Goal: Task Accomplishment & Management: Complete application form

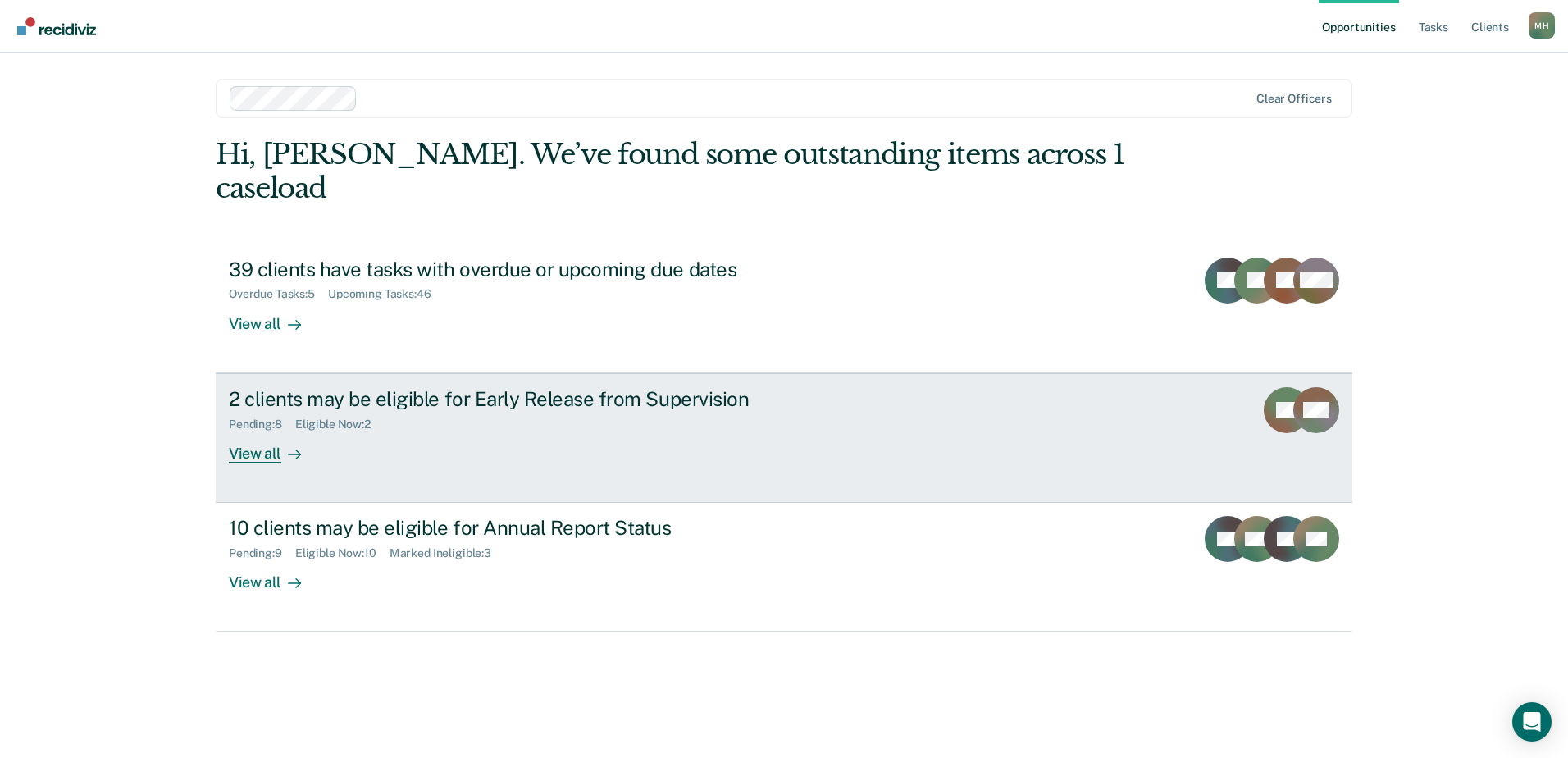
click at [582, 387] on div "2 clients may be eligible for Early Release from Supervision" at bounding box center [517, 398] width 576 height 24
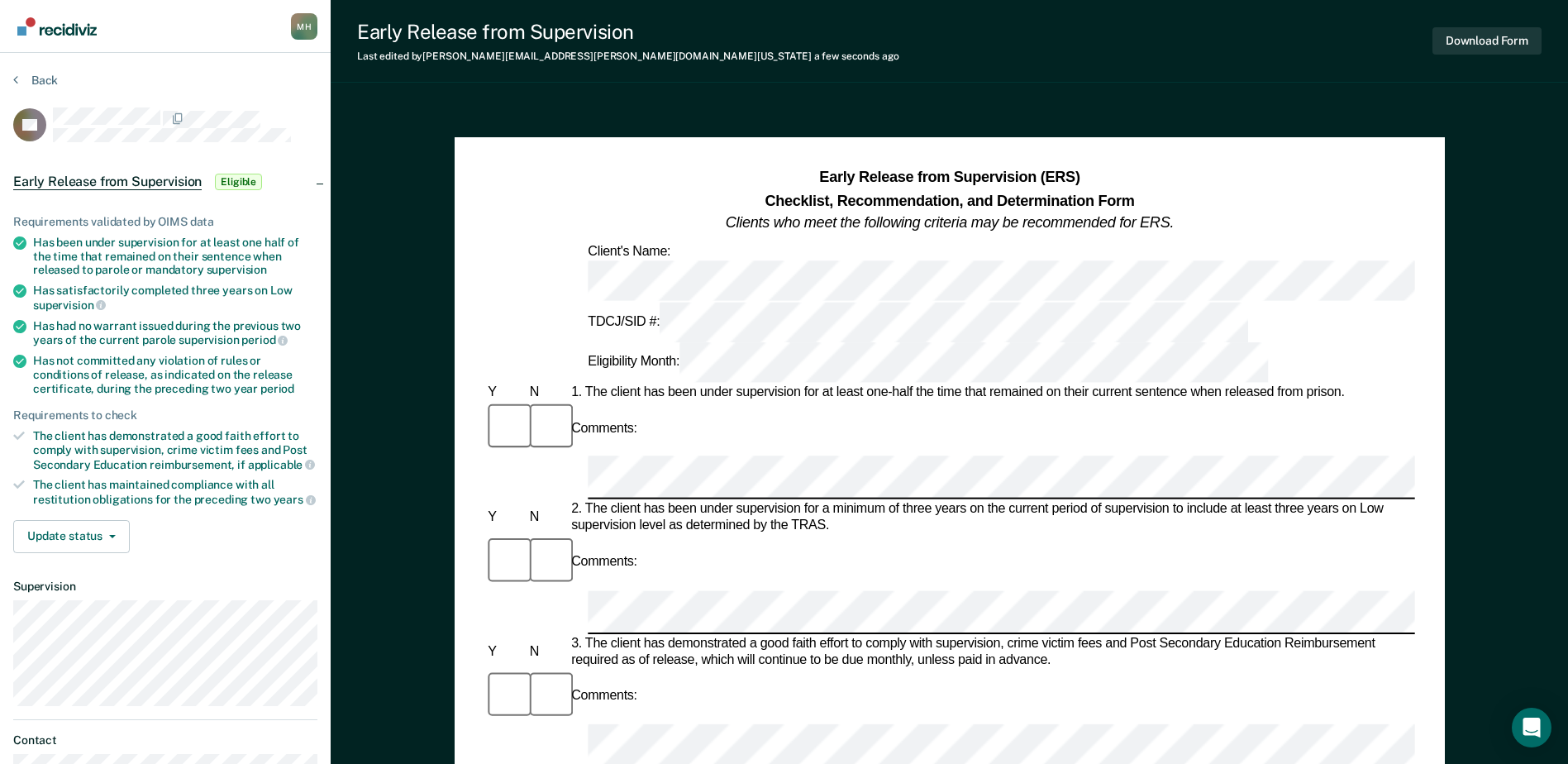
click at [659, 535] on div "Comments:" at bounding box center [949, 563] width 930 height 56
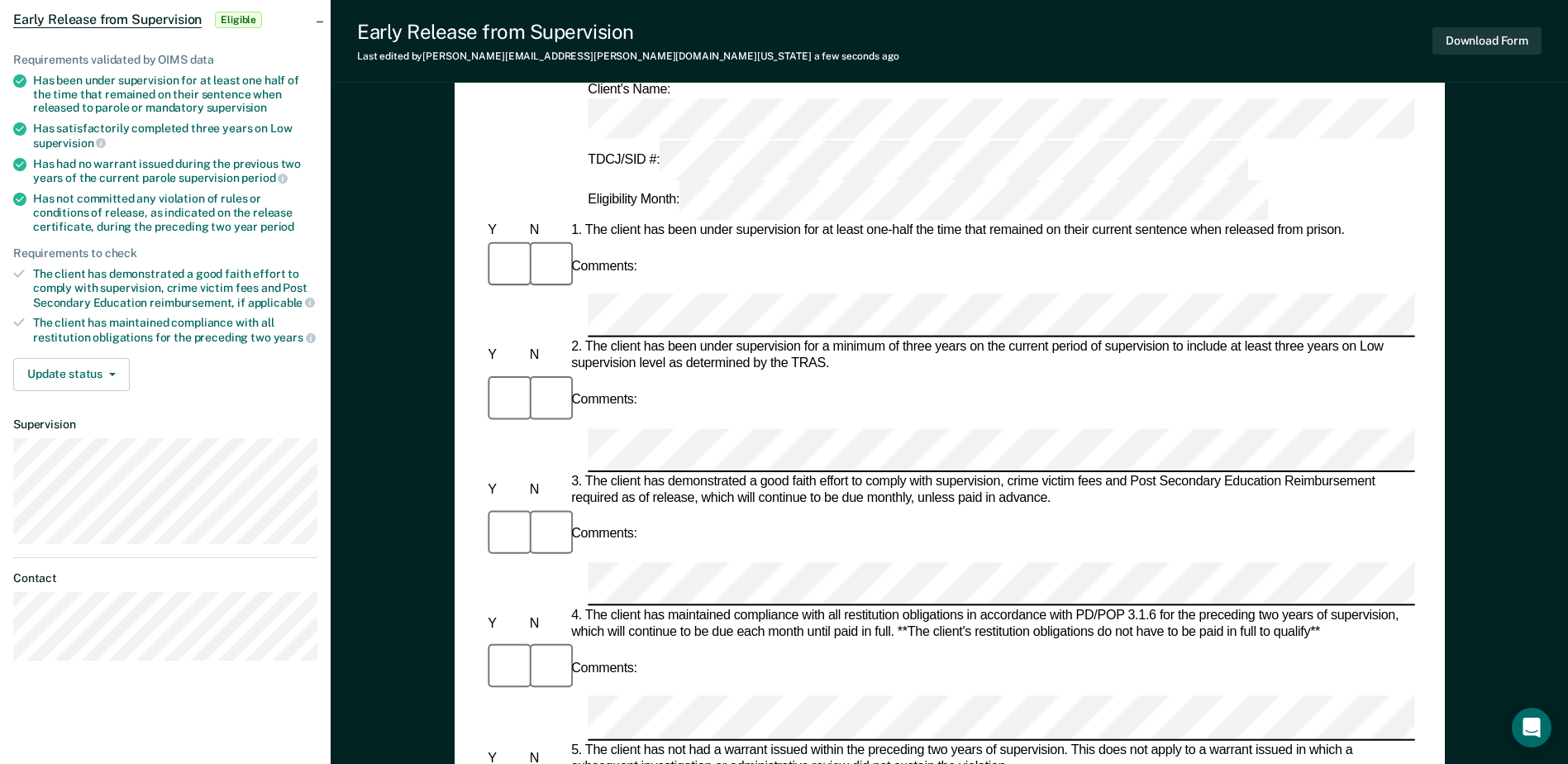
scroll to position [331, 0]
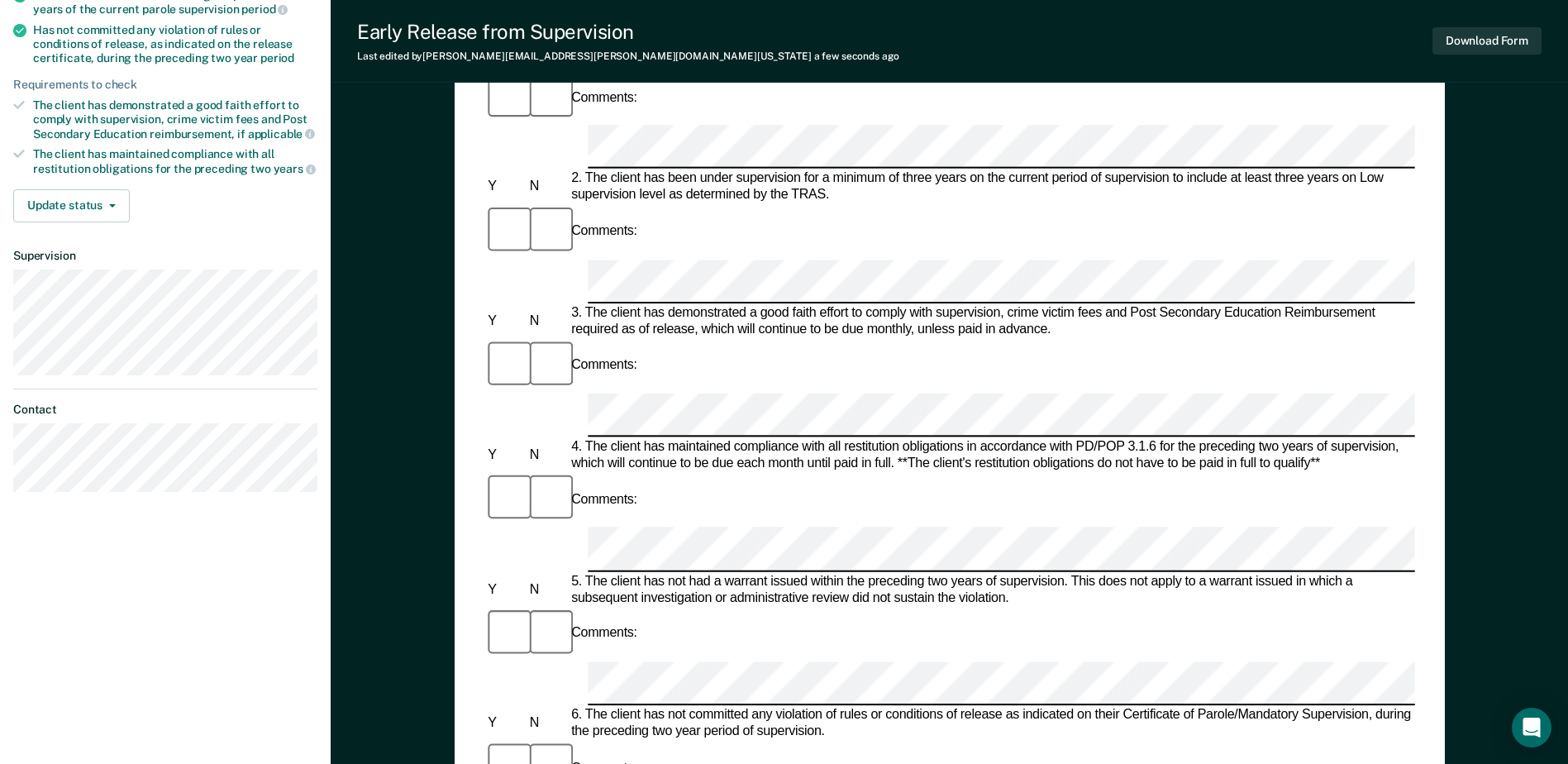
click at [851, 706] on div "6. The client has not committed any violation of rules or conditions of release…" at bounding box center [992, 723] width 847 height 34
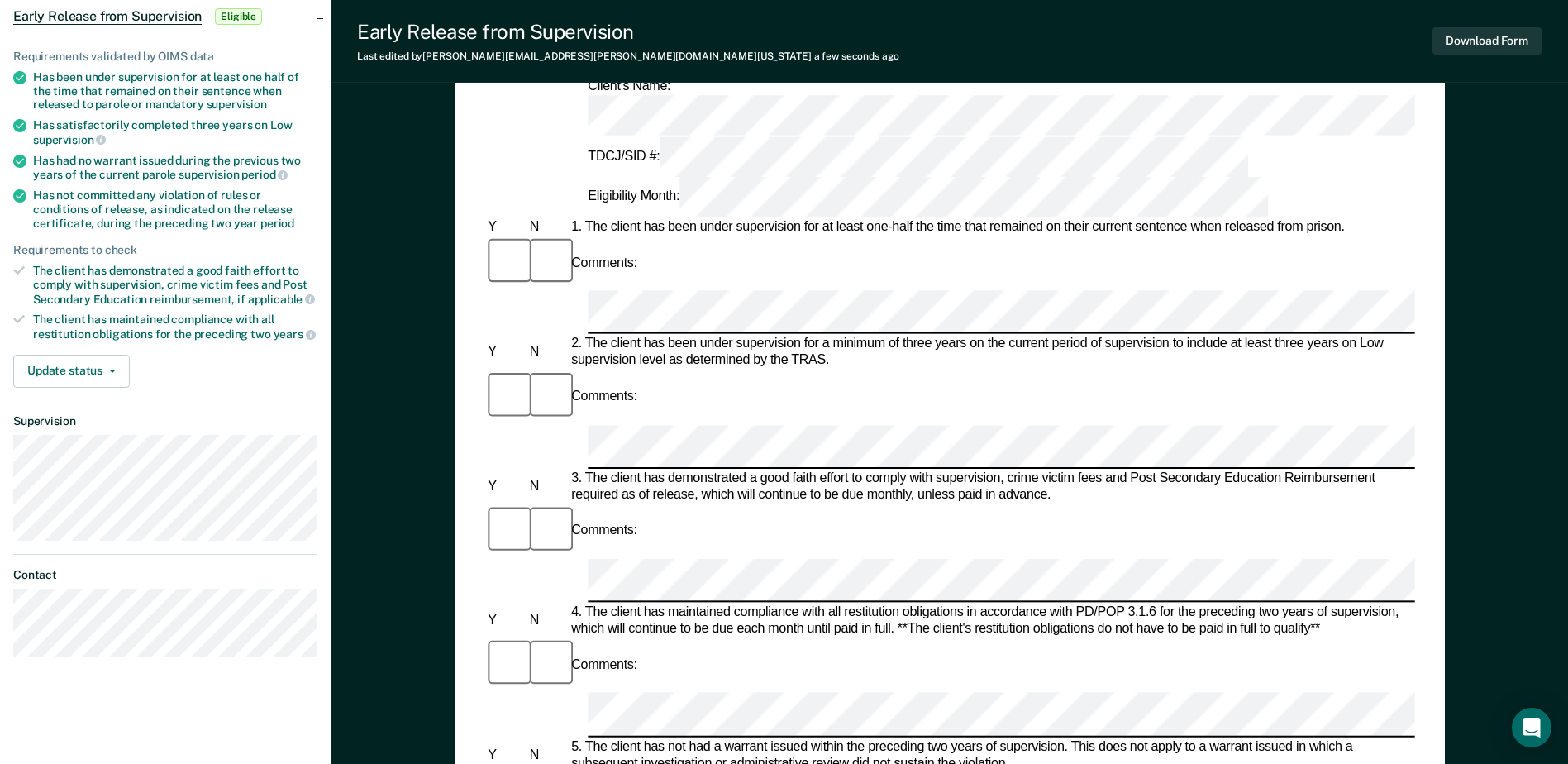
scroll to position [0, 0]
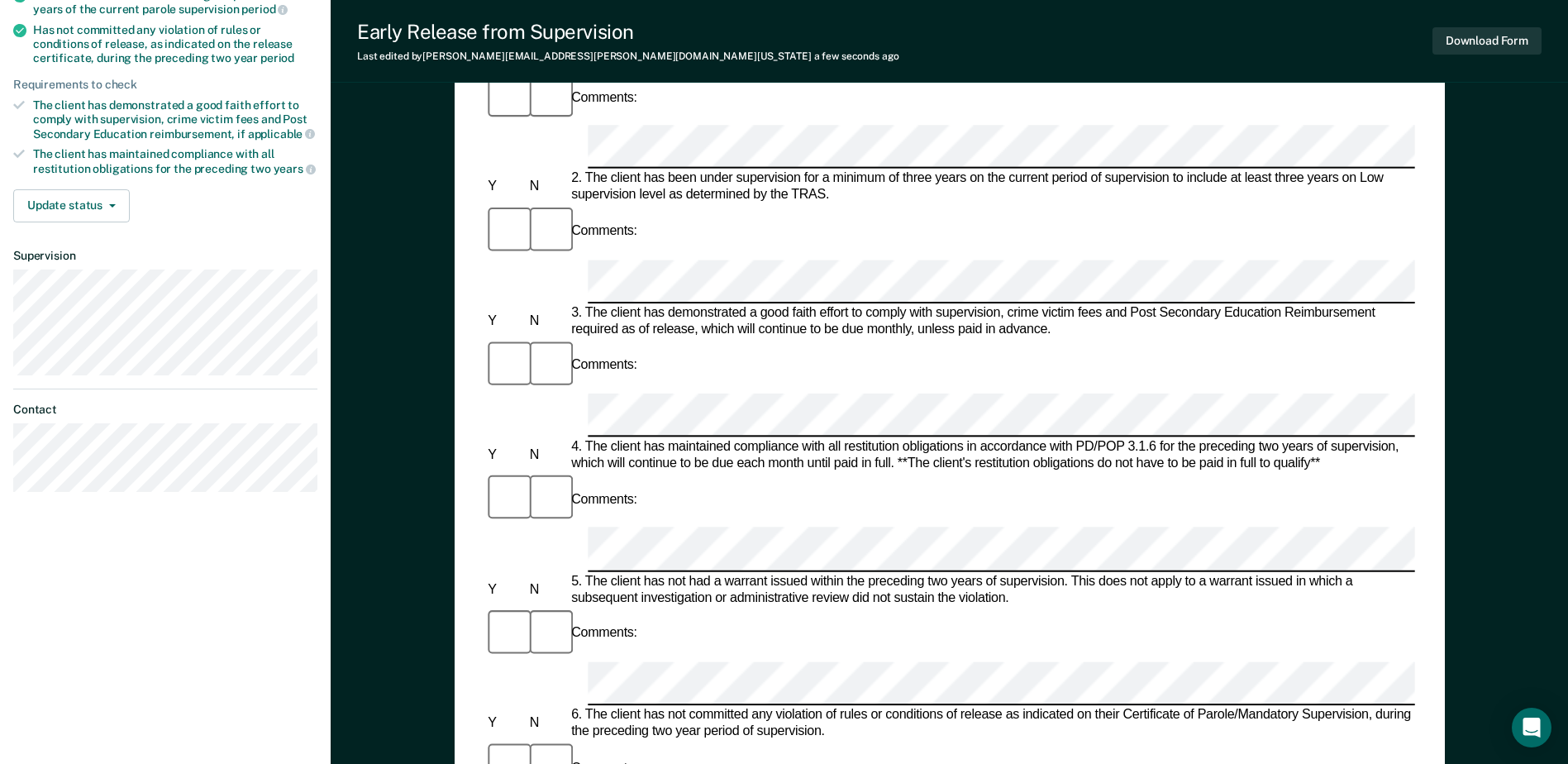
scroll to position [661, 0]
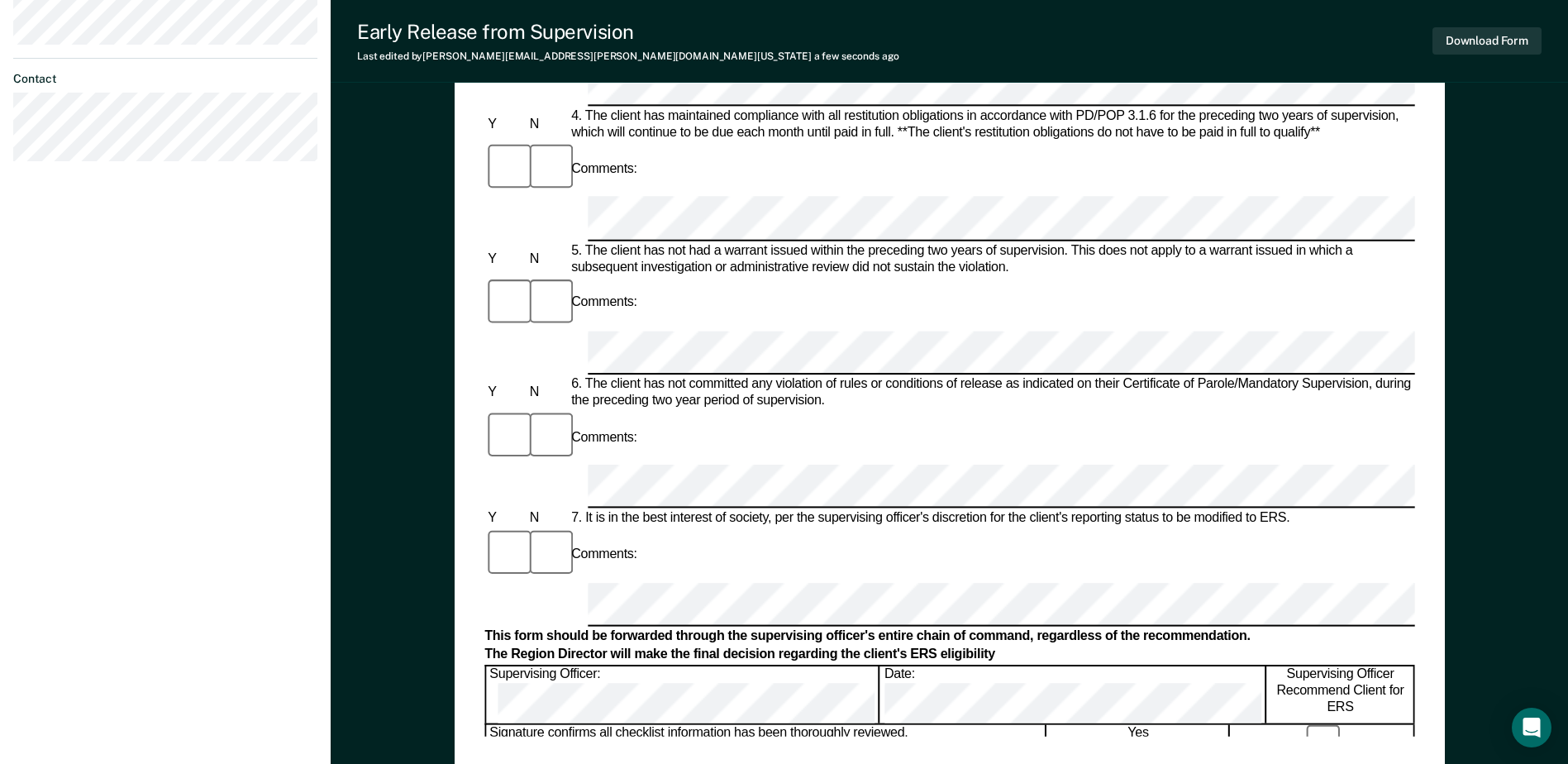
click at [695, 746] on div "Early Release from Supervision (ERS) Checklist, Recommendation, and Determinati…" at bounding box center [949, 121] width 990 height 1290
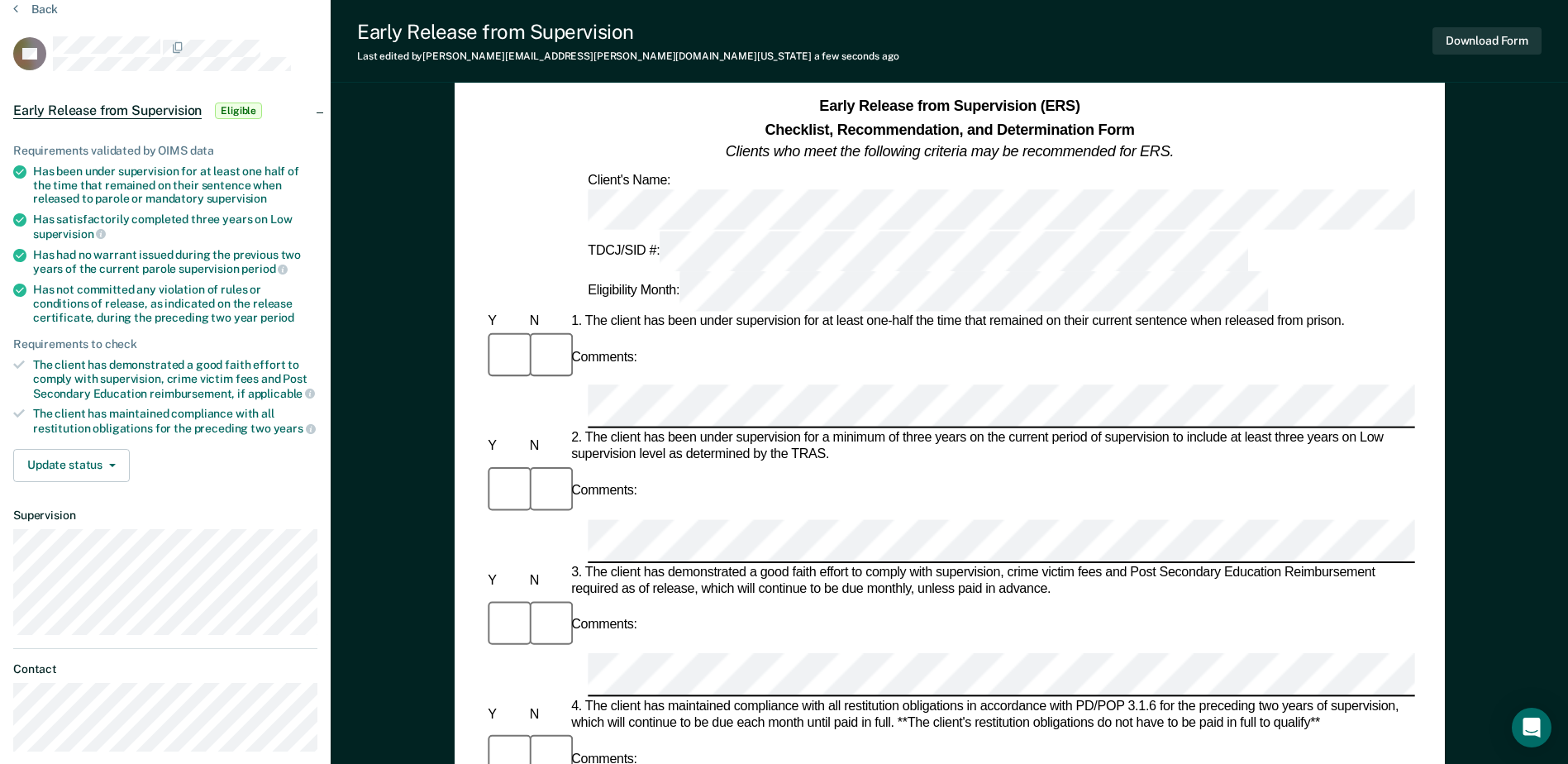
scroll to position [0, 0]
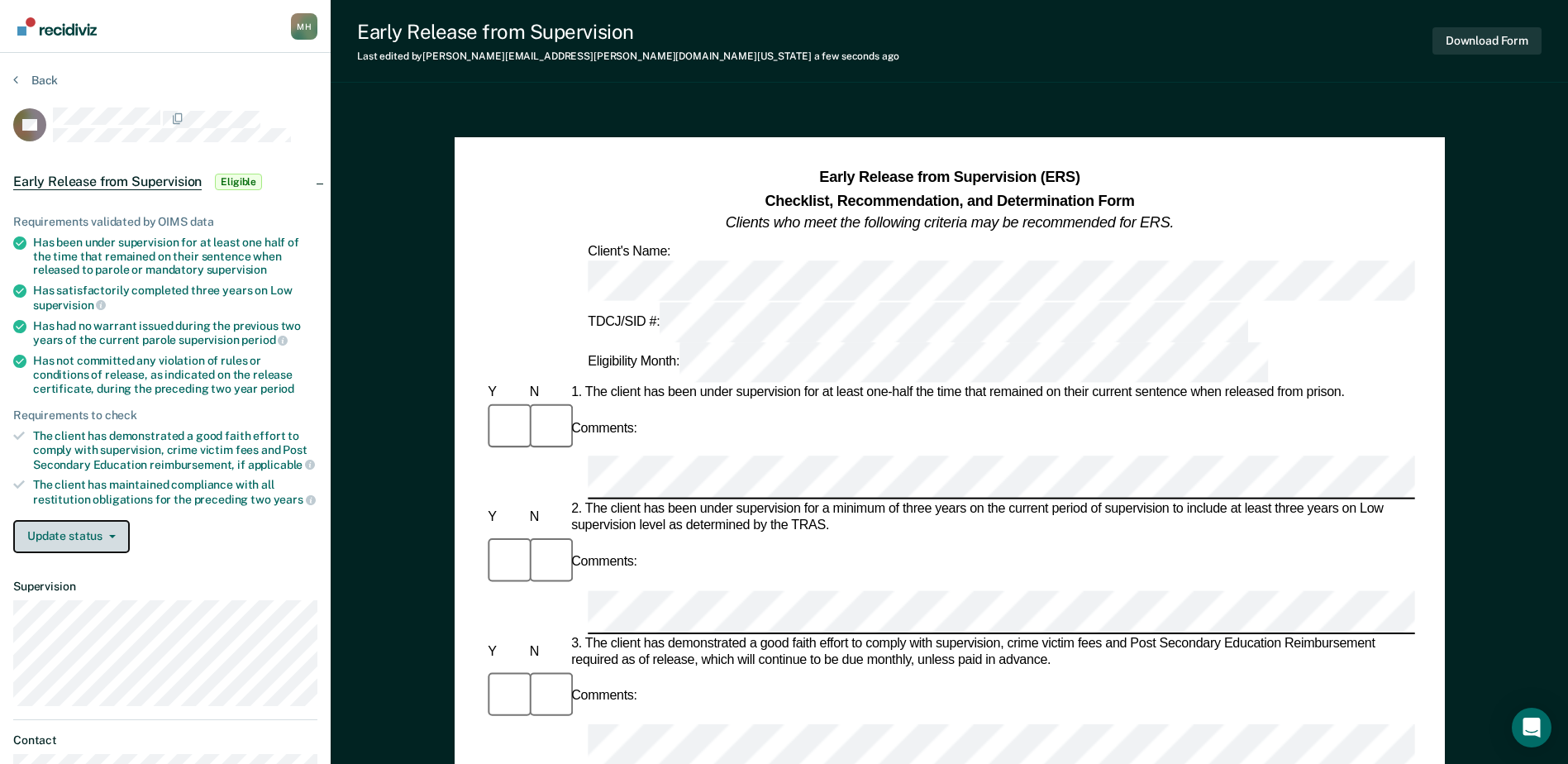
drag, startPoint x: 103, startPoint y: 532, endPoint x: 92, endPoint y: 530, distance: 11.2
click at [101, 532] on button "Update status" at bounding box center [72, 537] width 117 height 34
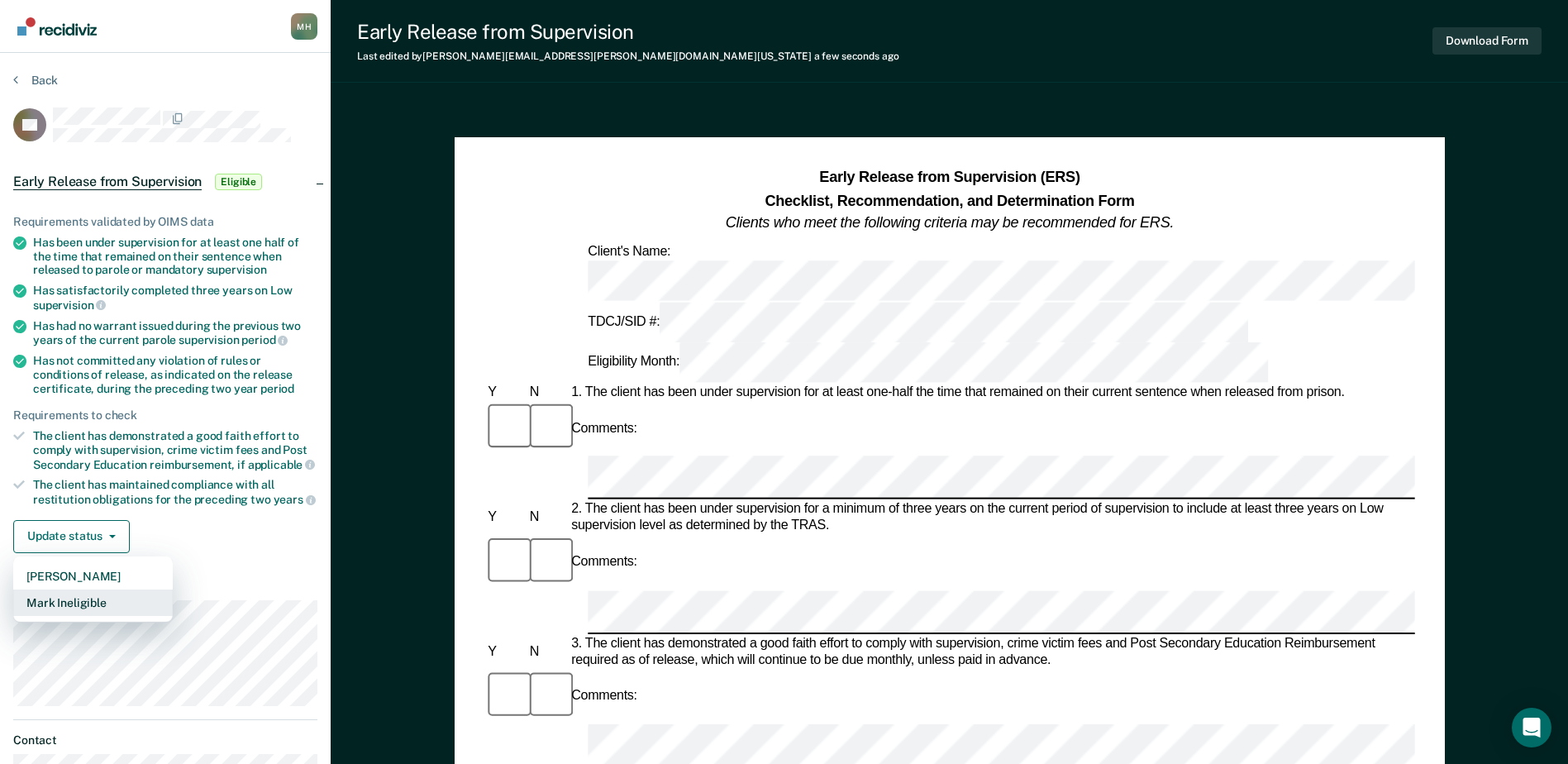
click at [87, 594] on button "Mark Ineligible" at bounding box center [93, 603] width 159 height 27
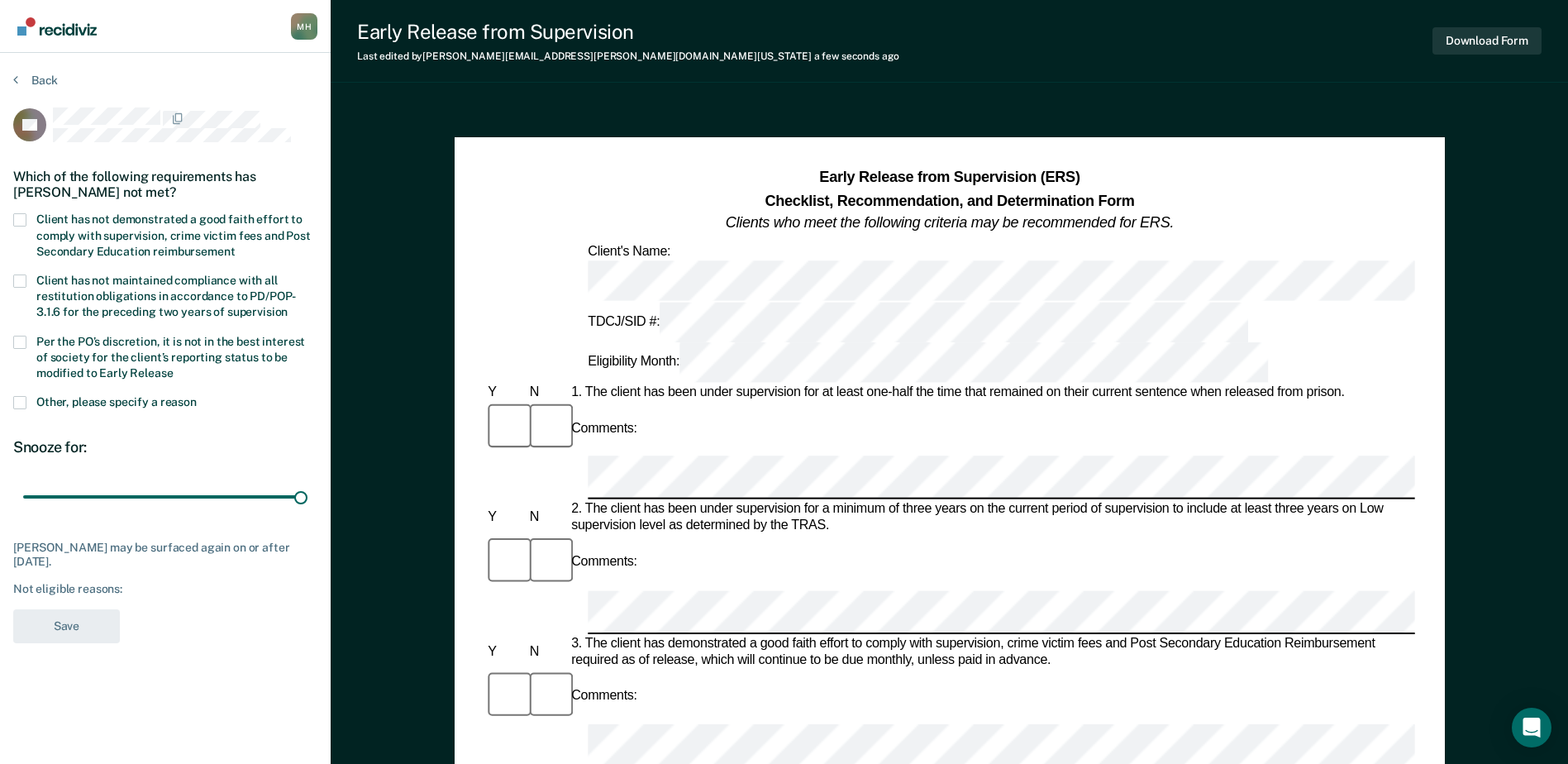
drag, startPoint x: 156, startPoint y: 487, endPoint x: 316, endPoint y: 490, distance: 160.0
type input "90"
click at [308, 498] on input "range" at bounding box center [165, 498] width 285 height 29
click at [16, 225] on span at bounding box center [20, 220] width 13 height 13
click at [235, 245] on input "Client has not demonstrated a good faith effort to comply with supervision, cri…" at bounding box center [235, 245] width 0 height 0
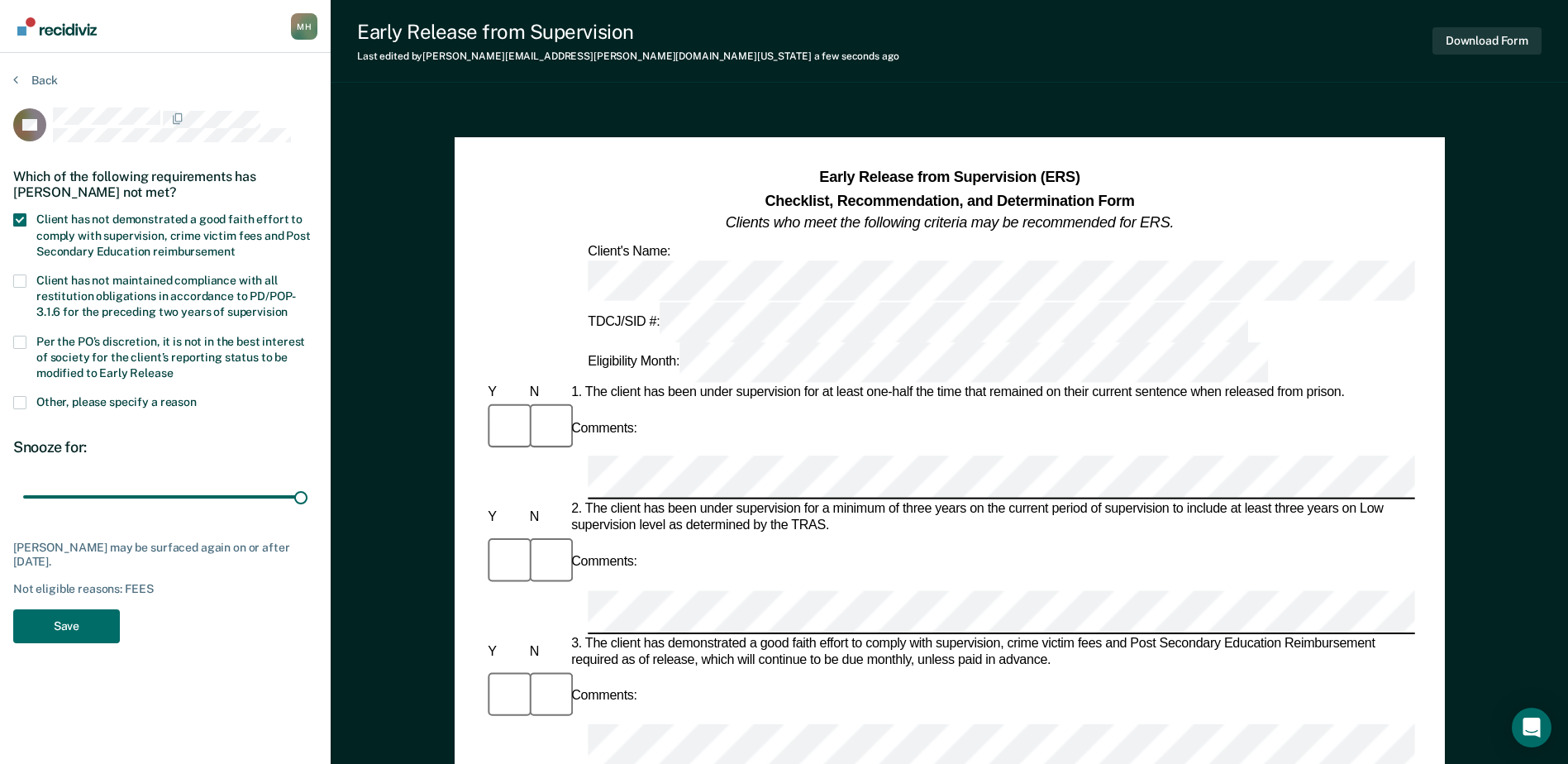
click at [35, 282] on label "Client has not maintained compliance with all restitution obligations in accord…" at bounding box center [165, 298] width 304 height 48
click at [288, 306] on input "Client has not maintained compliance with all restitution obligations in accord…" at bounding box center [288, 306] width 0 height 0
click at [27, 351] on label "Per the PO’s discretion, it is not in the best interest of society for the clie…" at bounding box center [165, 359] width 304 height 48
click at [173, 367] on input "Per the PO’s discretion, it is not in the best interest of society for the clie…" at bounding box center [173, 367] width 0 height 0
click at [25, 339] on span at bounding box center [20, 342] width 13 height 13
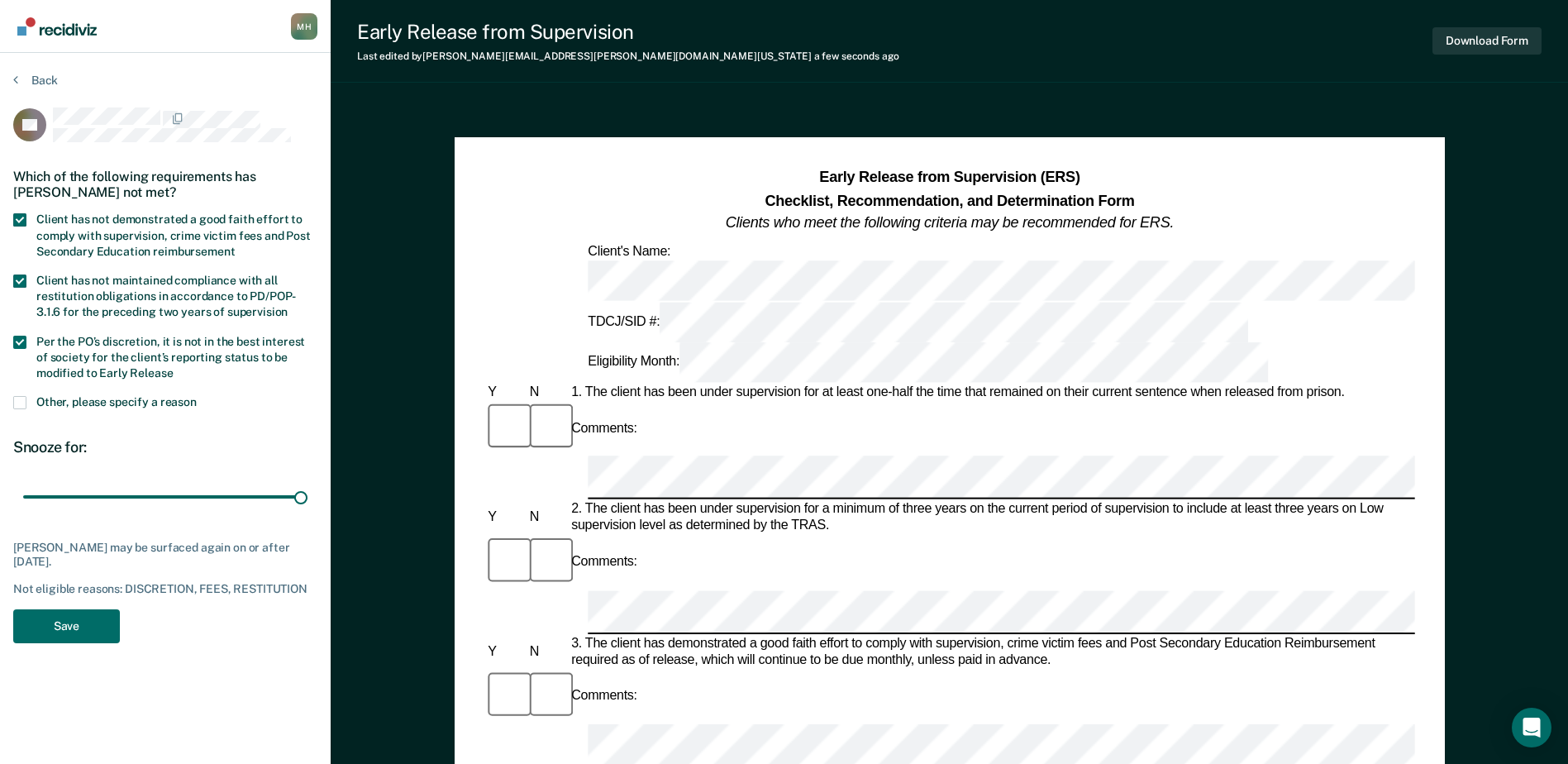
click at [173, 367] on input "Per the PO’s discretion, it is not in the best interest of society for the clie…" at bounding box center [173, 367] width 0 height 0
click at [1476, 39] on button "Download Form" at bounding box center [1487, 40] width 109 height 27
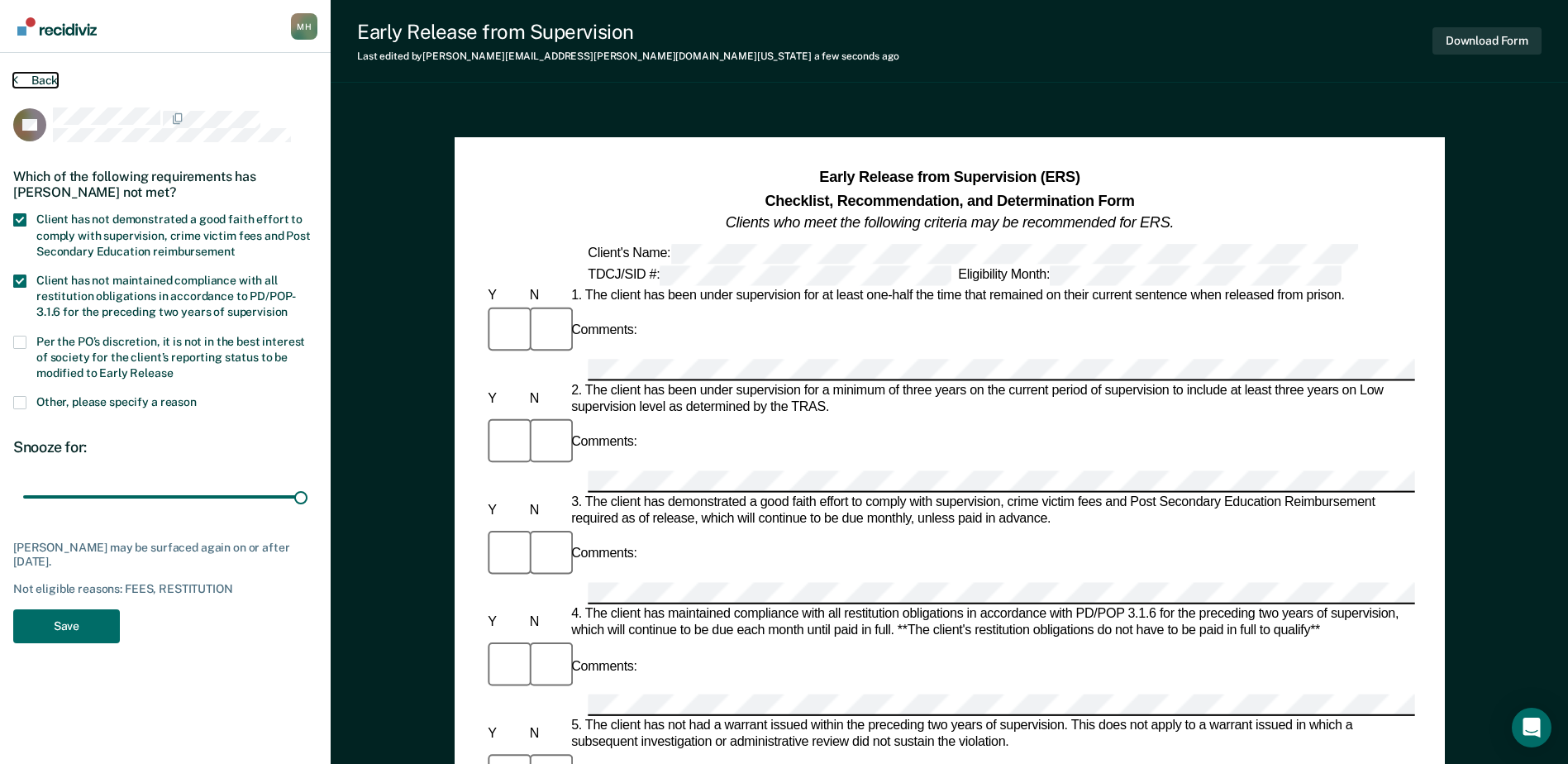
click at [28, 81] on button "Back" at bounding box center [35, 81] width 45 height 15
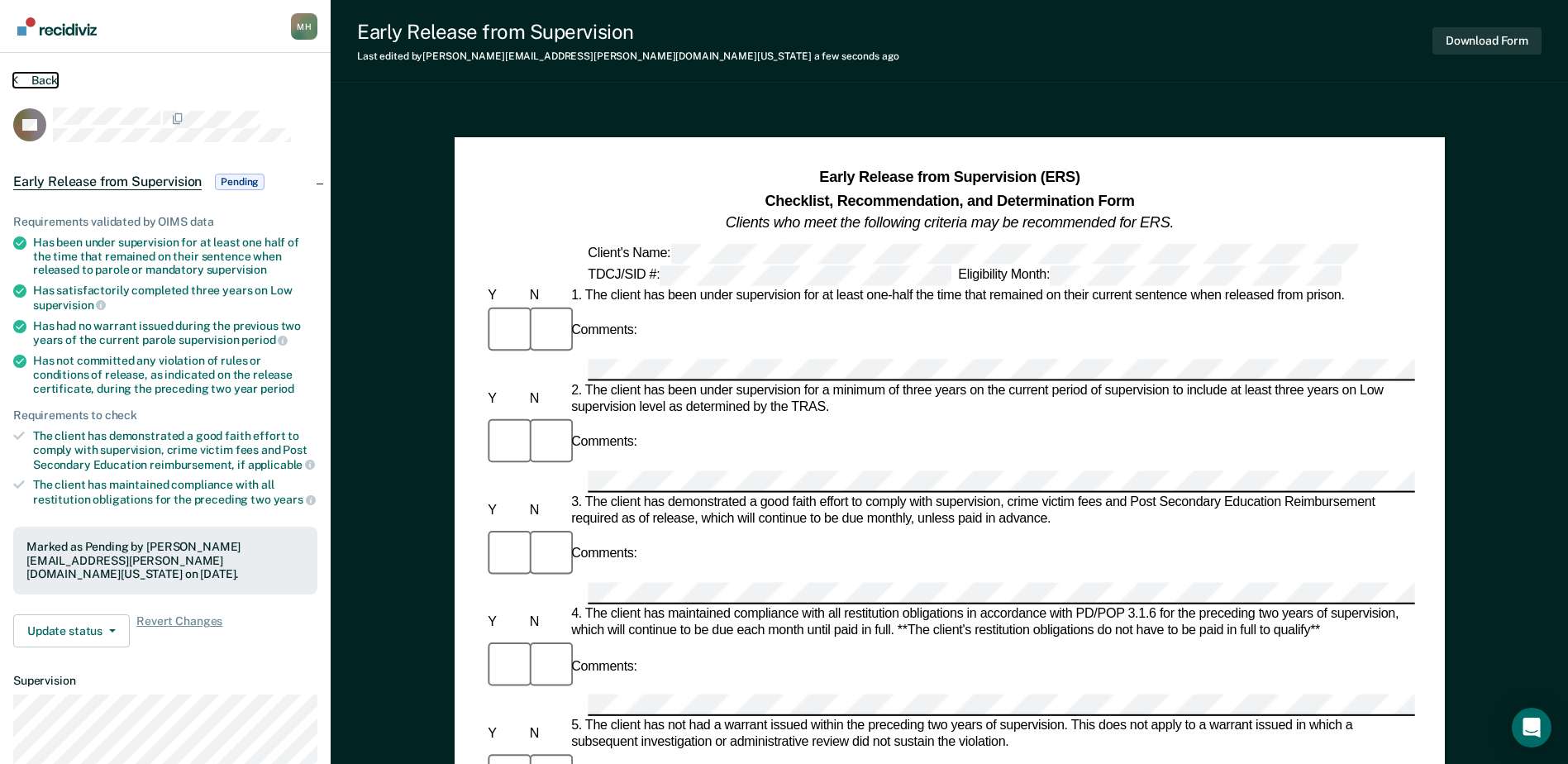
click at [34, 75] on button "Back" at bounding box center [35, 81] width 45 height 15
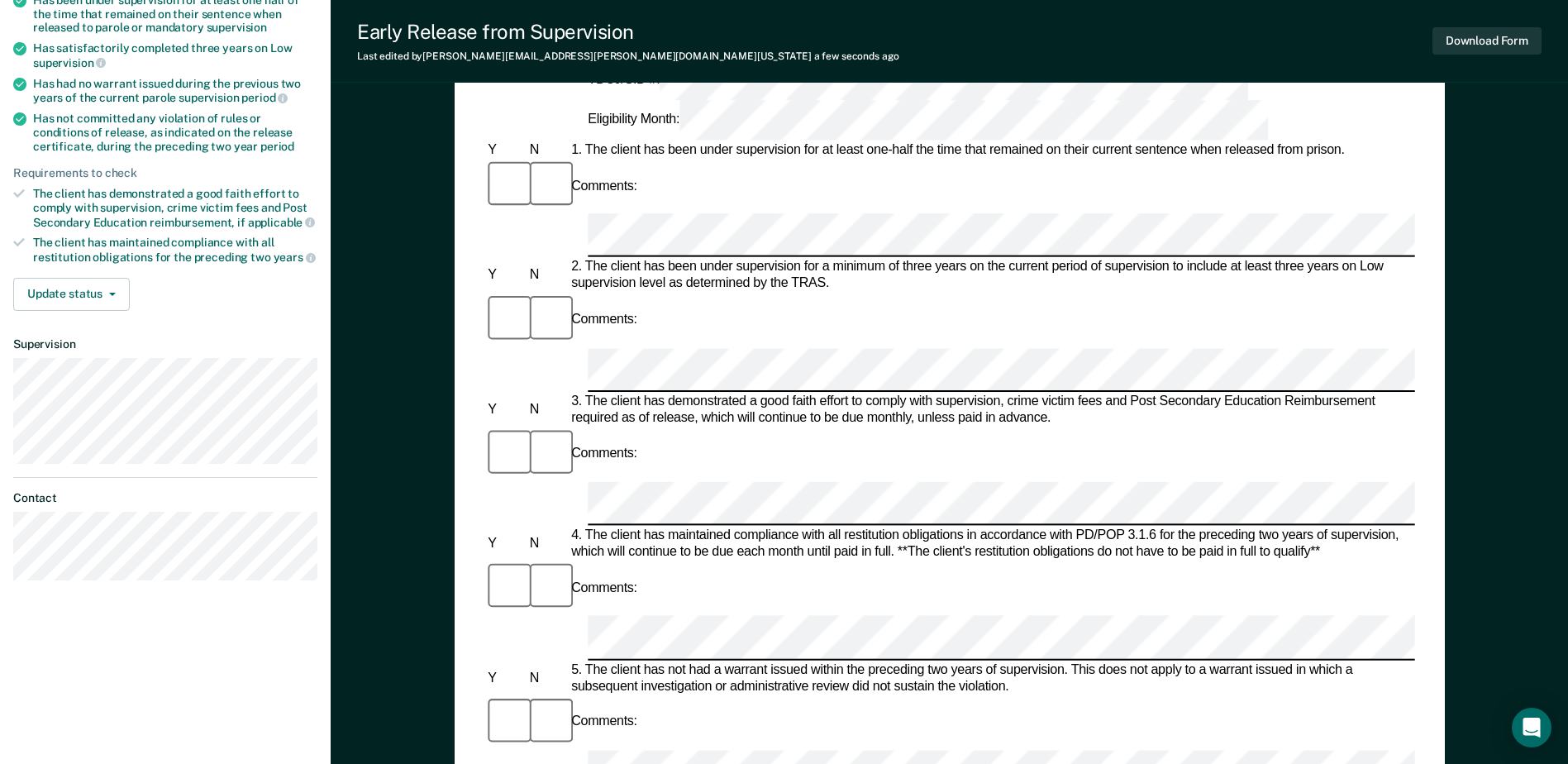
scroll to position [248, 0]
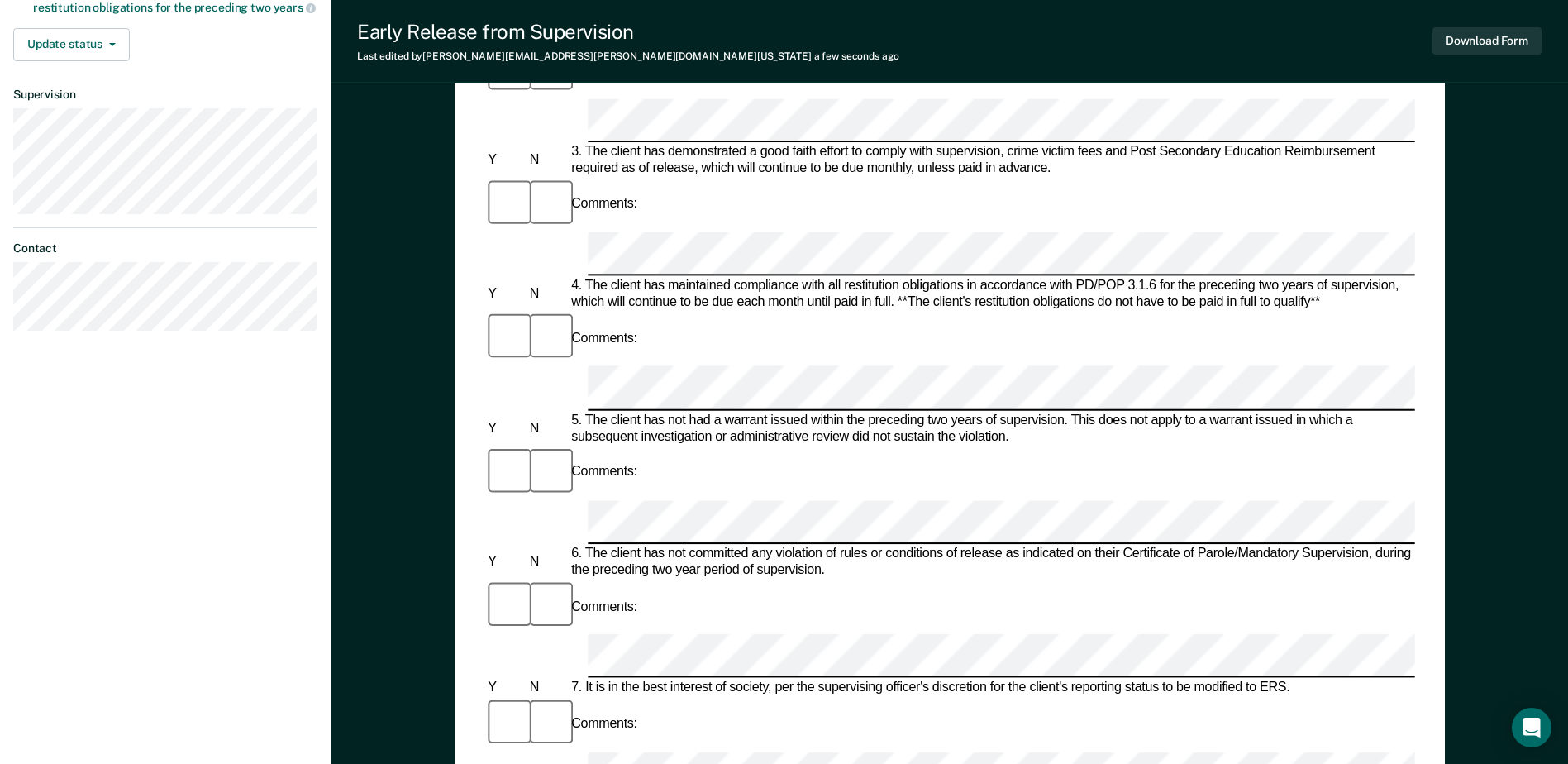
scroll to position [661, 0]
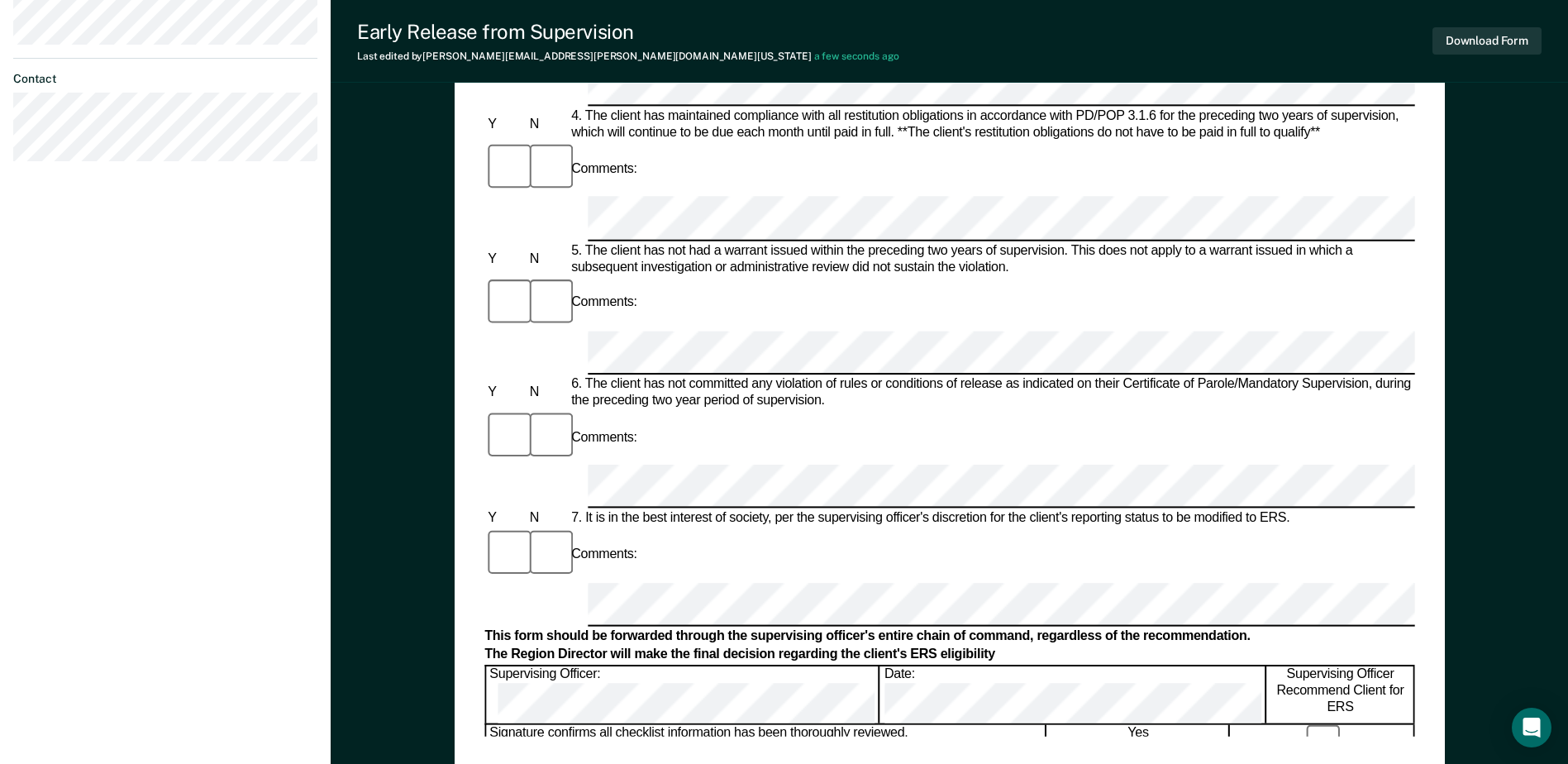
click at [716, 747] on div "Early Release from Supervision (ERS) Checklist, Recommendation, and Determinati…" at bounding box center [949, 121] width 990 height 1290
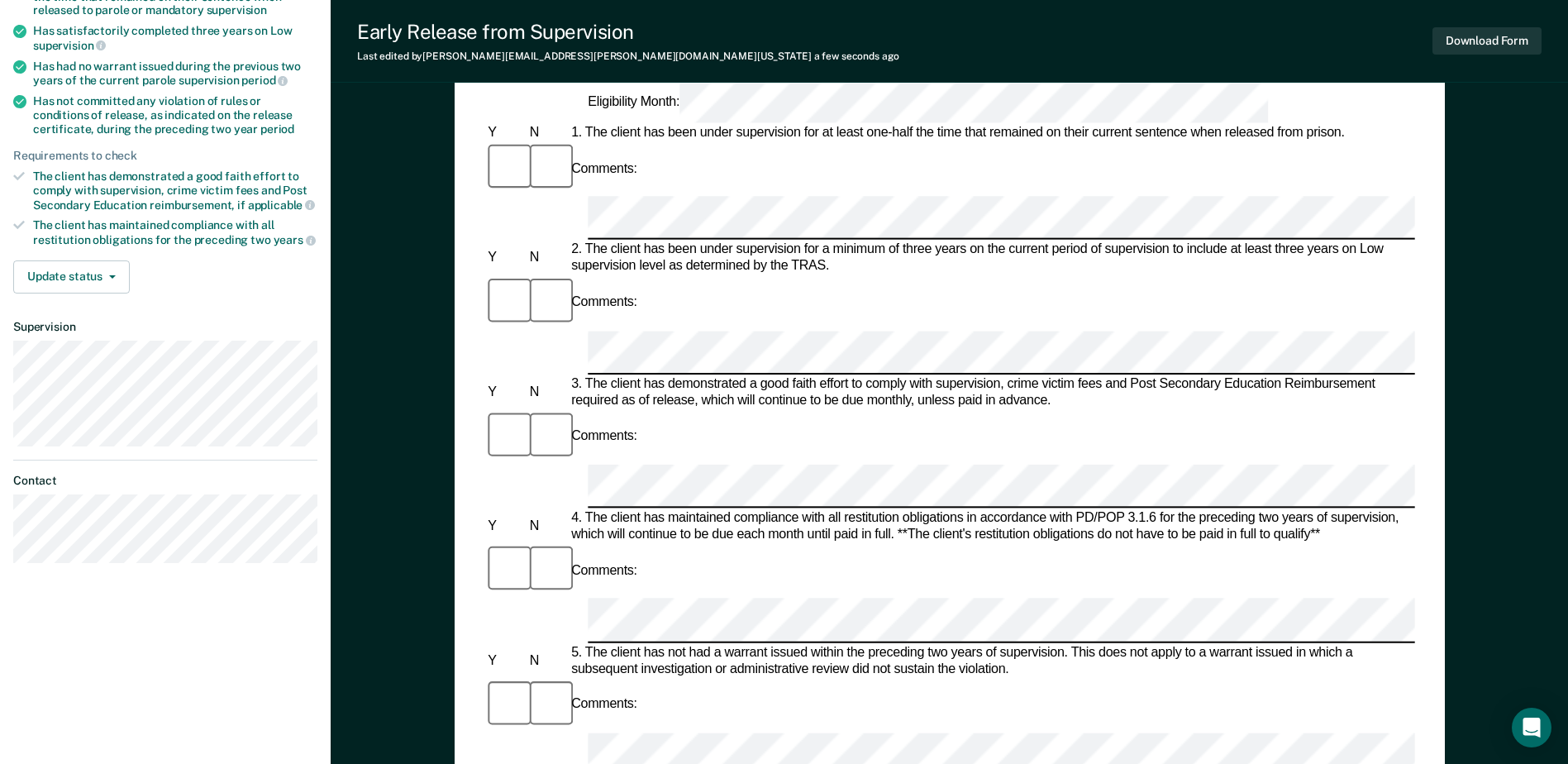
scroll to position [331, 0]
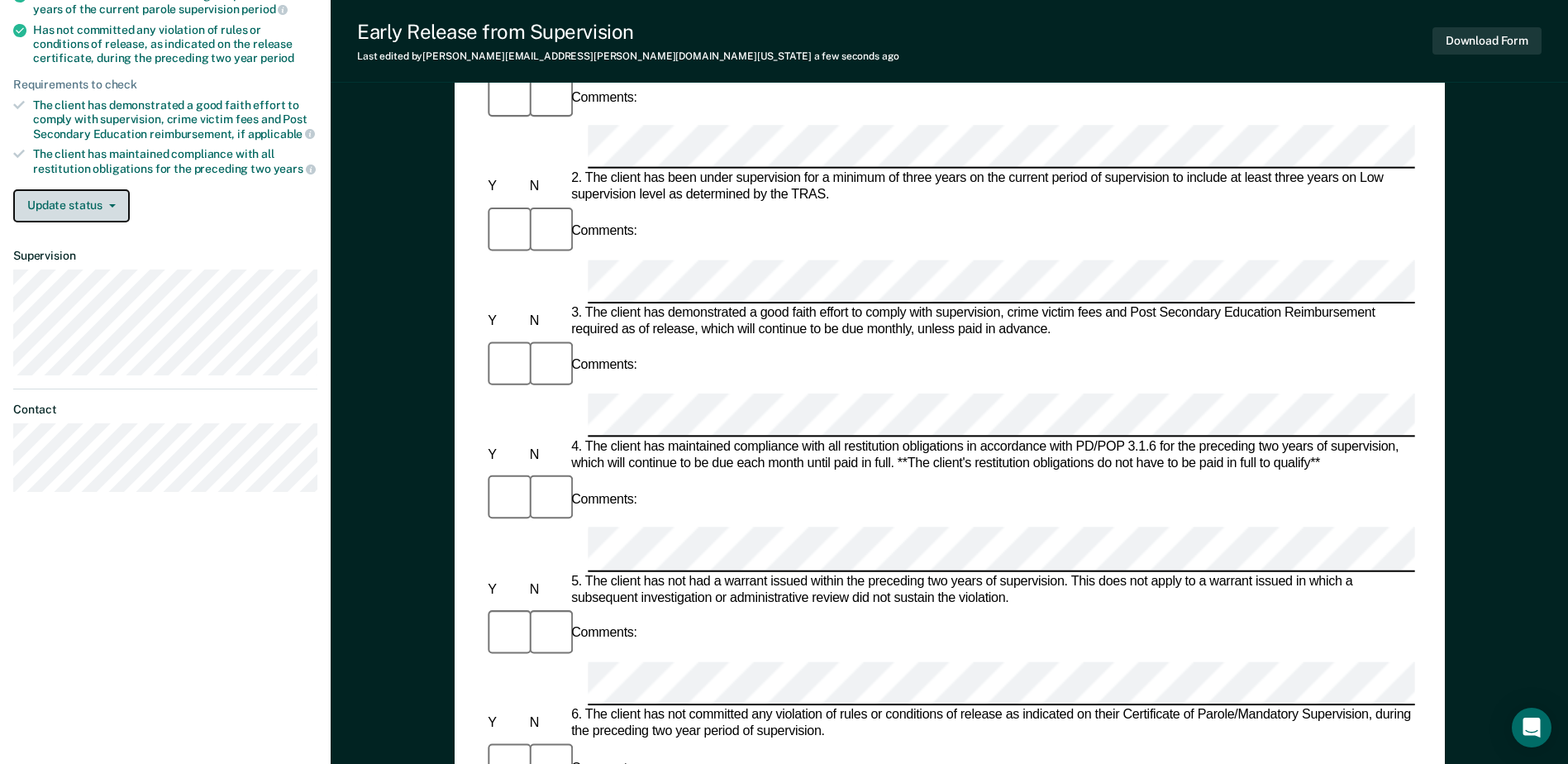
drag, startPoint x: 94, startPoint y: 213, endPoint x: 90, endPoint y: 220, distance: 8.1
click at [94, 213] on button "Update status" at bounding box center [72, 206] width 117 height 34
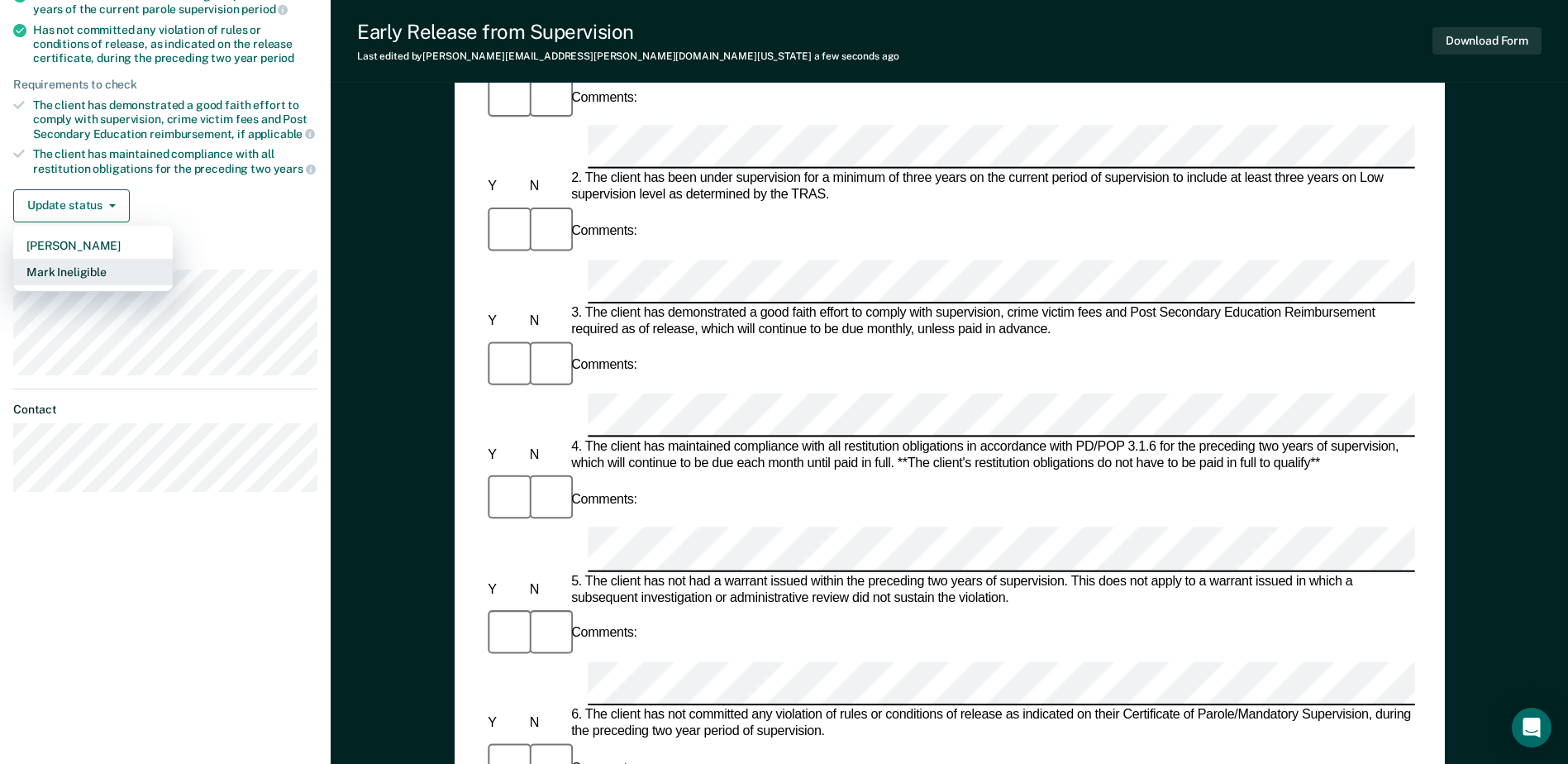
click at [81, 272] on button "Mark Ineligible" at bounding box center [93, 272] width 159 height 27
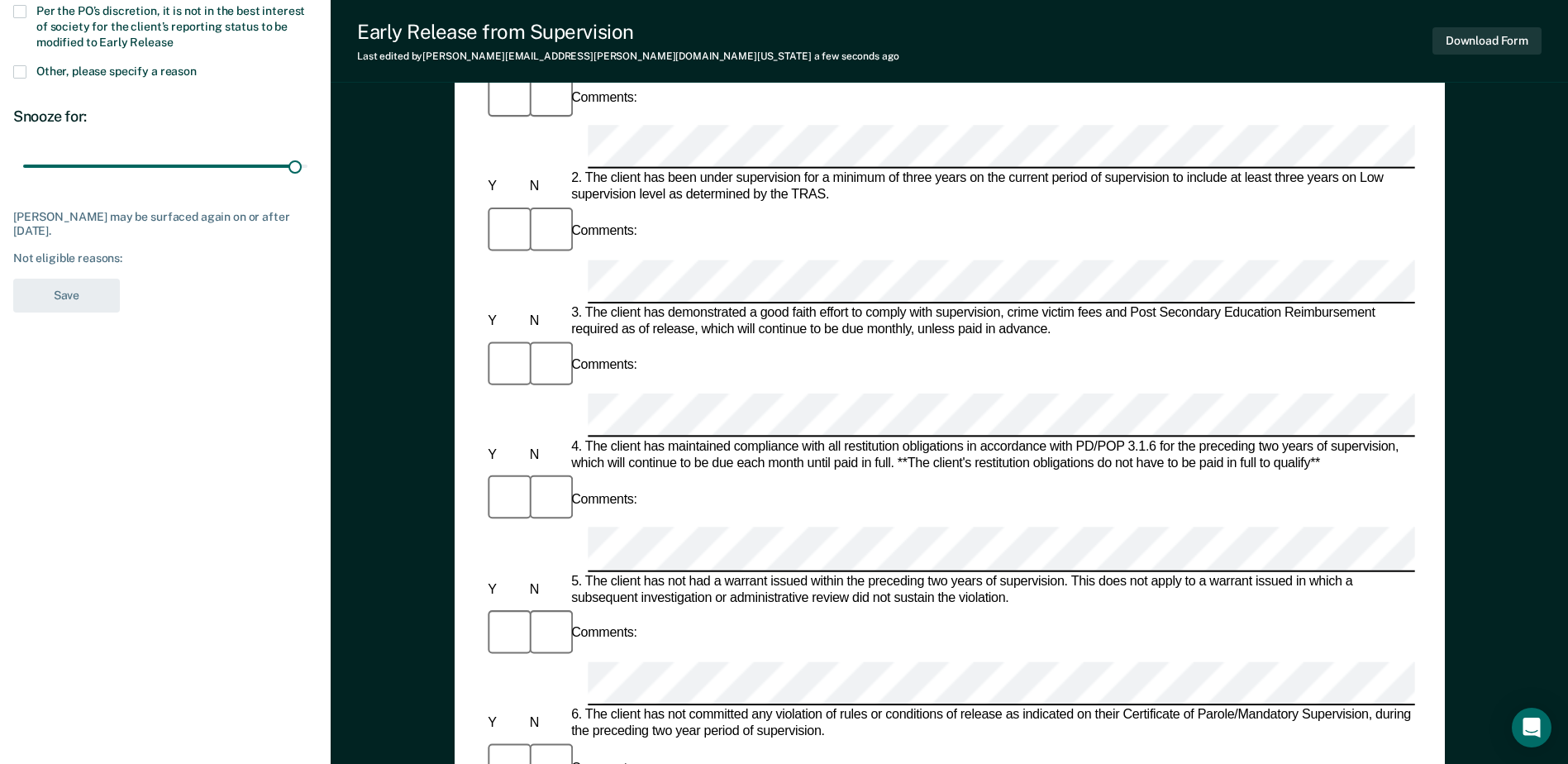
drag, startPoint x: 133, startPoint y: 177, endPoint x: 293, endPoint y: 190, distance: 160.5
click at [293, 181] on input "range" at bounding box center [165, 167] width 285 height 29
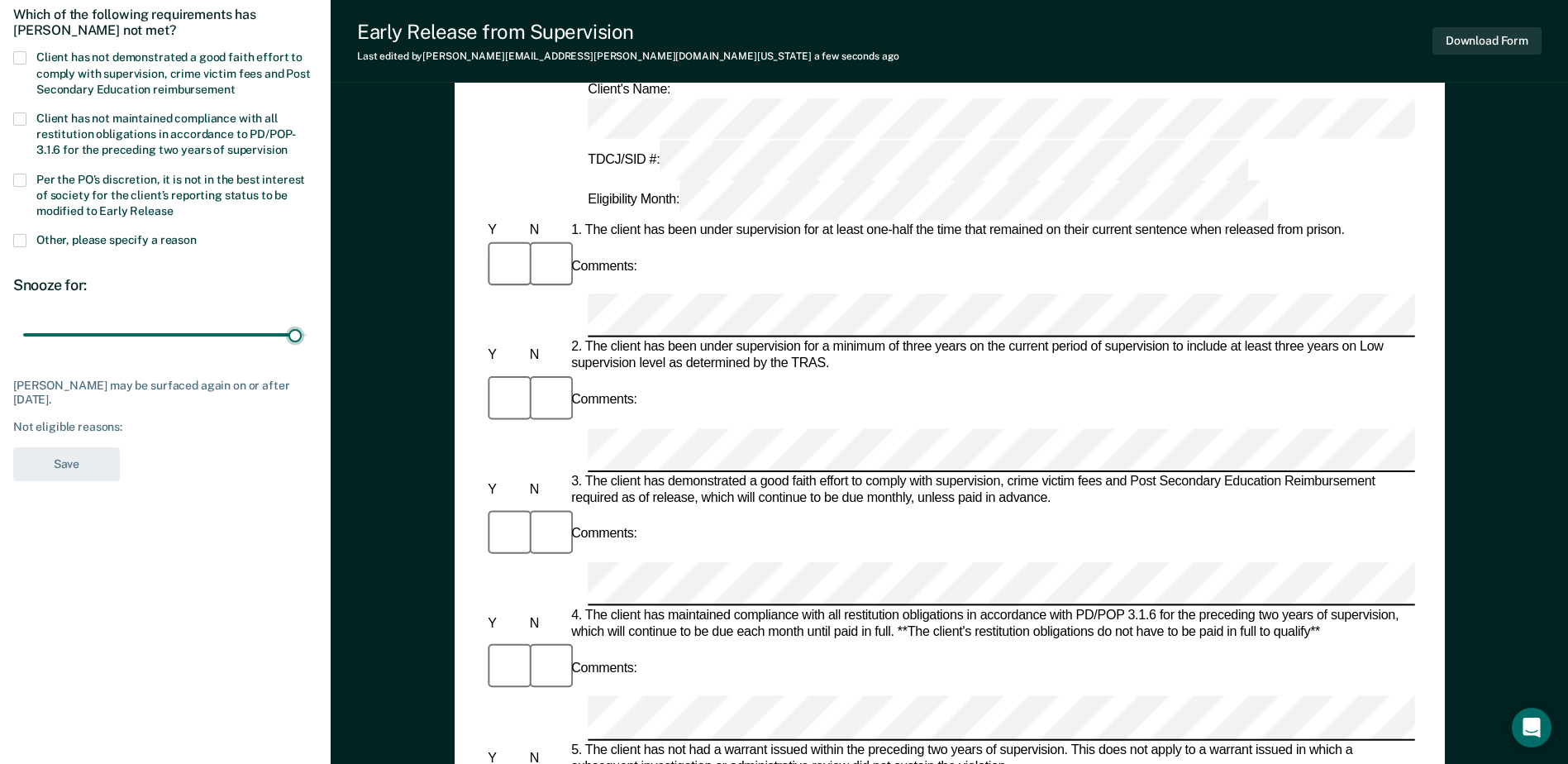
scroll to position [0, 0]
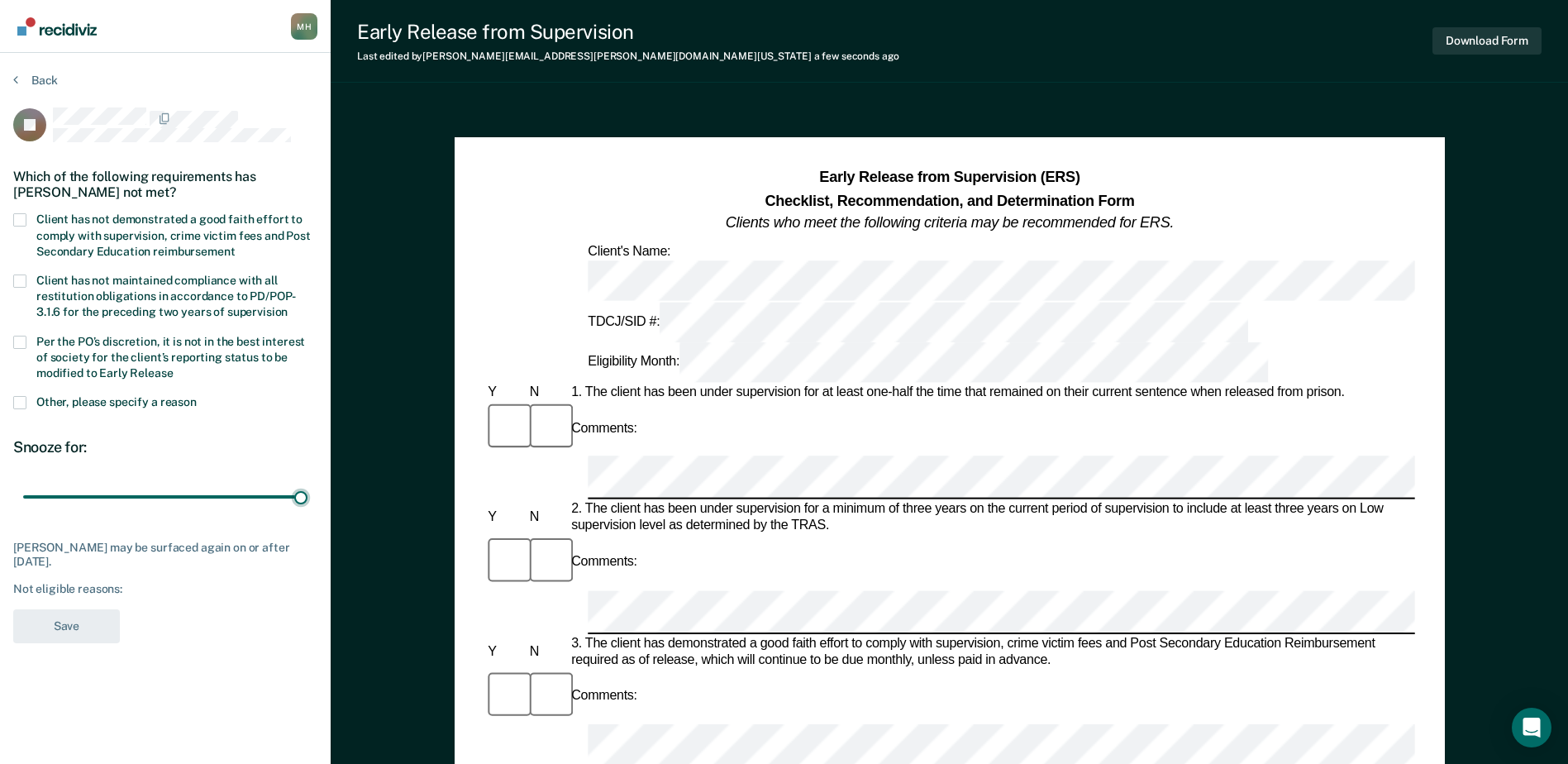
drag, startPoint x: 295, startPoint y: 497, endPoint x: 339, endPoint y: 499, distance: 44.0
type input "90"
click at [308, 499] on input "range" at bounding box center [165, 498] width 285 height 29
click at [12, 220] on section "Back JR Which of the following requirements has [PERSON_NAME] not met? Client h…" at bounding box center [165, 362] width 331 height 620
click at [13, 220] on span at bounding box center [20, 220] width 13 height 13
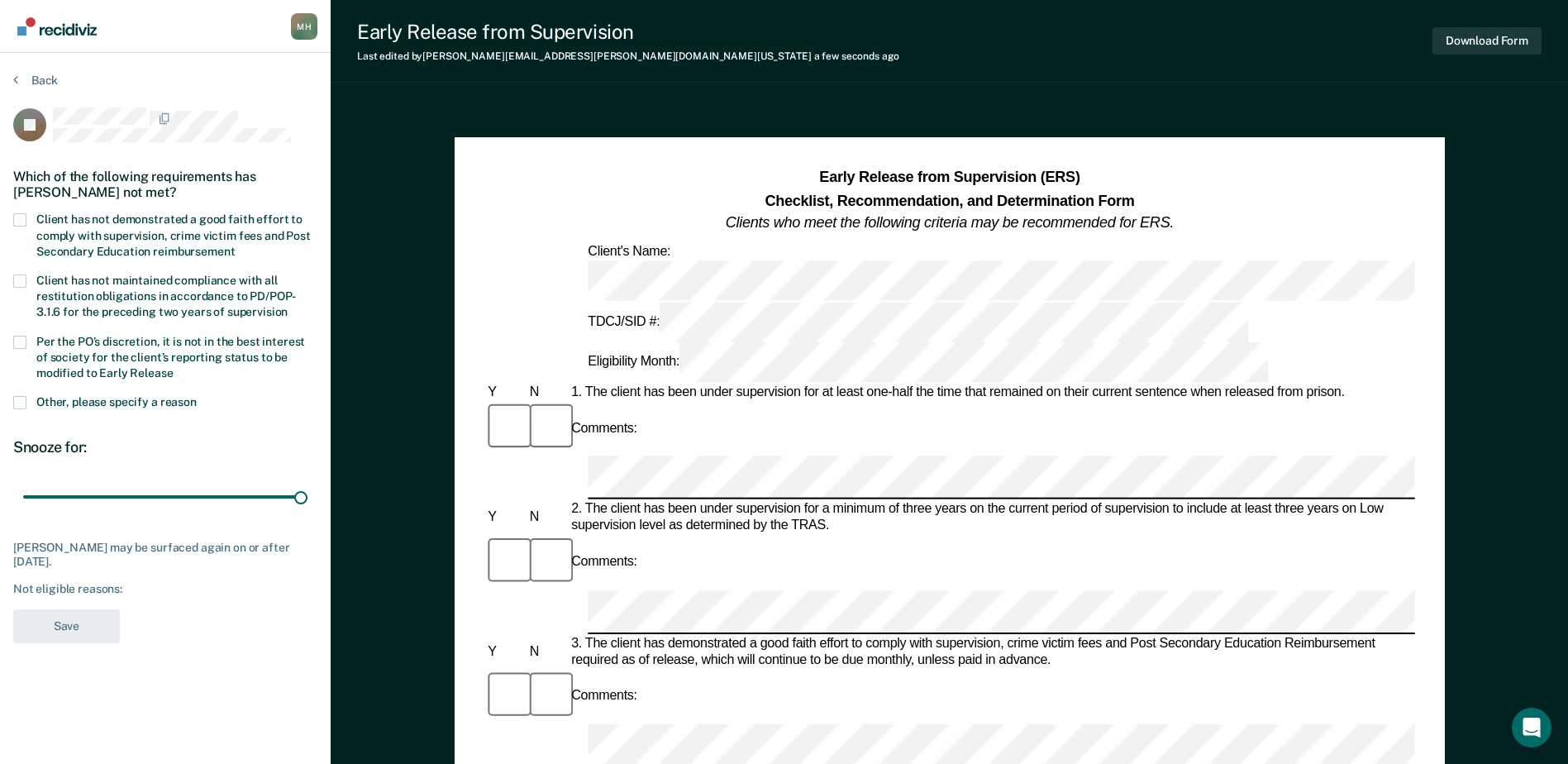
click at [235, 245] on input "Client has not demonstrated a good faith effort to comply with supervision, cri…" at bounding box center [235, 245] width 0 height 0
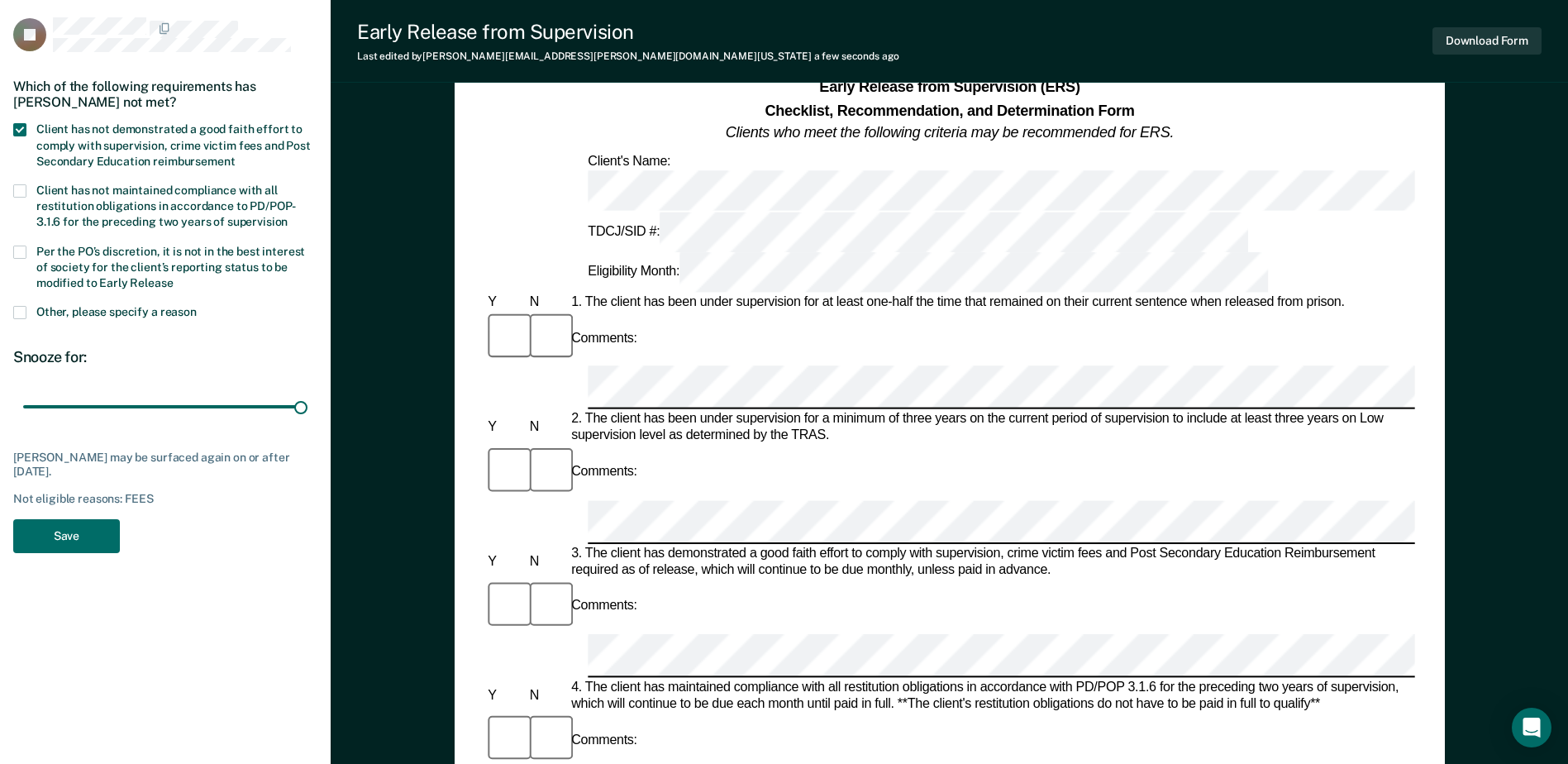
scroll to position [82, 0]
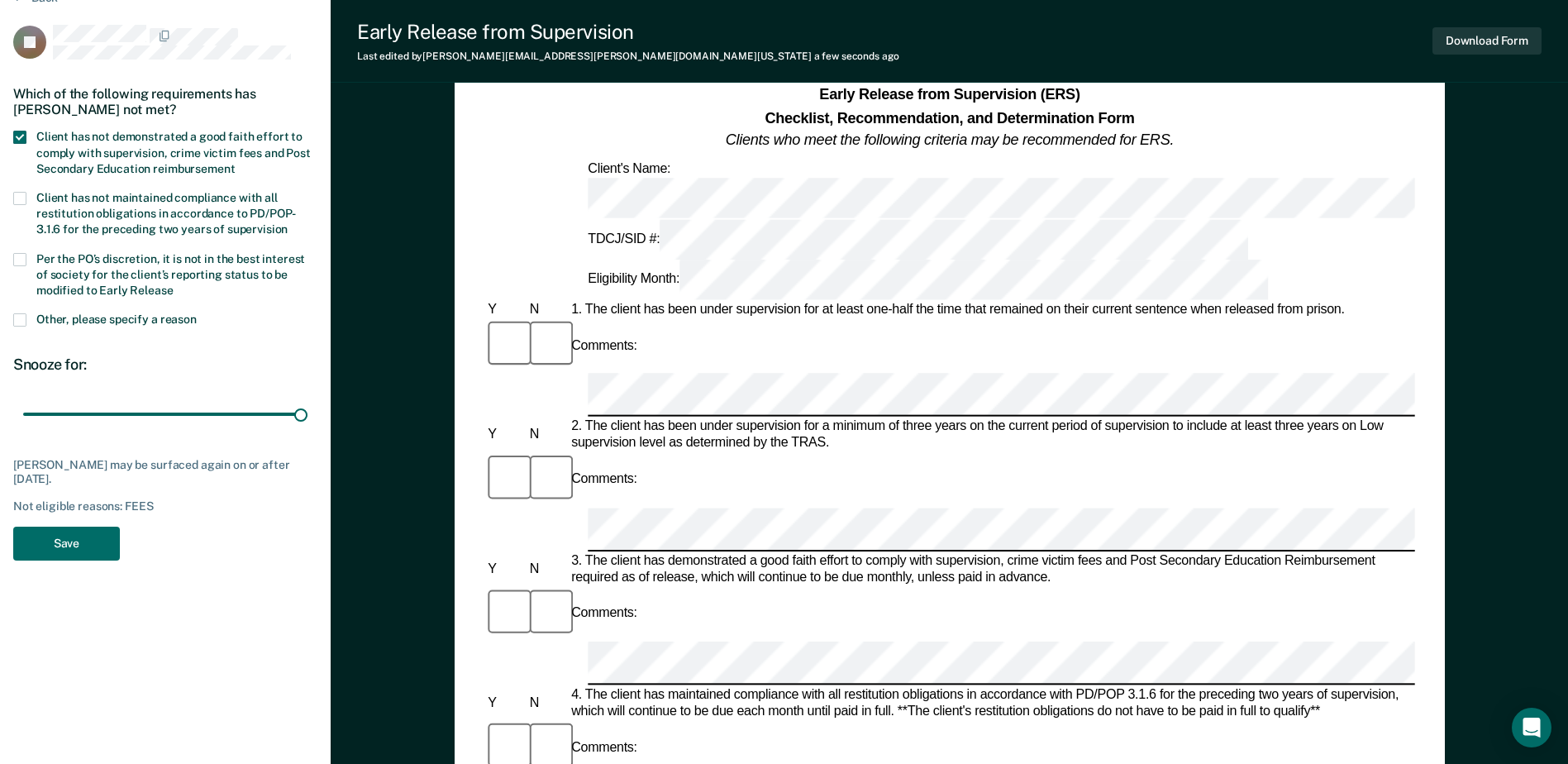
click at [688, 452] on div "Comments:" at bounding box center [949, 480] width 930 height 56
click at [766, 720] on div "Comments:" at bounding box center [949, 748] width 930 height 56
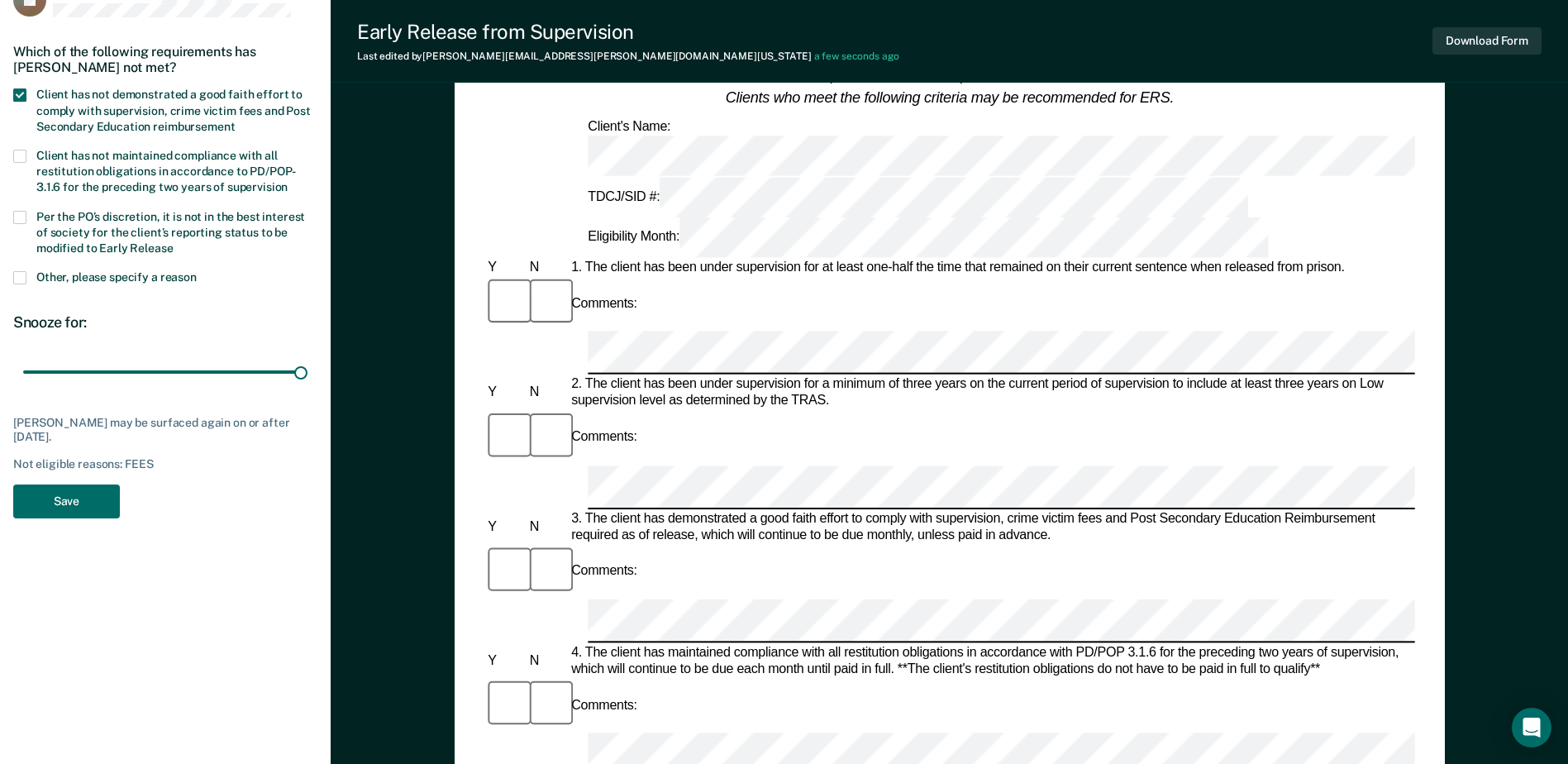
scroll to position [0, 0]
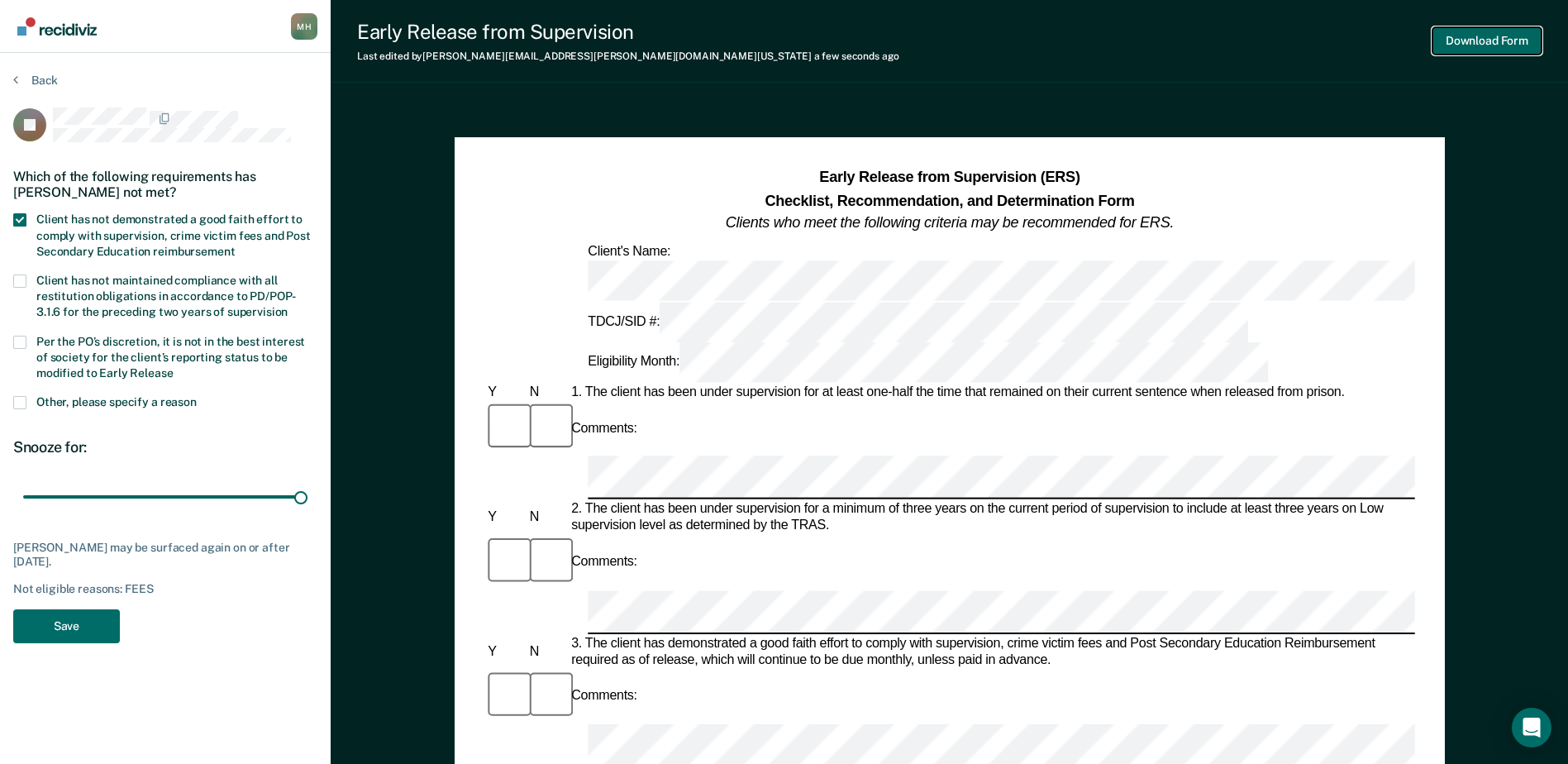
click at [1493, 45] on button "Download Form" at bounding box center [1487, 40] width 109 height 27
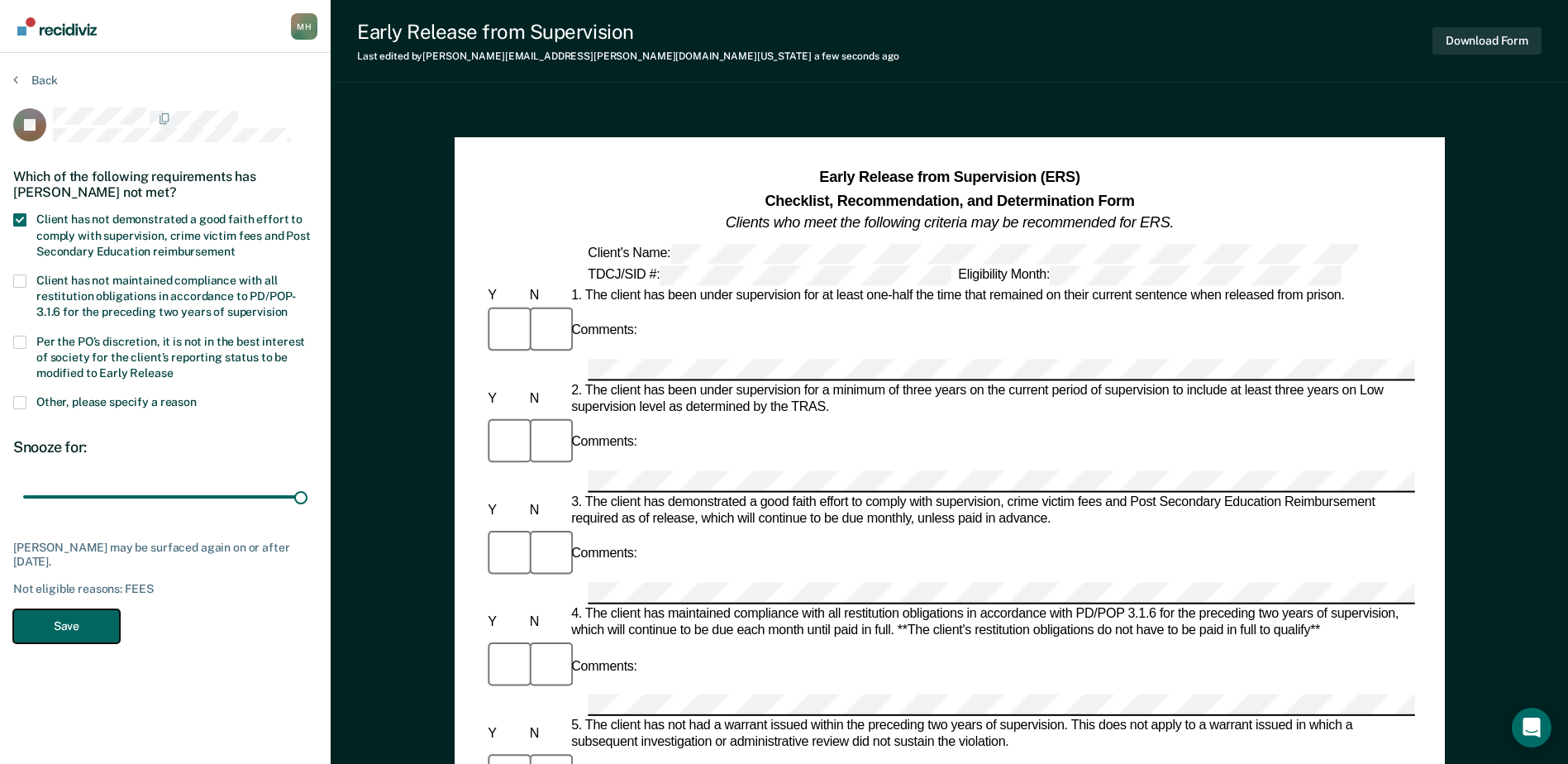
click at [51, 623] on button "Save" at bounding box center [66, 626] width 106 height 34
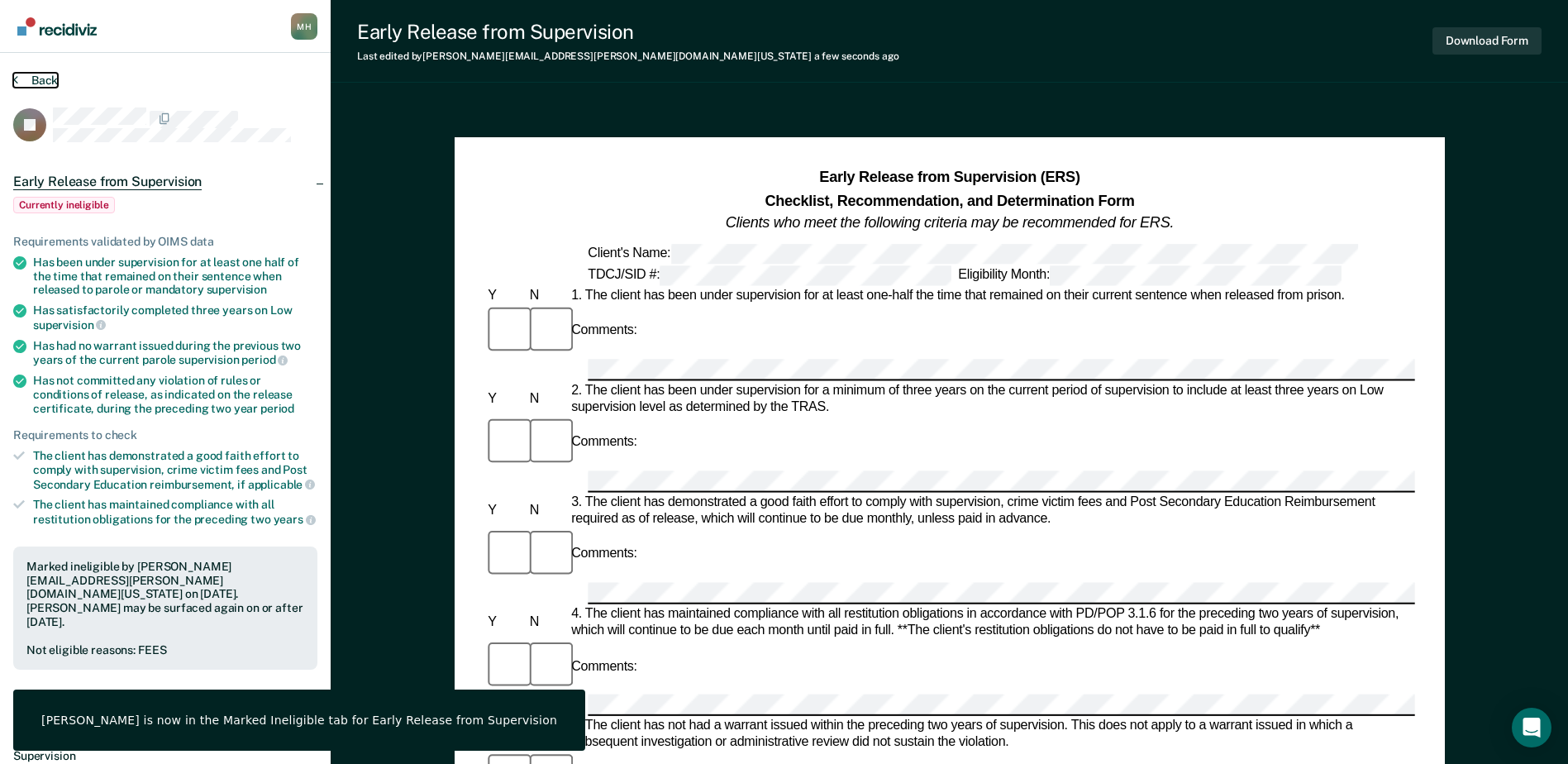
click at [38, 81] on button "Back" at bounding box center [35, 81] width 45 height 15
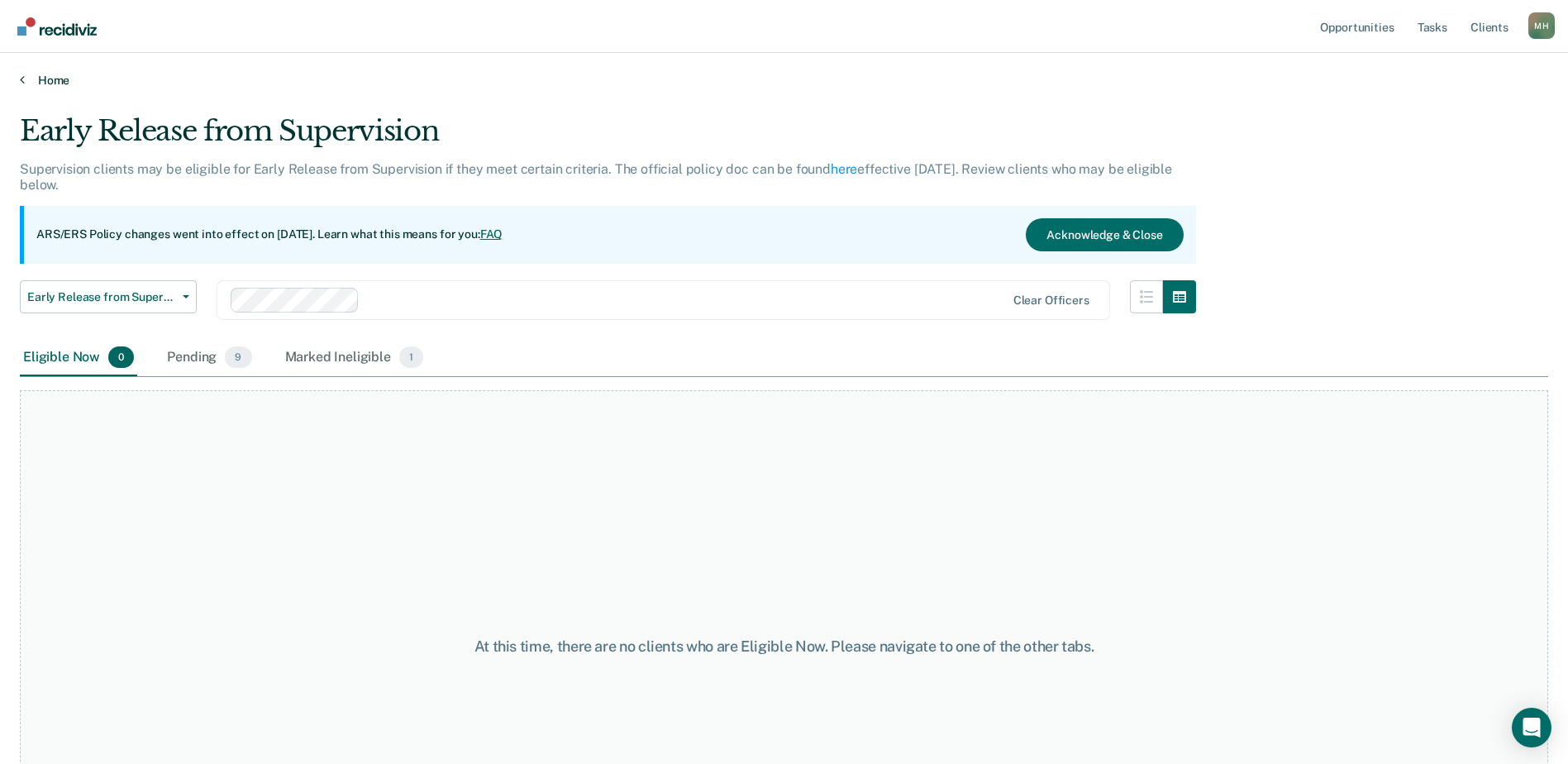
click at [53, 75] on link "Home" at bounding box center [784, 81] width 1529 height 15
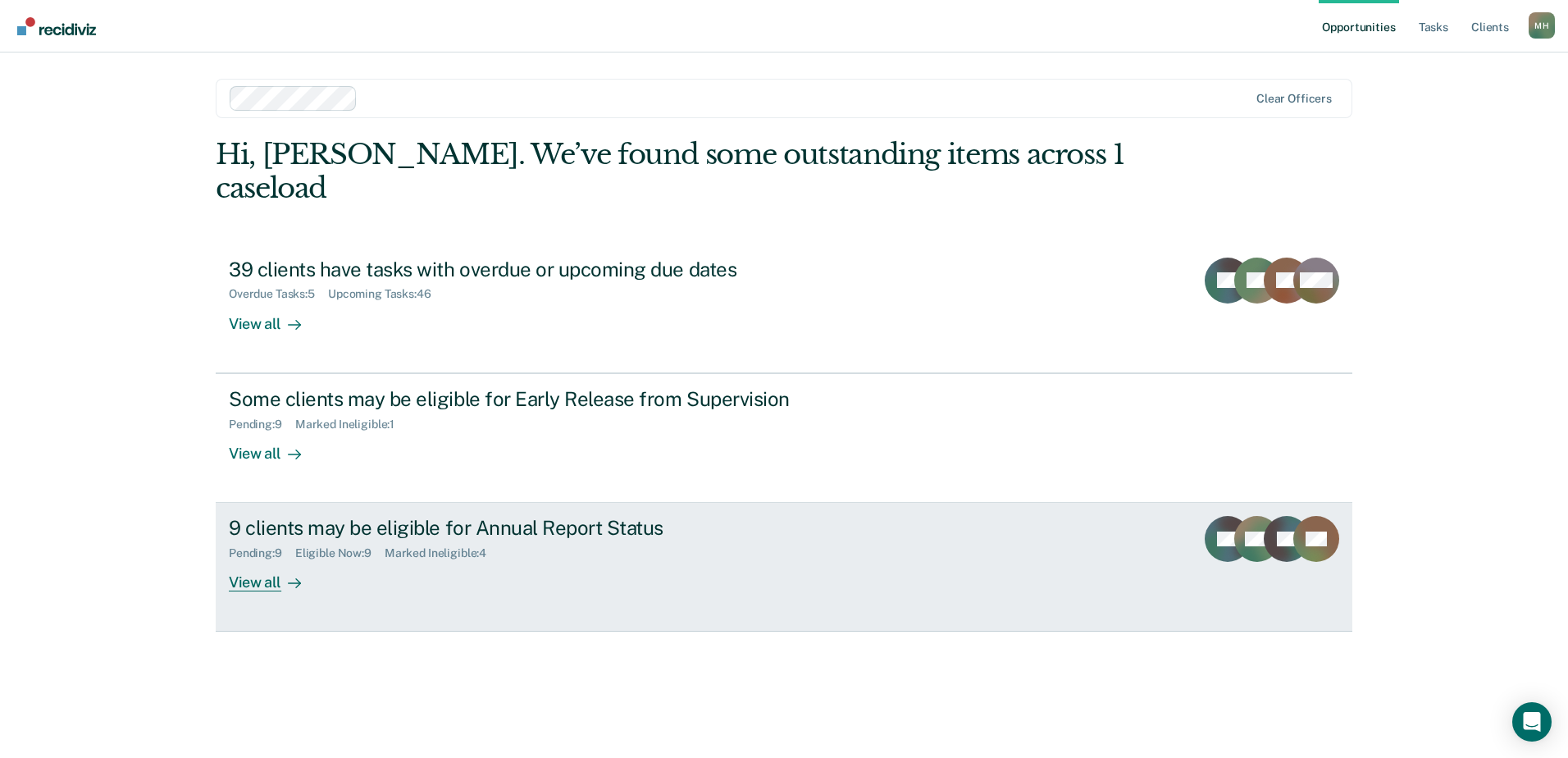
click at [665, 540] on div "Pending : 9 Eligible Now : 9 Marked Ineligible : 4" at bounding box center [517, 551] width 576 height 21
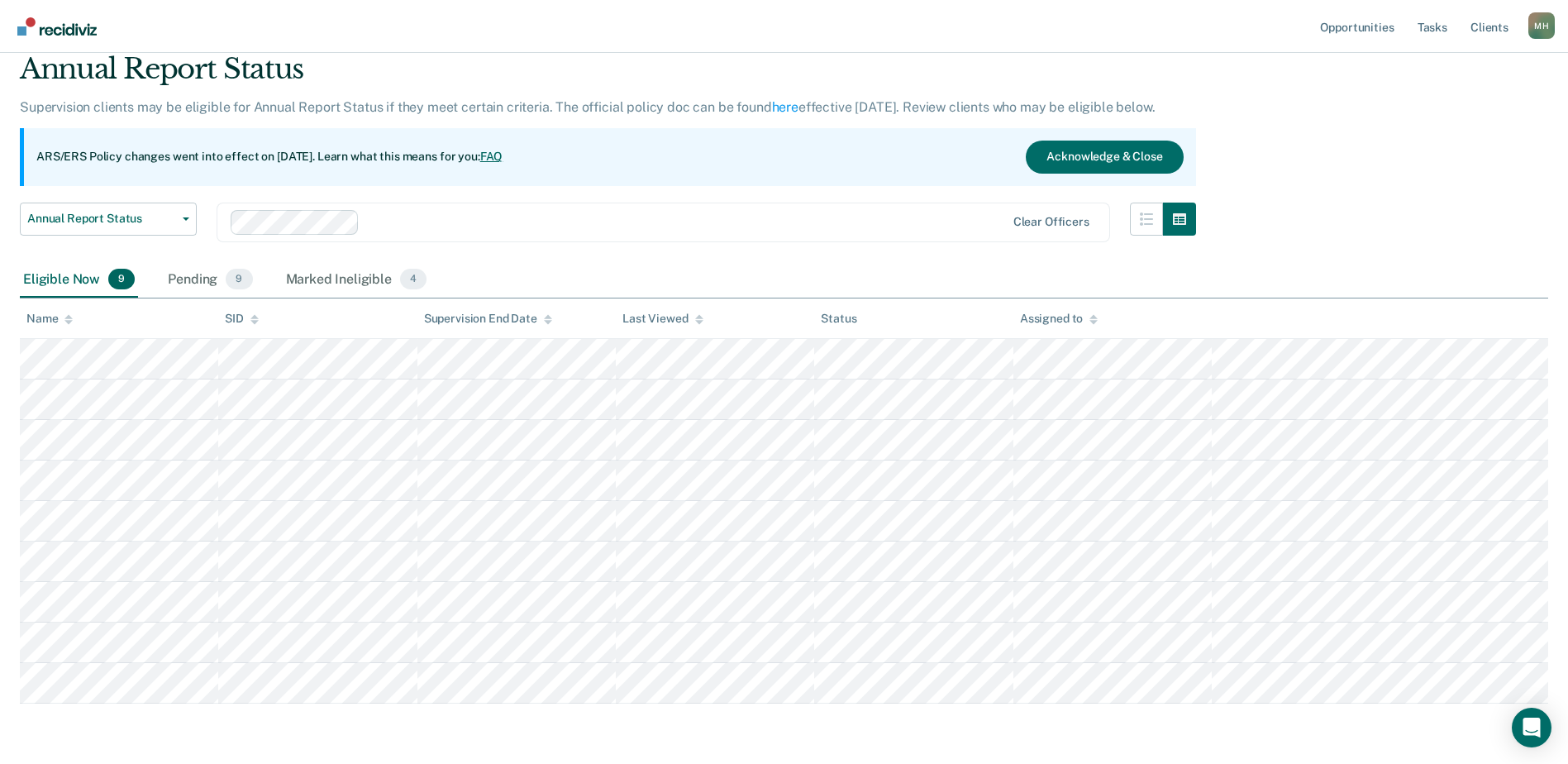
scroll to position [121, 0]
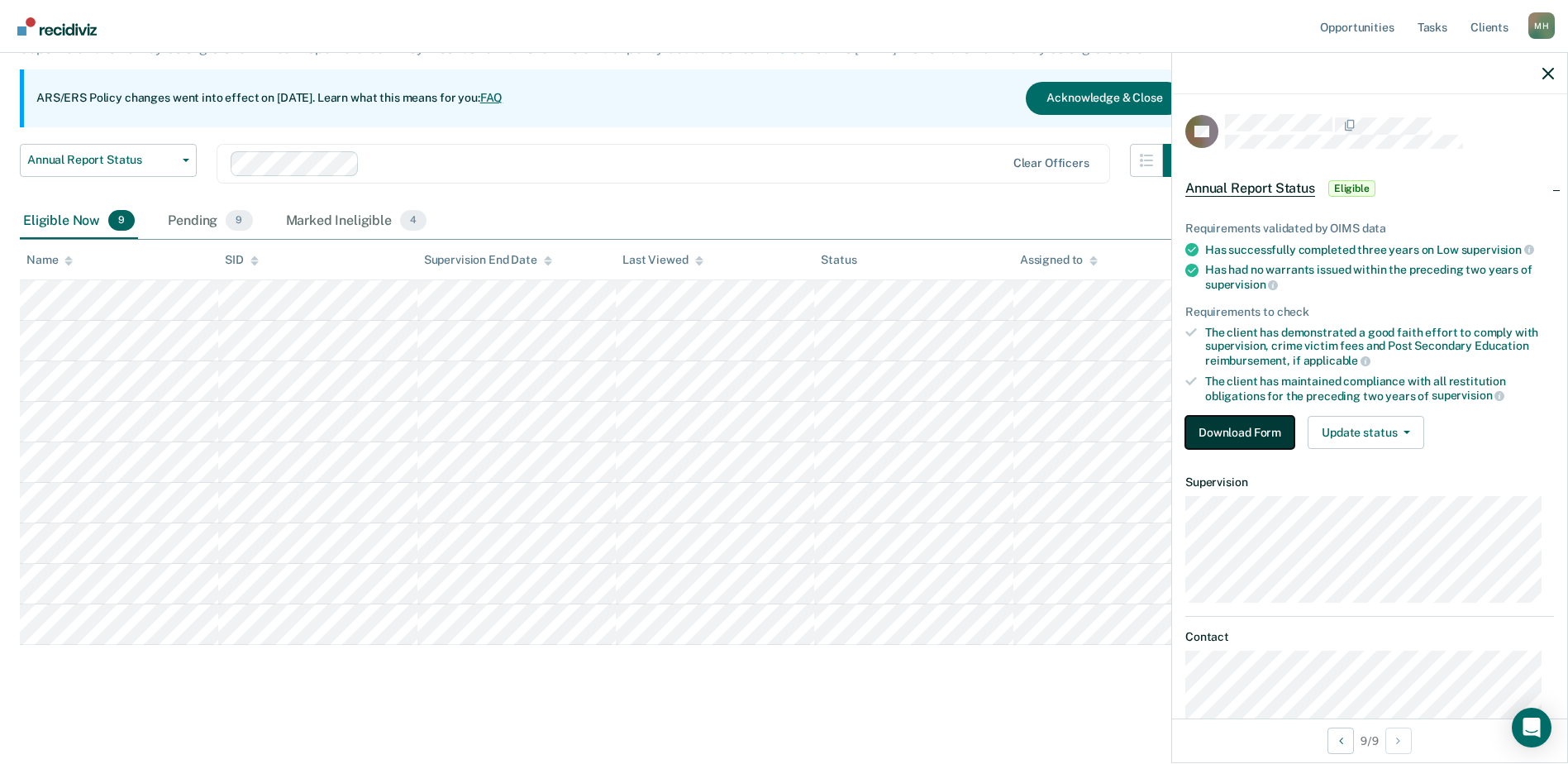
click at [1252, 424] on button "Download Form" at bounding box center [1240, 432] width 109 height 34
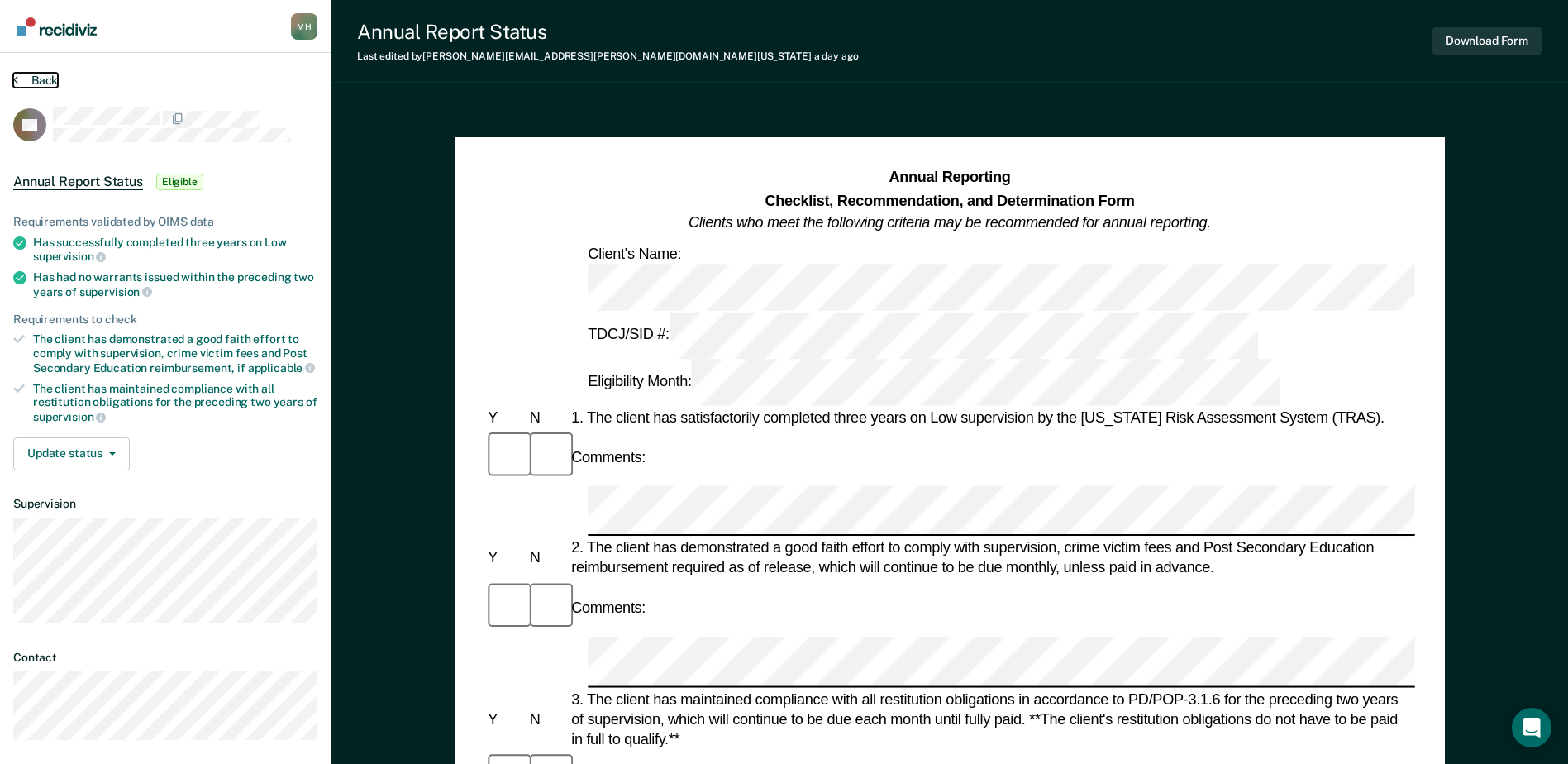
click at [34, 84] on button "Back" at bounding box center [35, 81] width 45 height 15
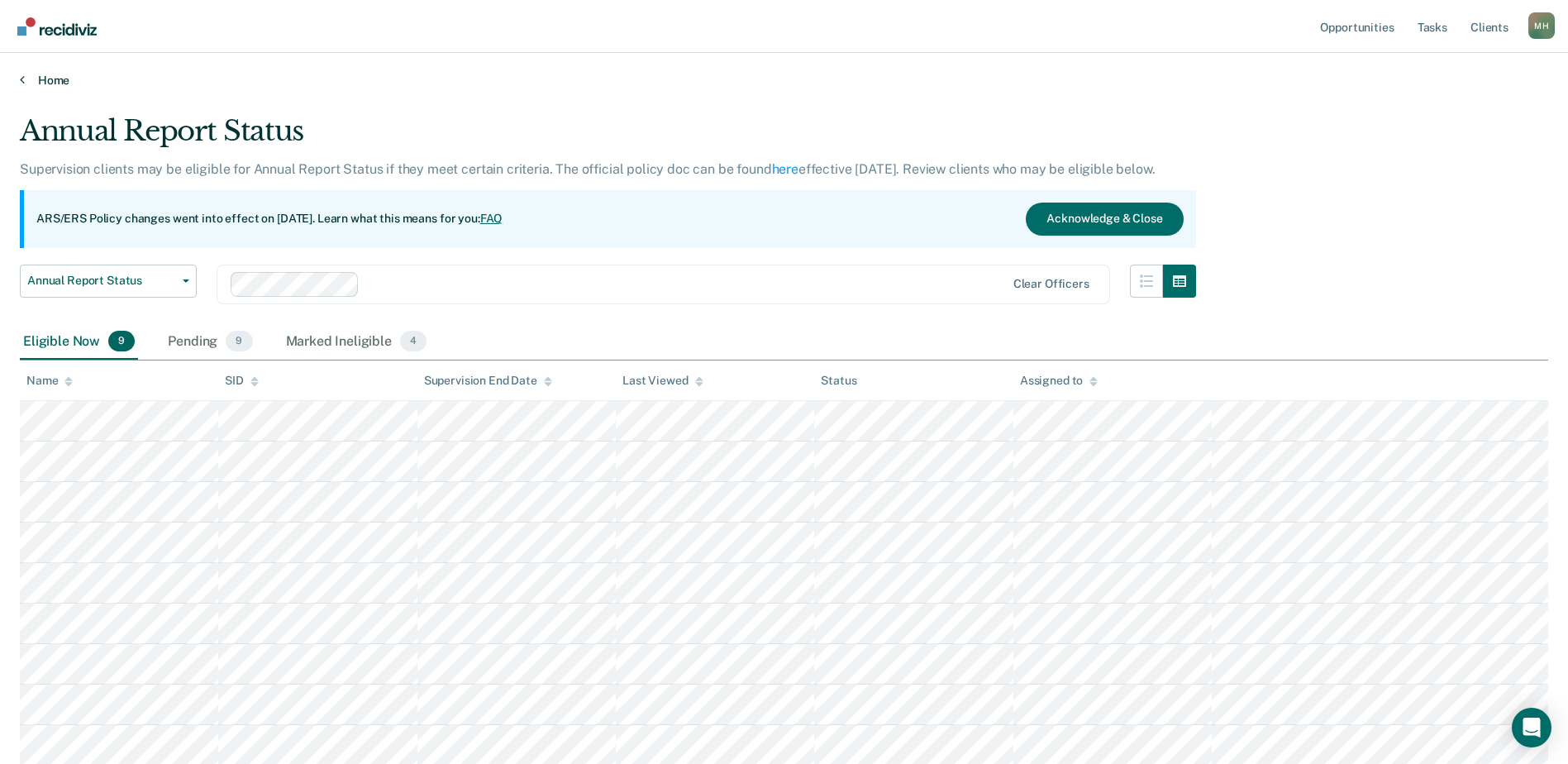
click at [43, 81] on link "Home" at bounding box center [784, 81] width 1529 height 15
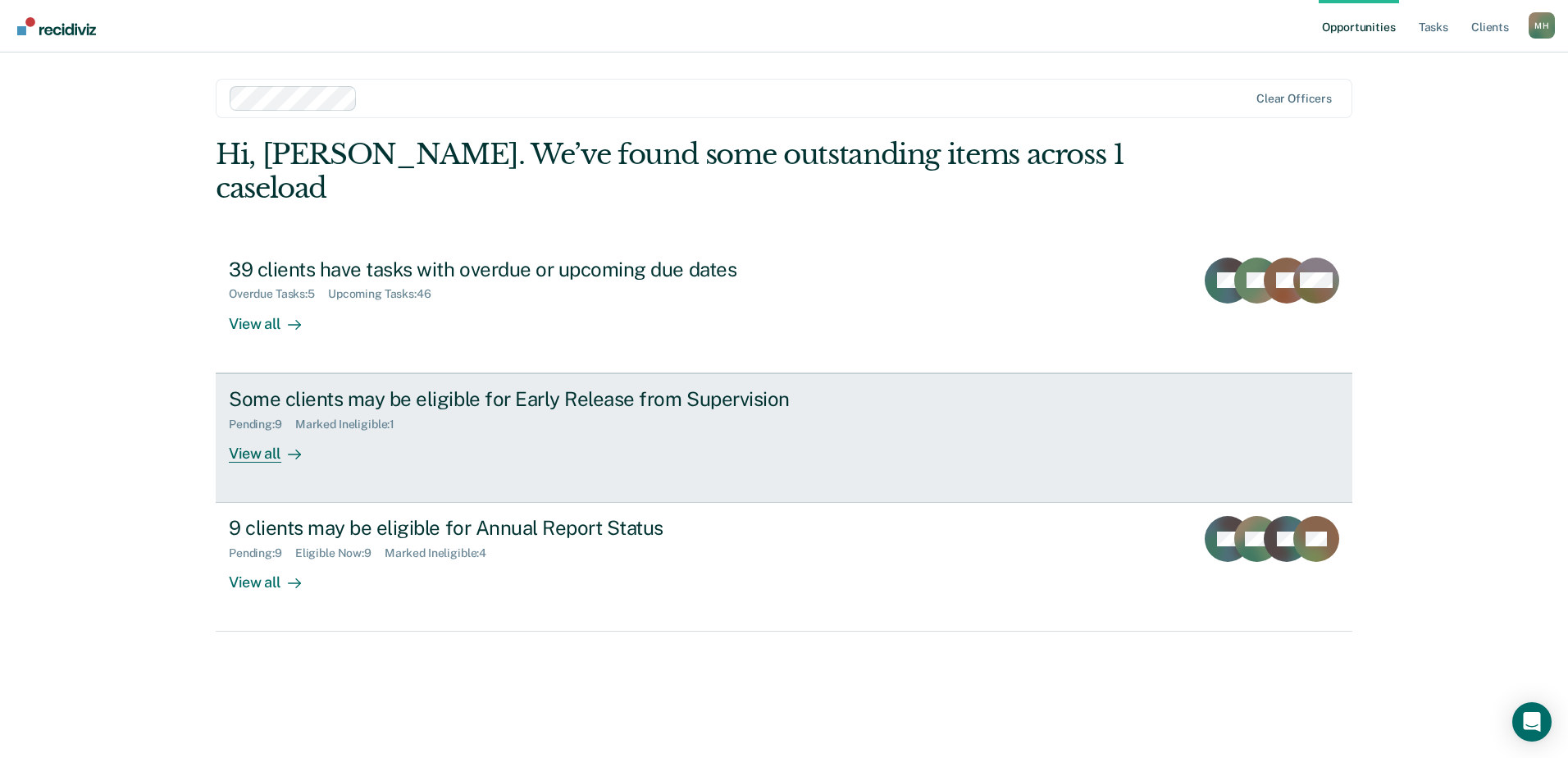
click at [475, 437] on link "Some clients may be eligible for Early Release from Supervision Pending : 9 Mar…" at bounding box center [784, 437] width 1136 height 129
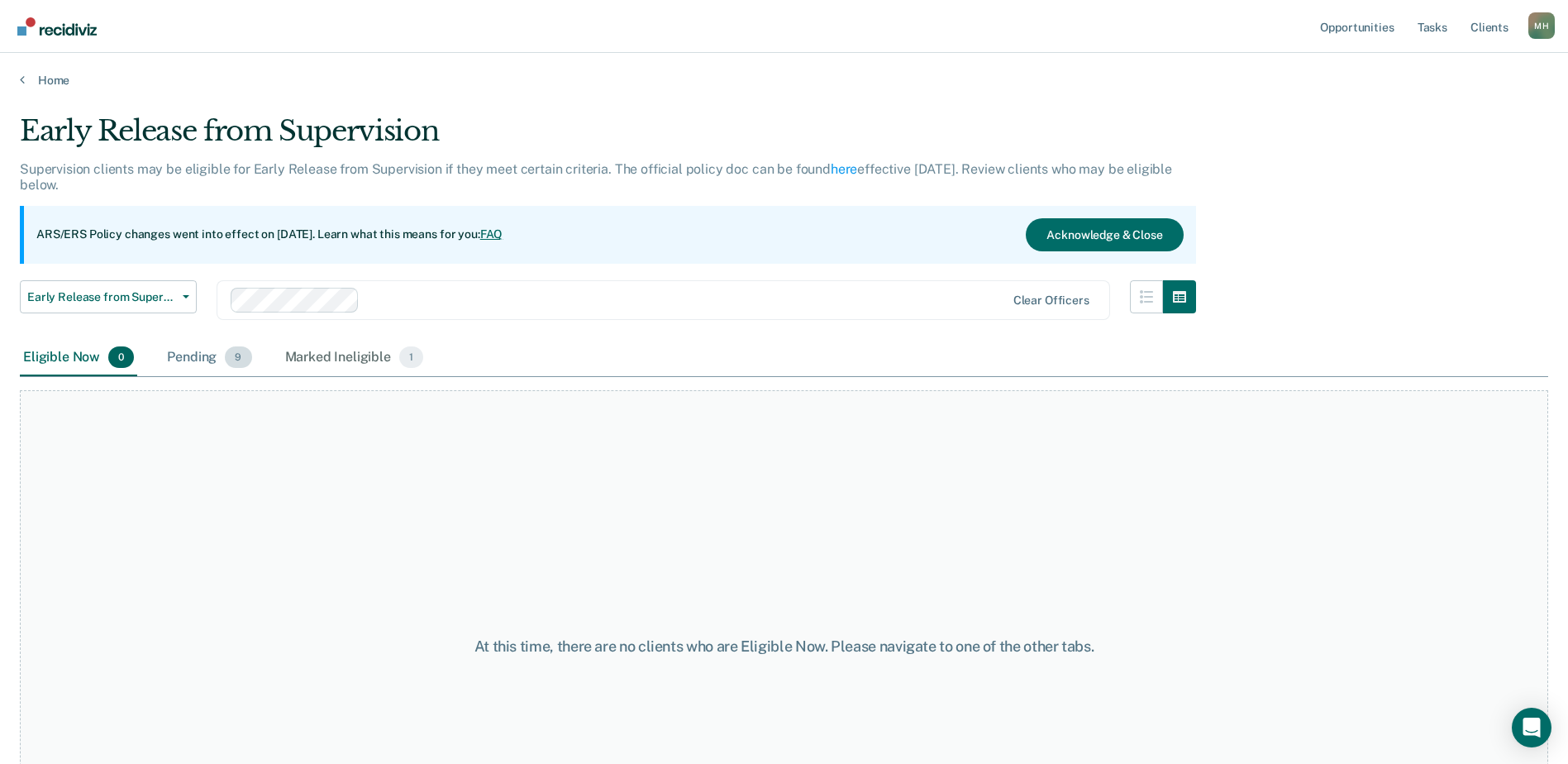
click at [212, 352] on div "Pending 9" at bounding box center [209, 359] width 91 height 36
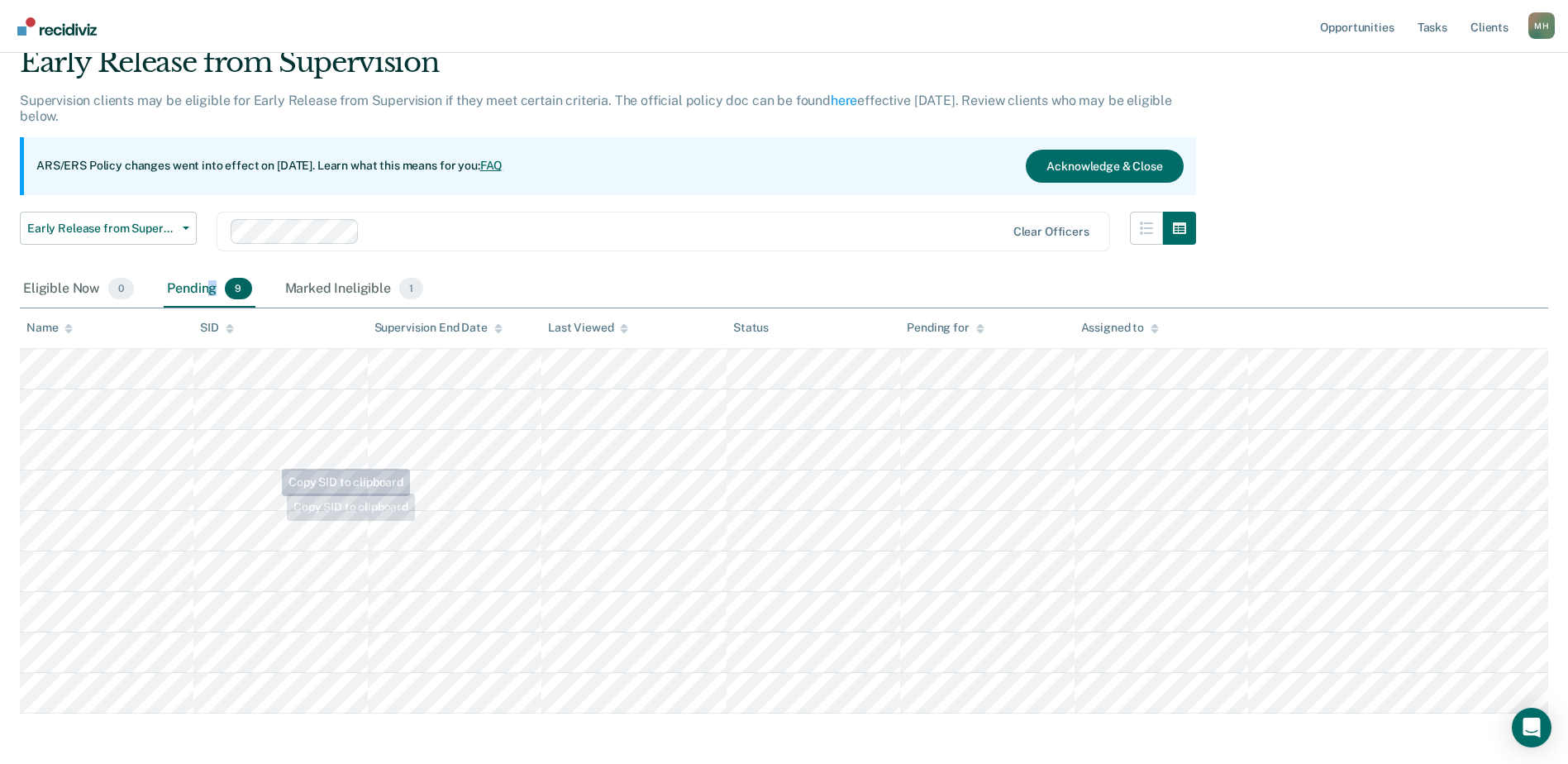
scroll to position [137, 0]
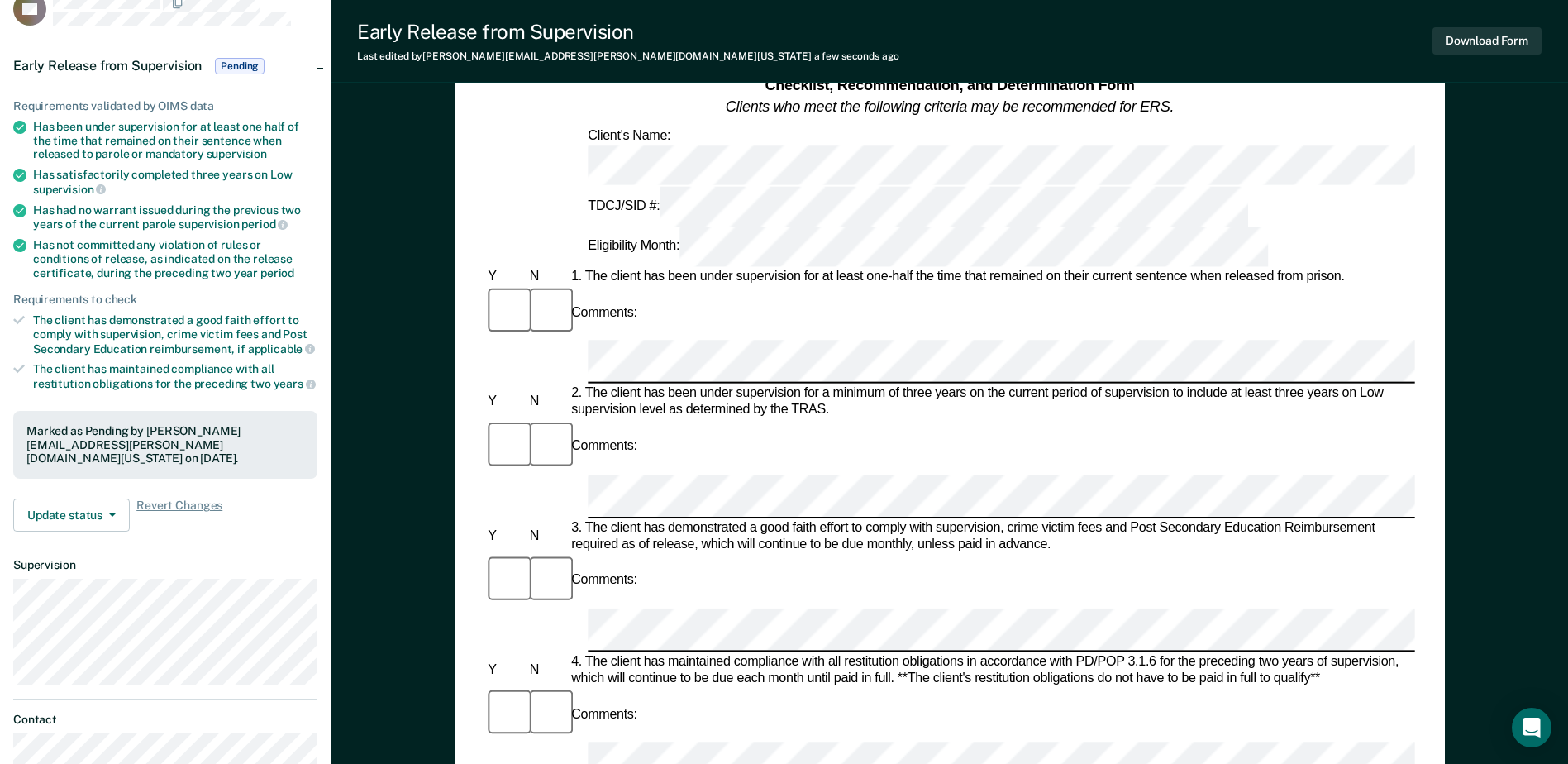
scroll to position [82, 0]
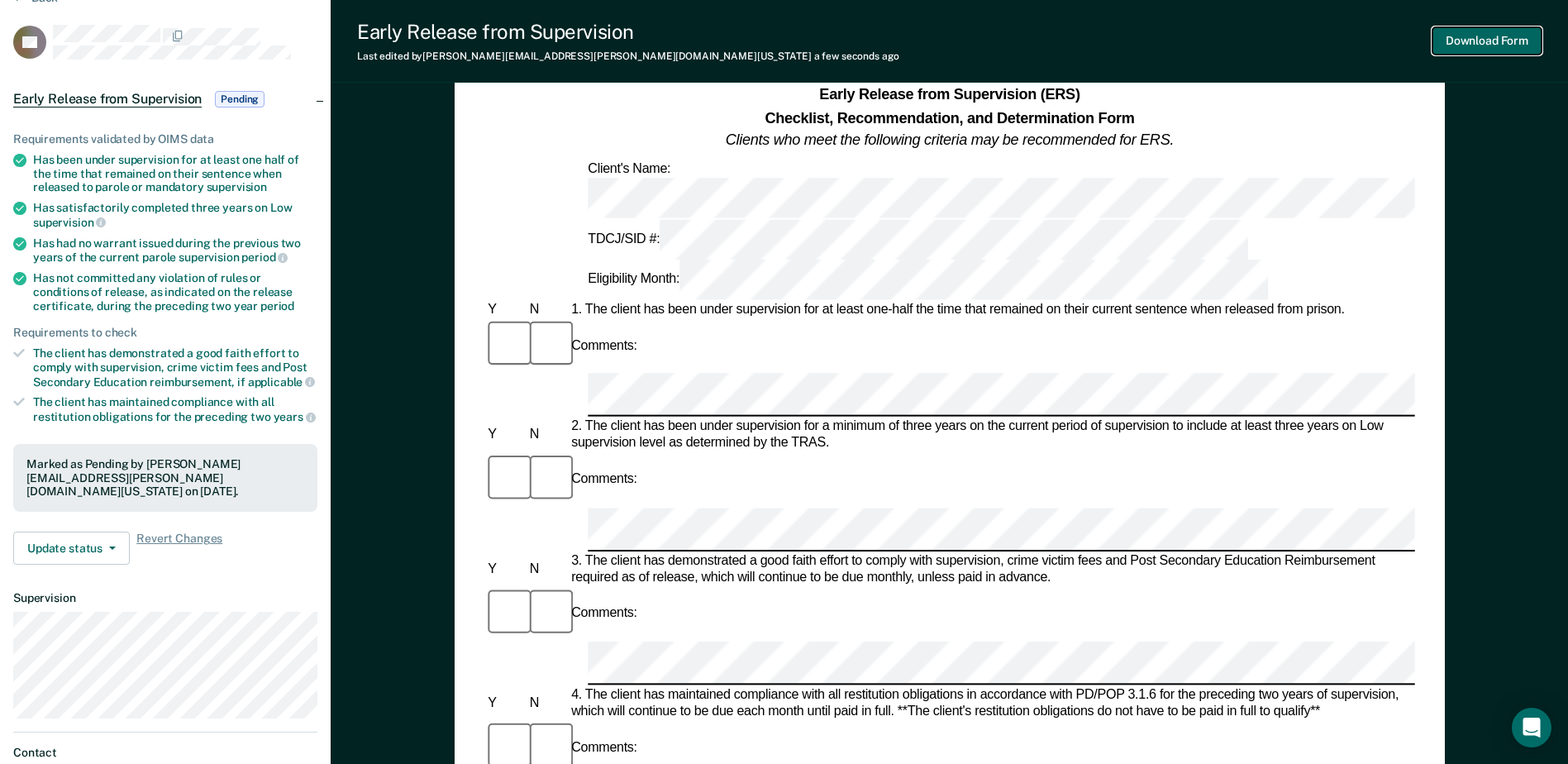
click at [1470, 45] on button "Download Form" at bounding box center [1487, 40] width 109 height 27
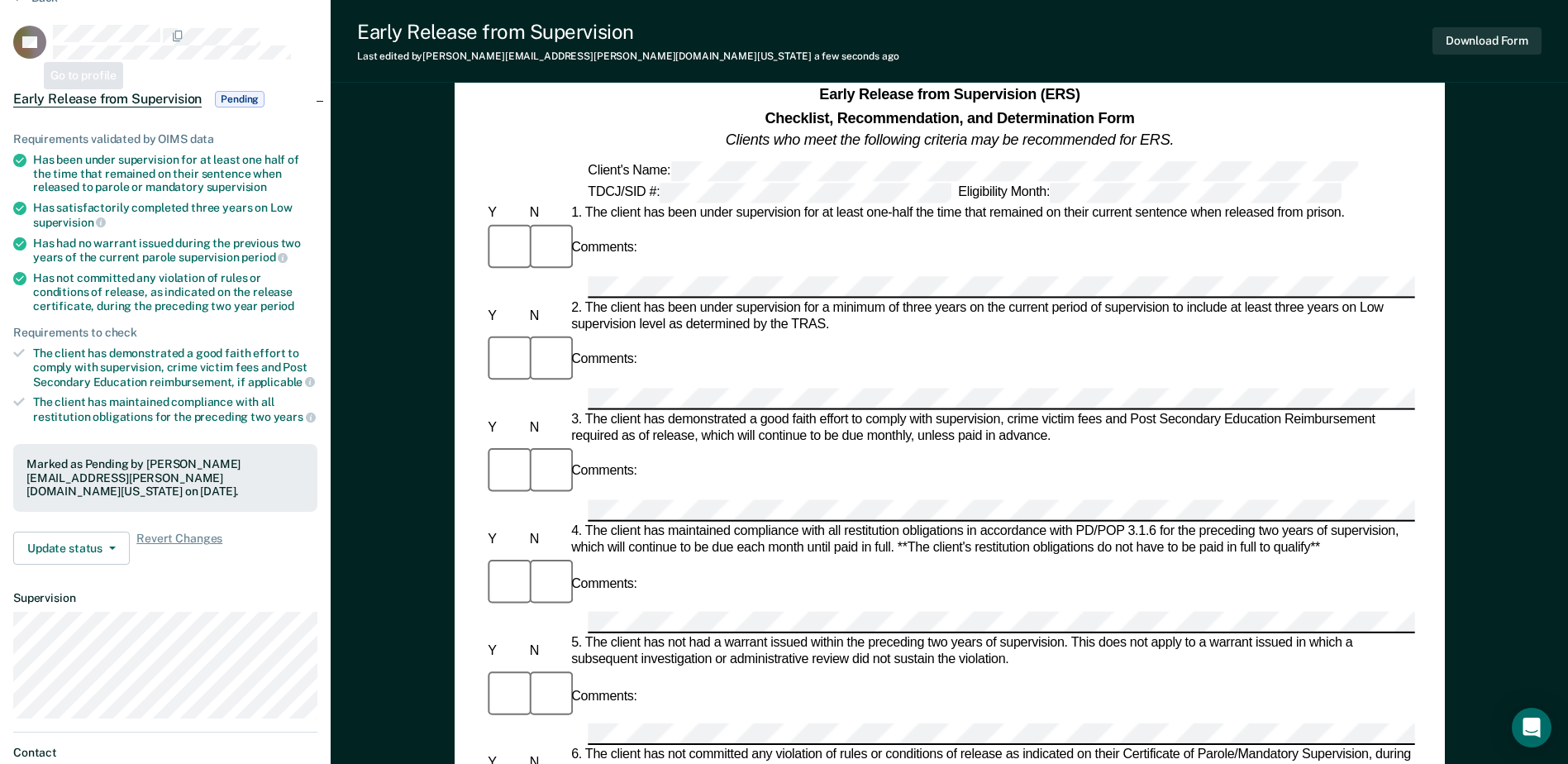
scroll to position [0, 0]
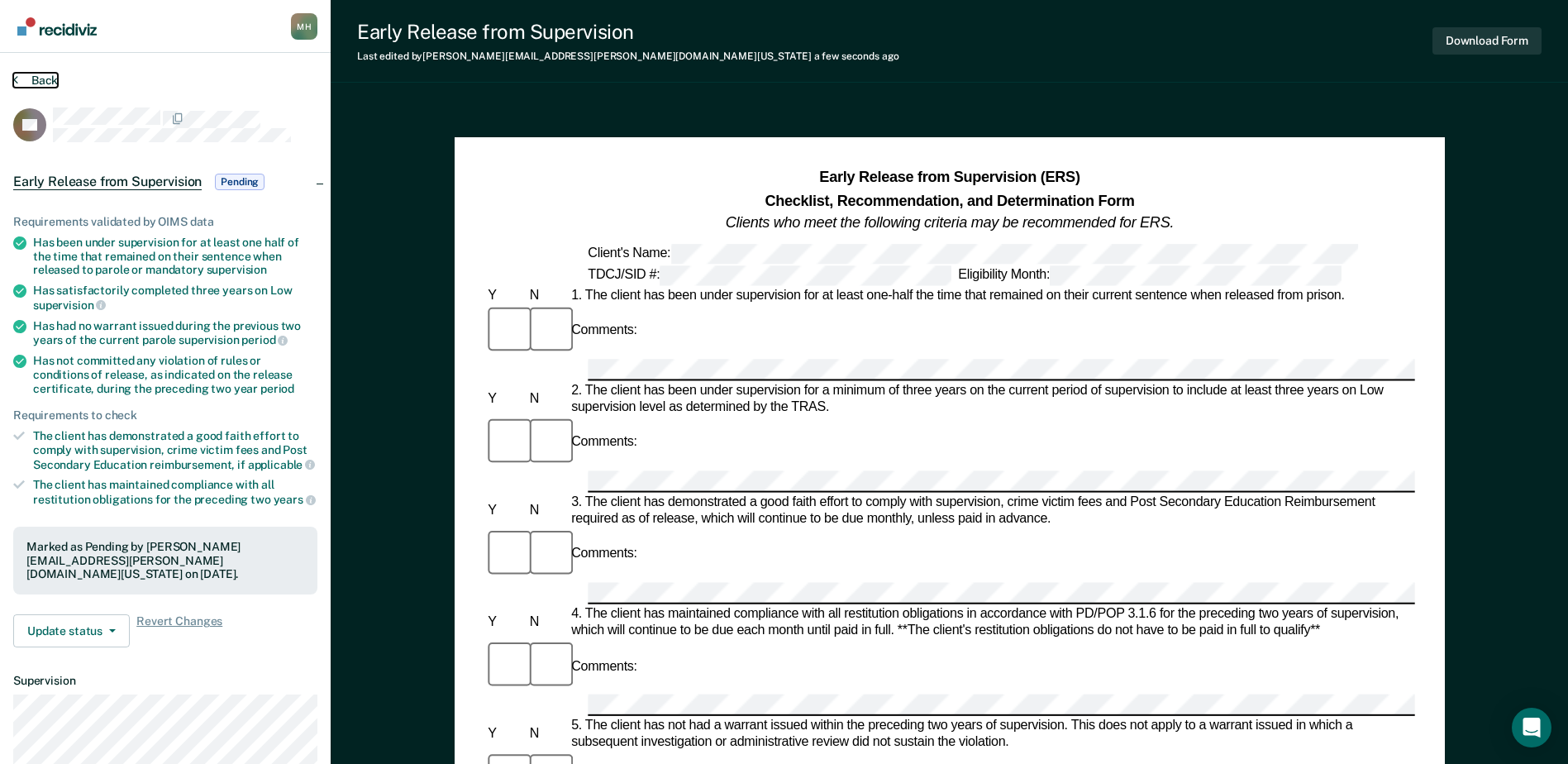
click at [35, 75] on button "Back" at bounding box center [35, 81] width 45 height 15
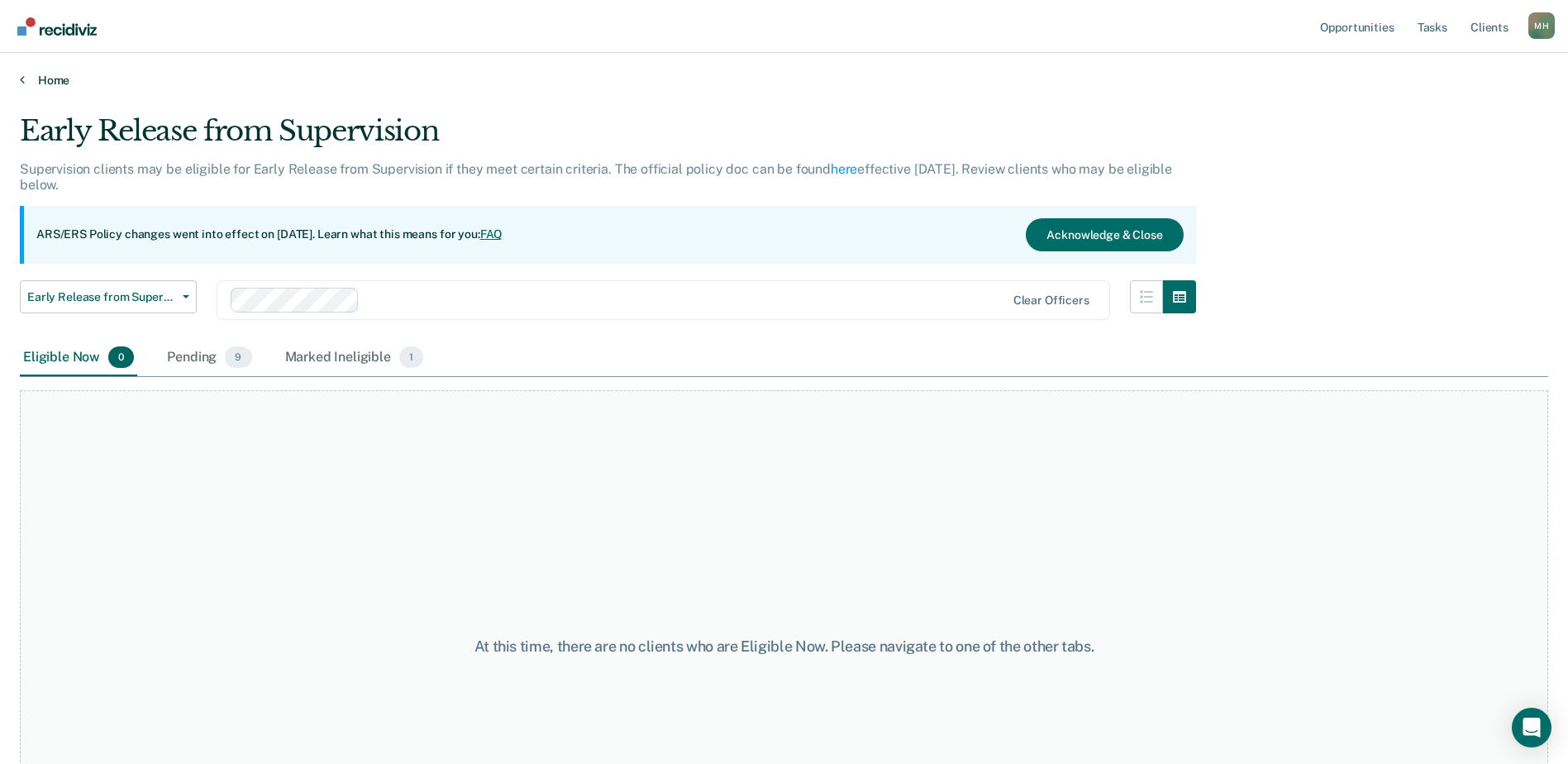
click at [51, 81] on link "Home" at bounding box center [784, 81] width 1529 height 15
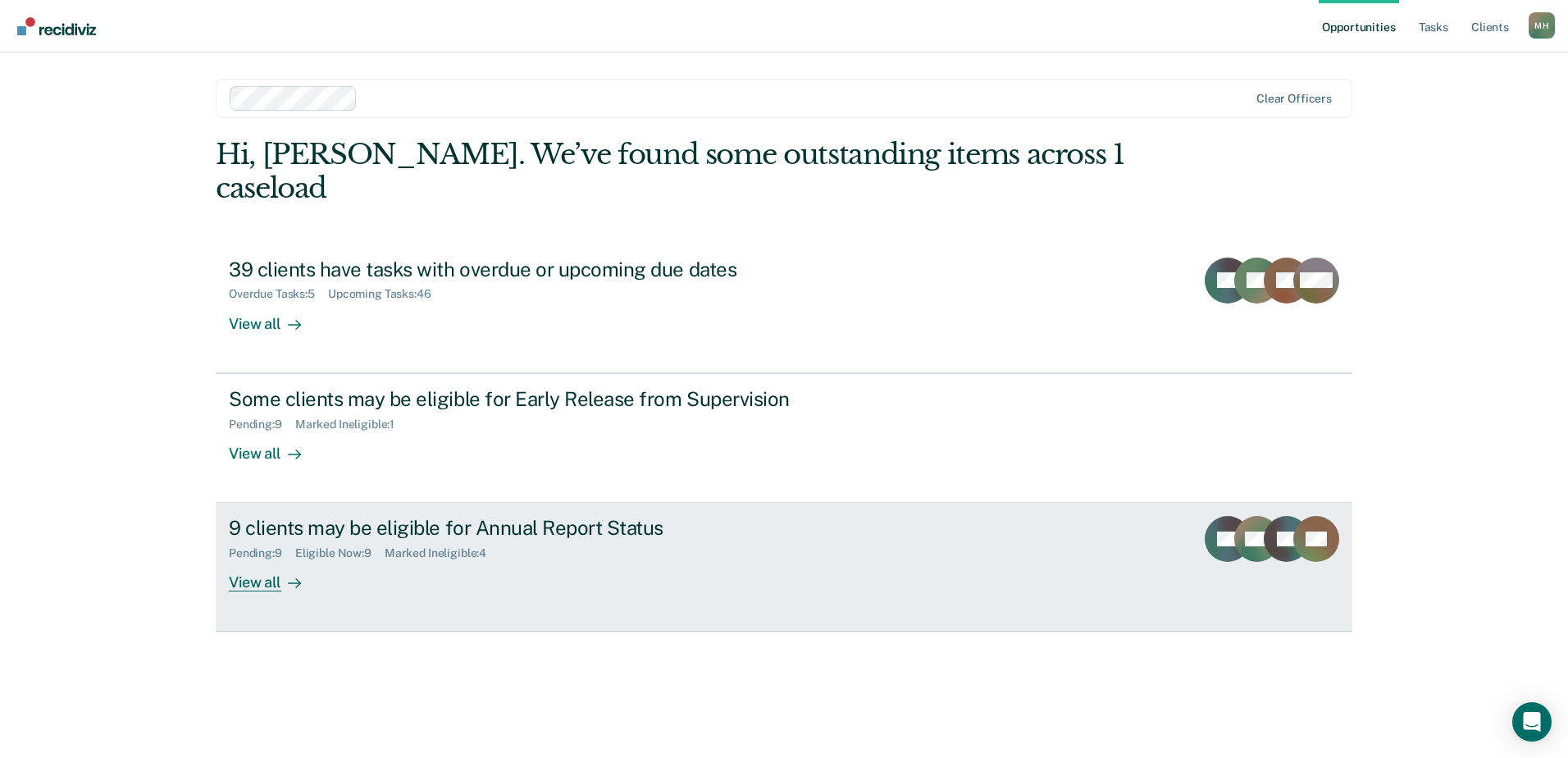
click at [477, 546] on div "Marked Ineligible : 4" at bounding box center [442, 553] width 115 height 14
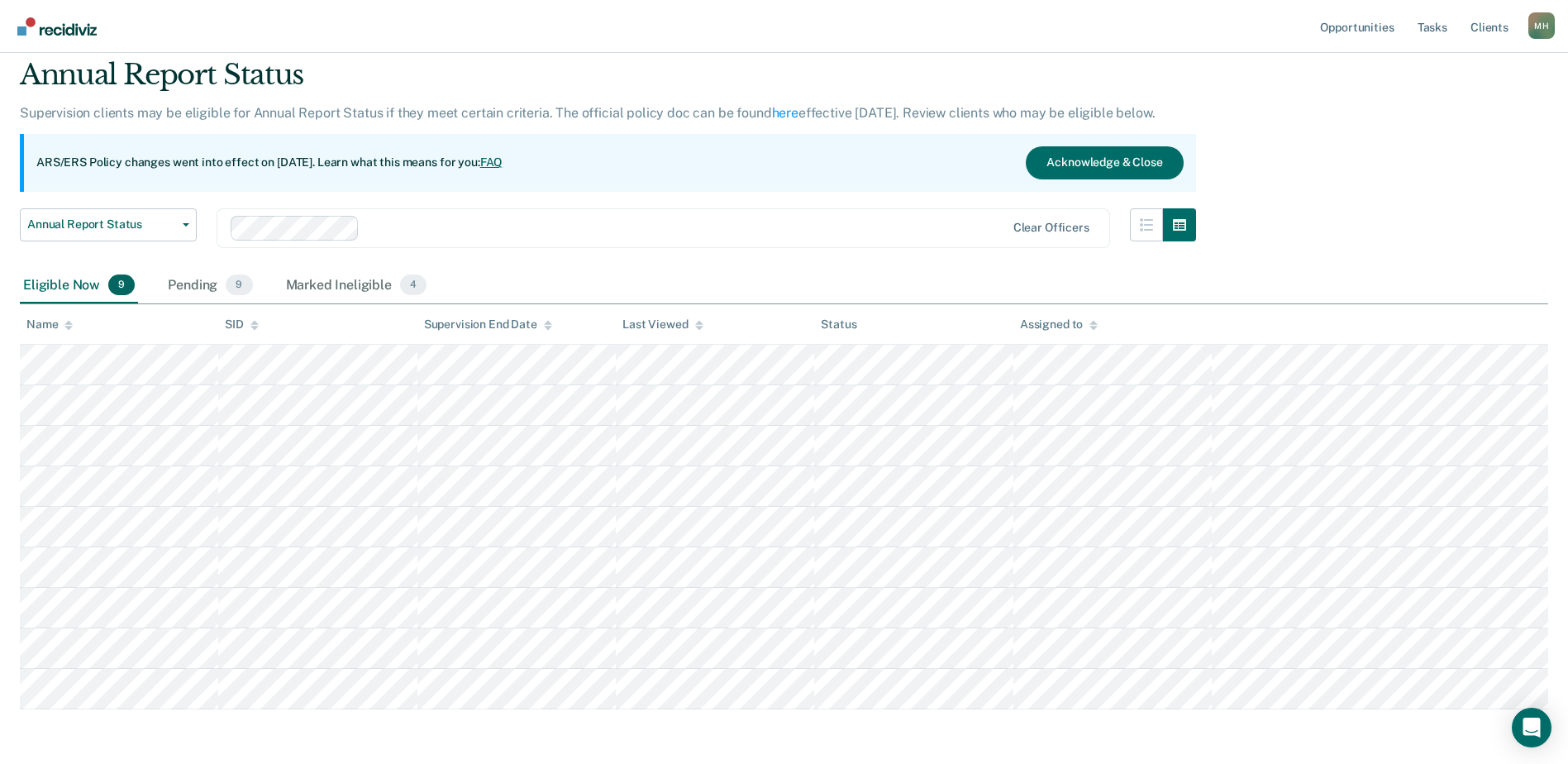
scroll to position [121, 0]
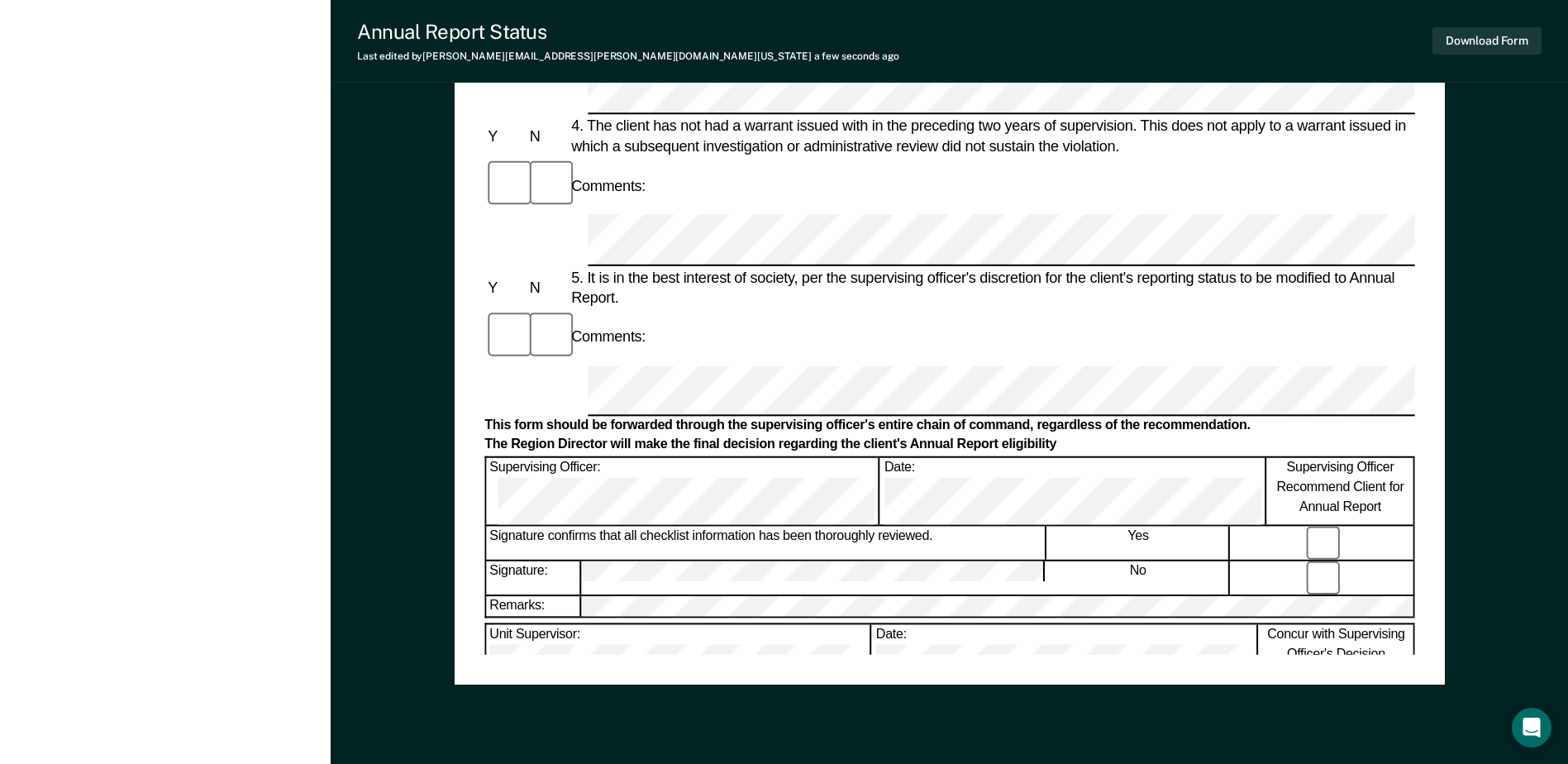
scroll to position [744, 0]
click at [767, 646] on div "Annual Reporting Checklist, Recommendation, and Determination Form Clients who …" at bounding box center [949, 37] width 930 height 1230
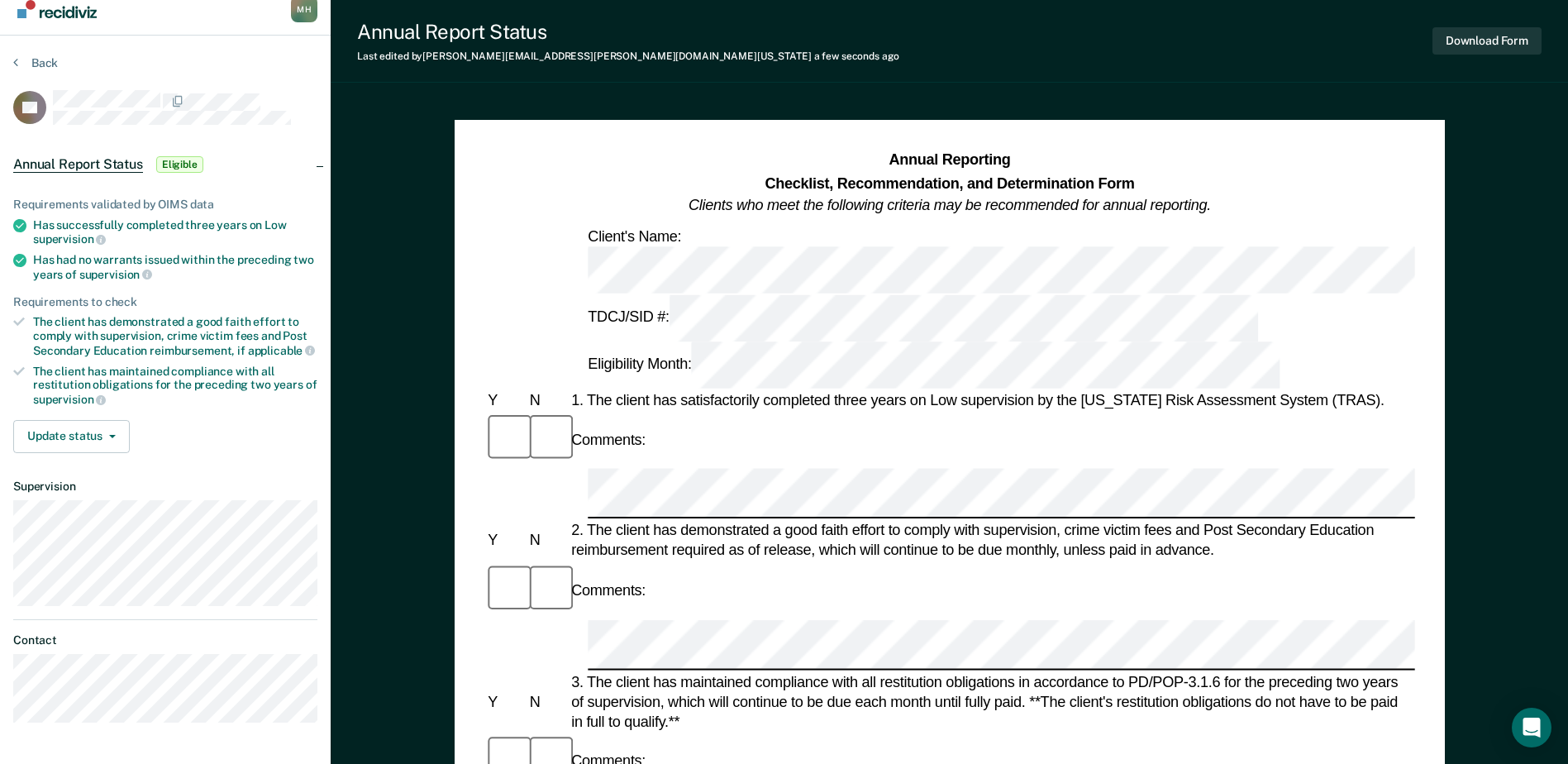
scroll to position [0, 0]
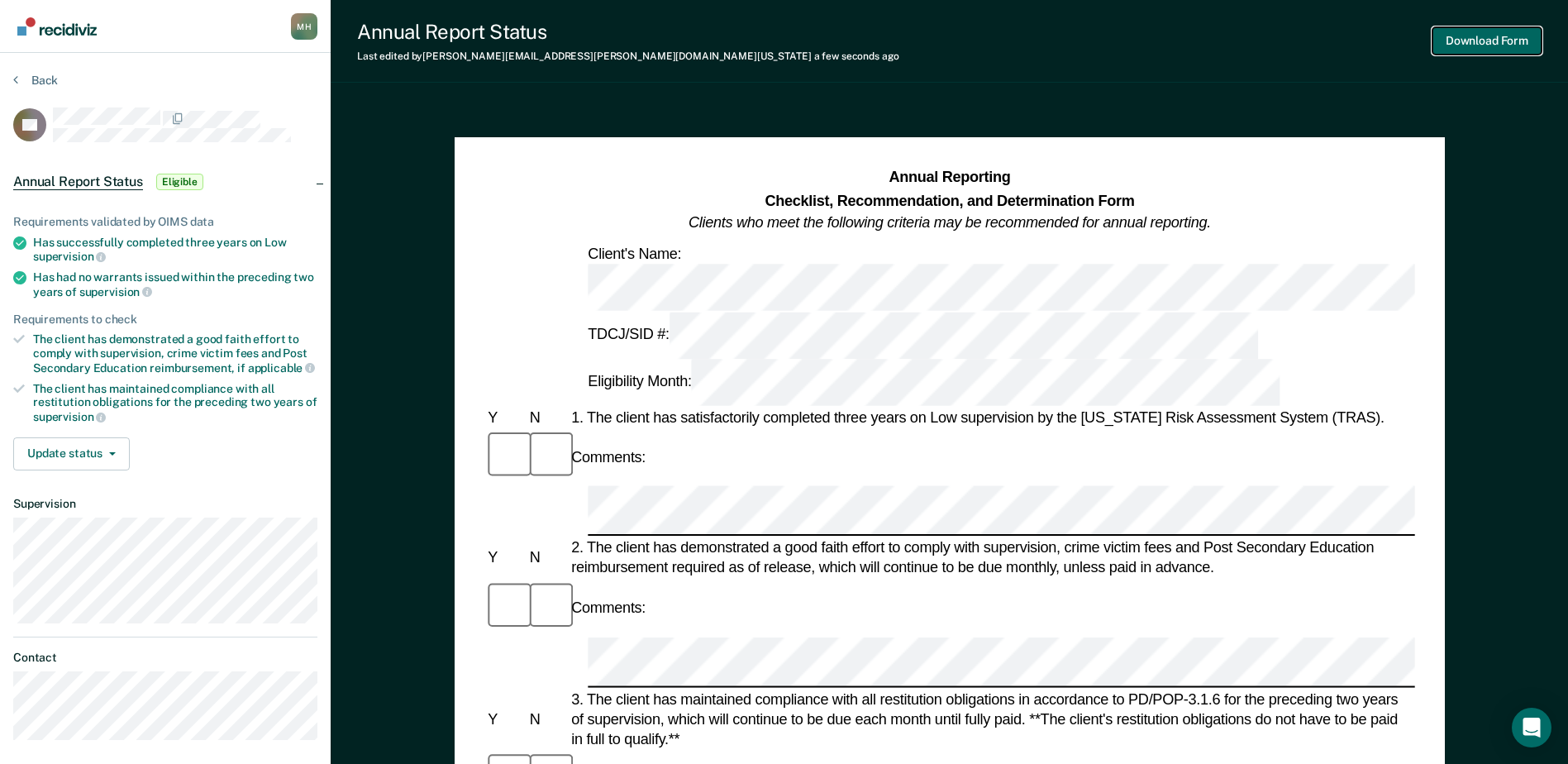
click at [1497, 48] on button "Download Form" at bounding box center [1487, 40] width 109 height 27
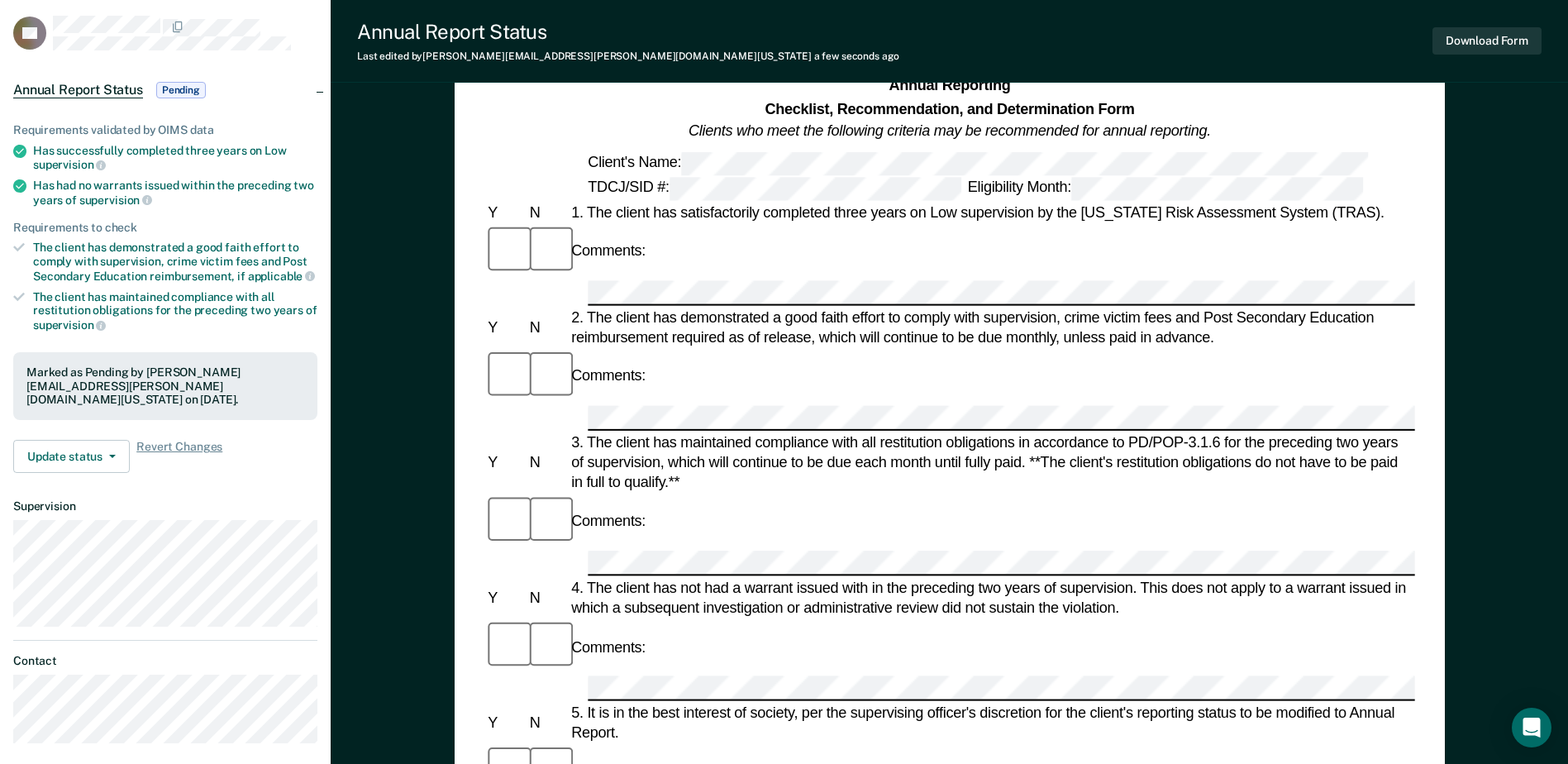
scroll to position [166, 0]
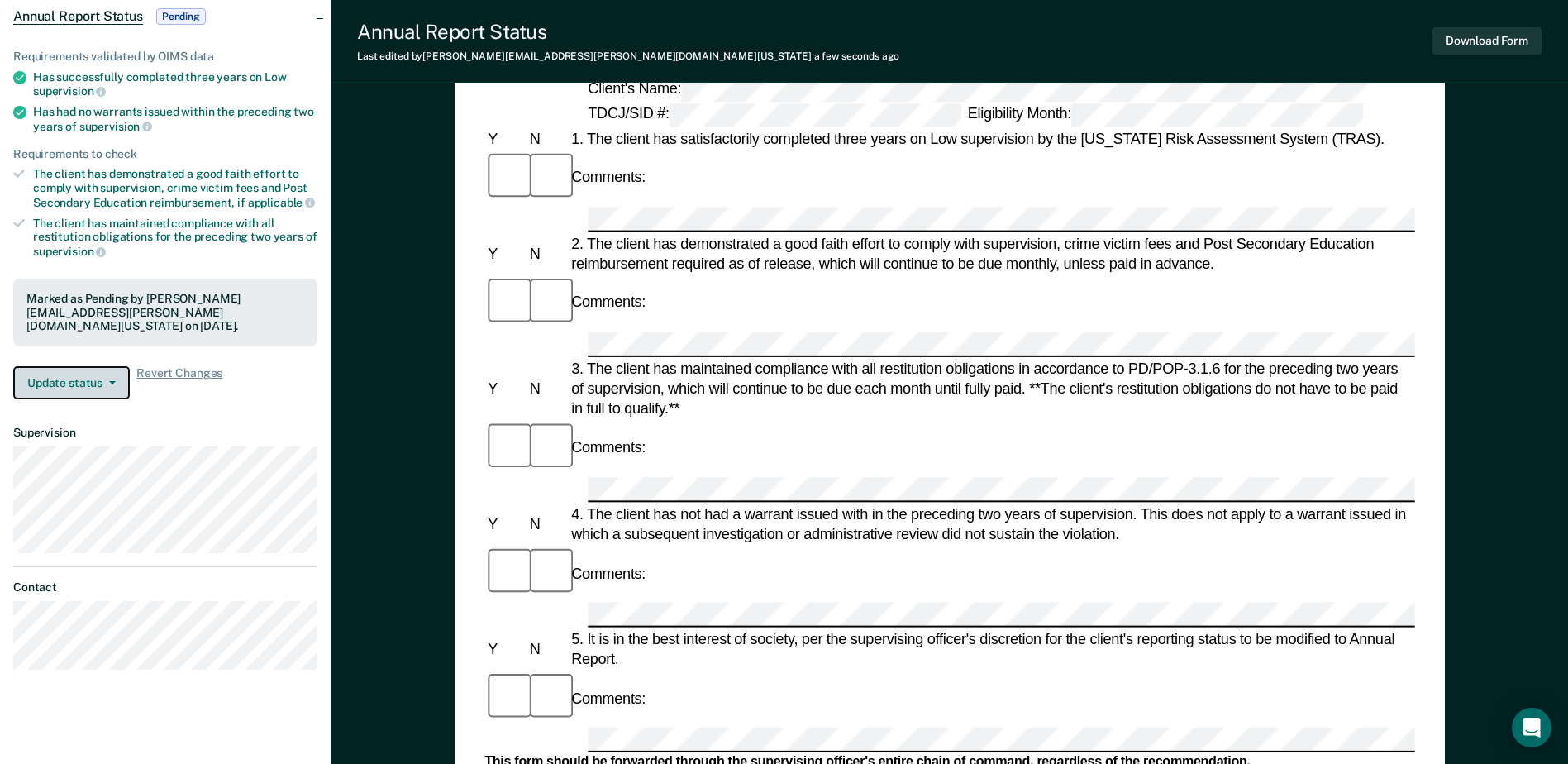
click at [79, 370] on button "Update status" at bounding box center [72, 382] width 117 height 34
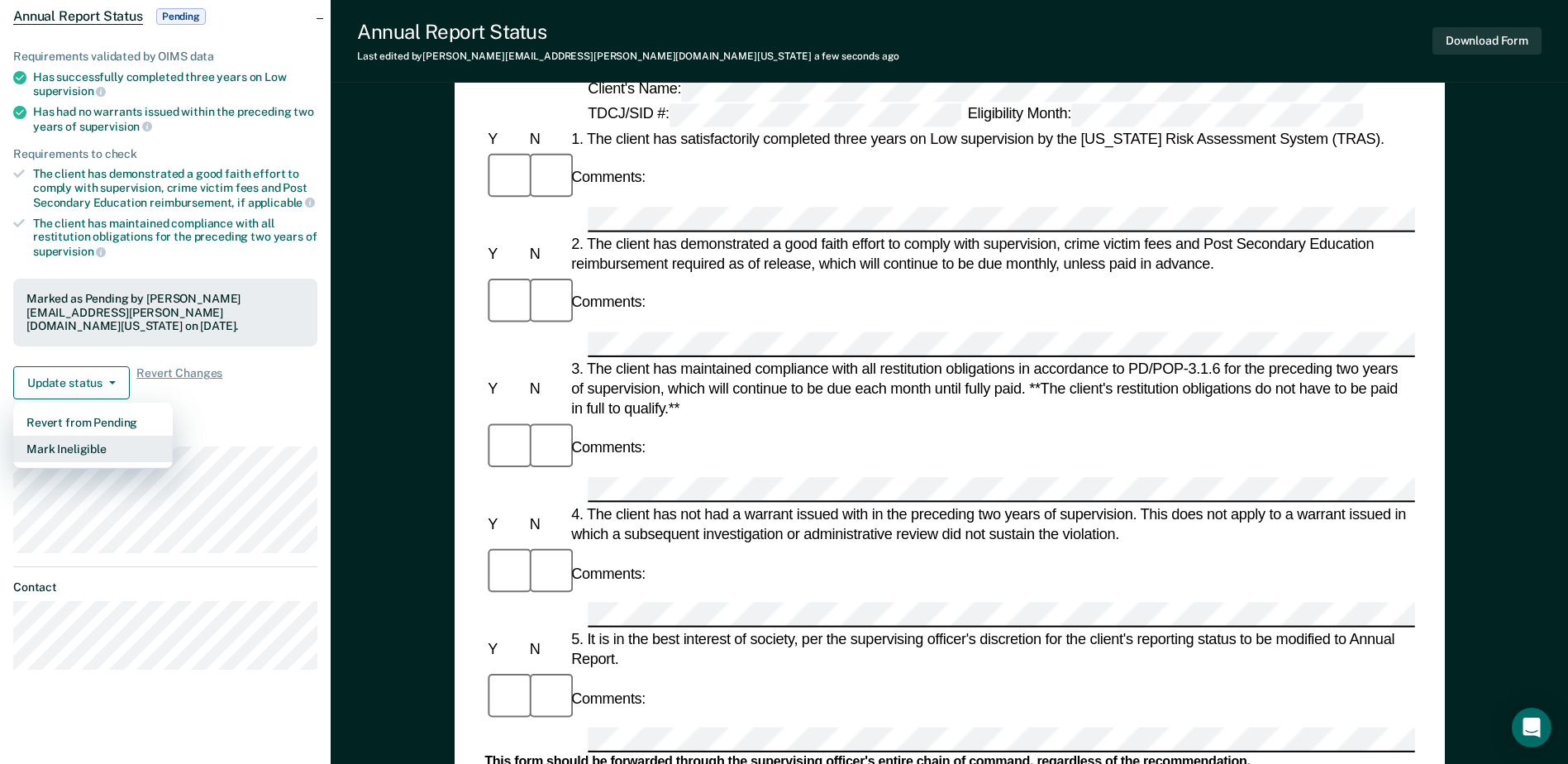
click at [87, 436] on button "Mark Ineligible" at bounding box center [93, 450] width 159 height 27
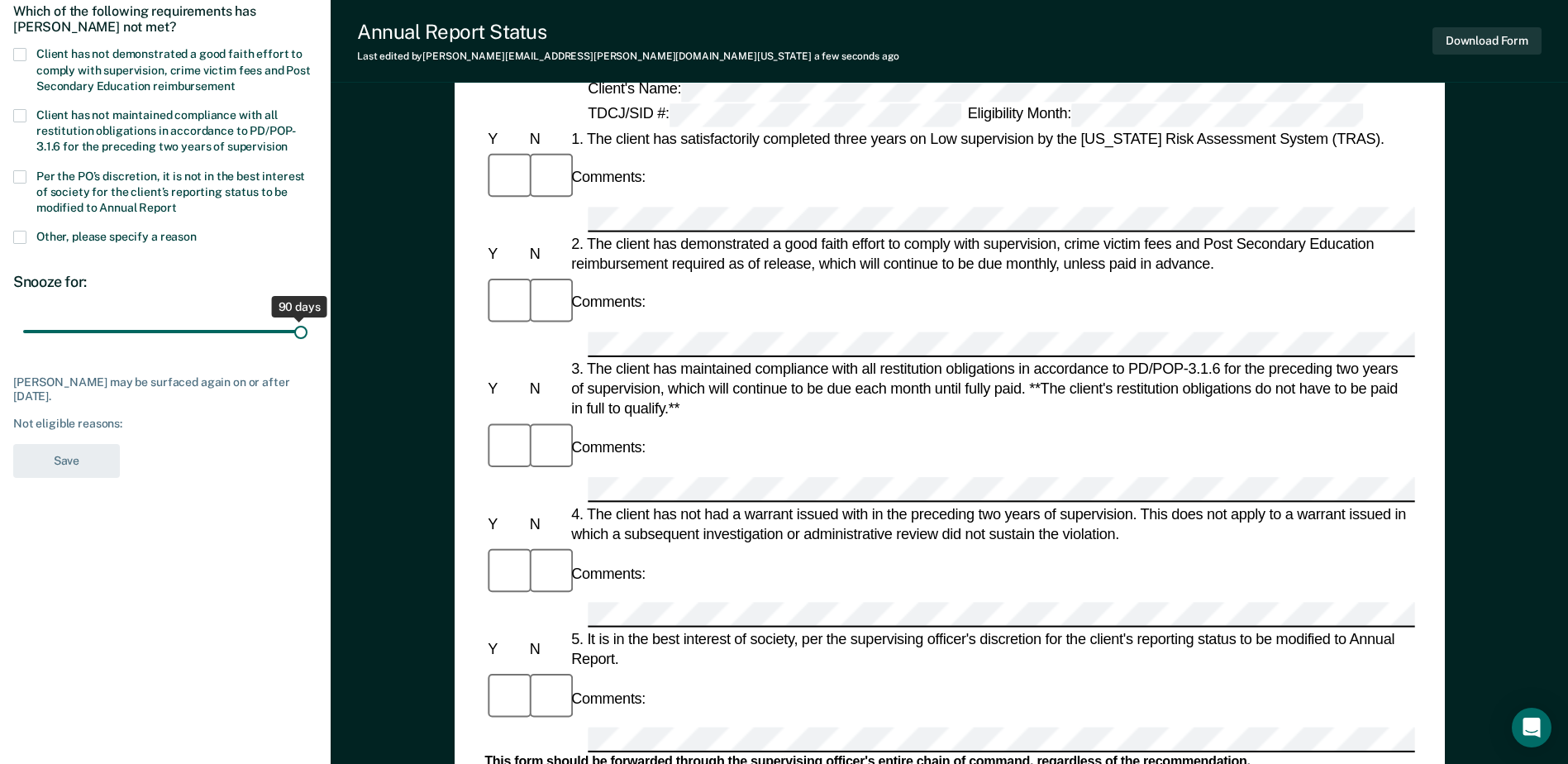
drag, startPoint x: 104, startPoint y: 331, endPoint x: 334, endPoint y: 340, distance: 230.2
type input "90"
click at [308, 340] on input "range" at bounding box center [165, 332] width 285 height 29
click at [29, 117] on label "Client has not maintained compliance with all restitution obligations in accord…" at bounding box center [165, 133] width 304 height 48
click at [288, 141] on input "Client has not maintained compliance with all restitution obligations in accord…" at bounding box center [288, 141] width 0 height 0
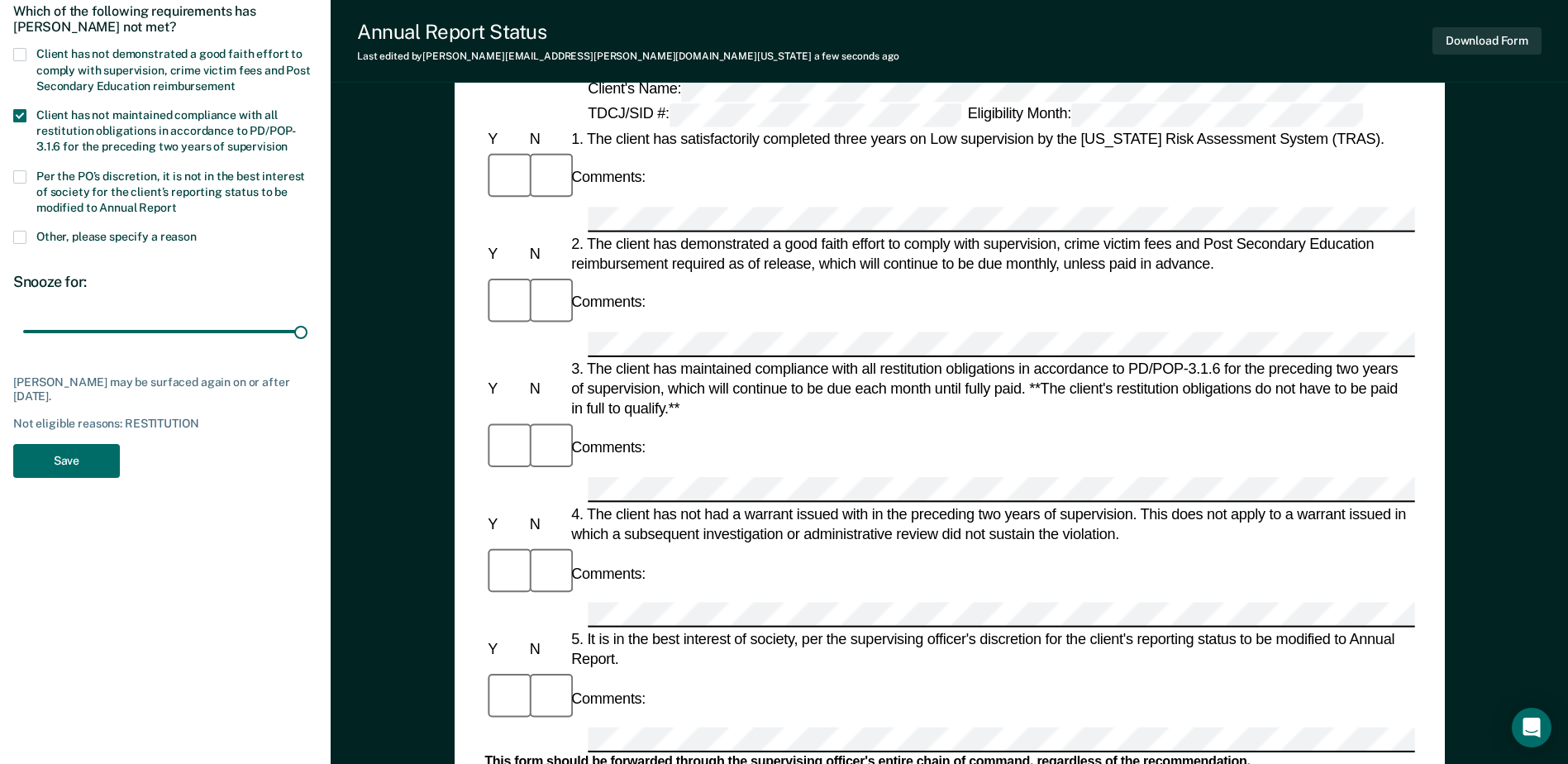
click at [29, 57] on label "Client has not demonstrated a good faith effort to comply with supervision, cri…" at bounding box center [165, 72] width 304 height 48
click at [235, 81] on input "Client has not demonstrated a good faith effort to comply with supervision, cri…" at bounding box center [235, 81] width 0 height 0
click at [49, 455] on button "Save" at bounding box center [66, 460] width 106 height 34
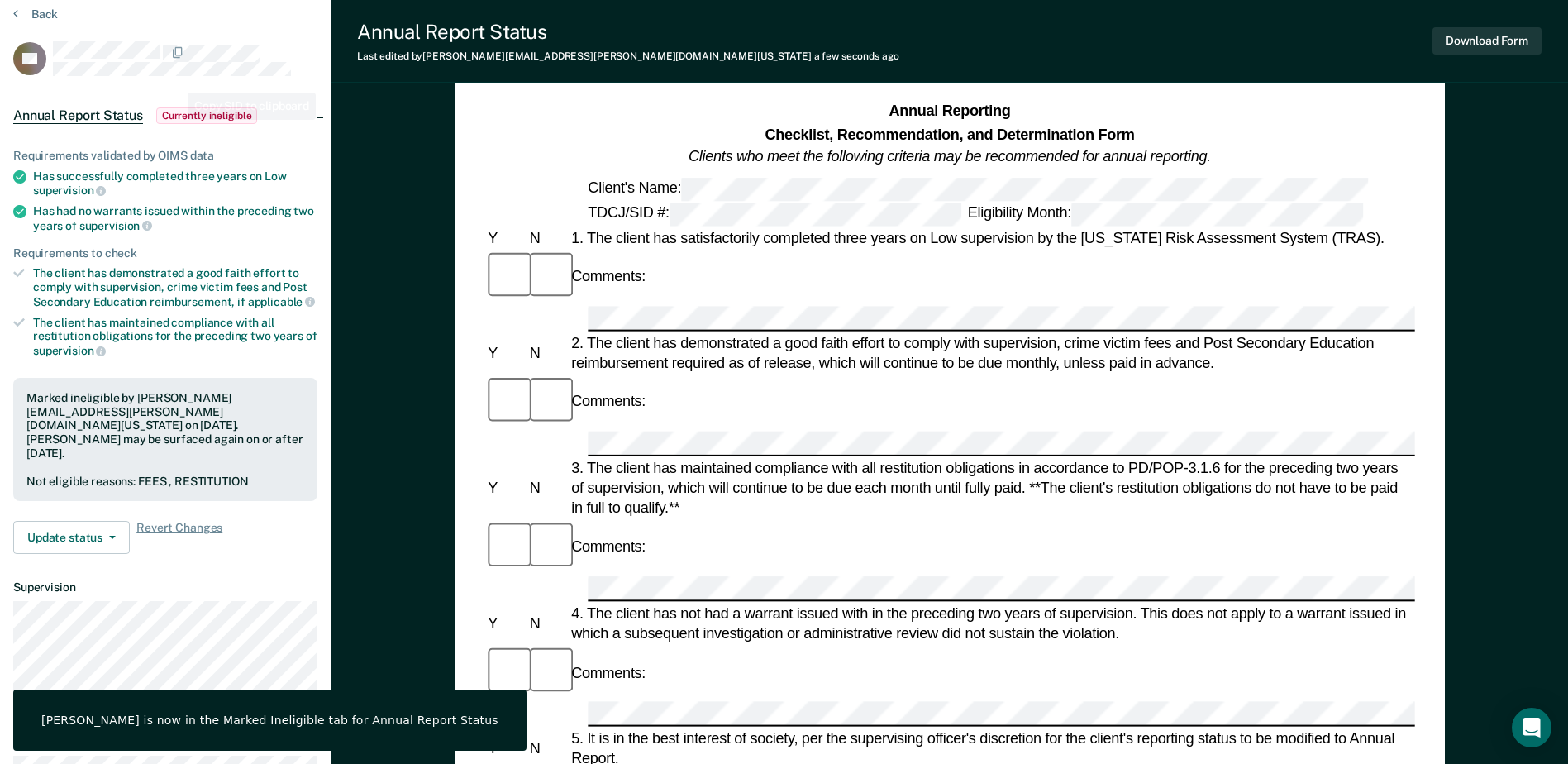
scroll to position [0, 0]
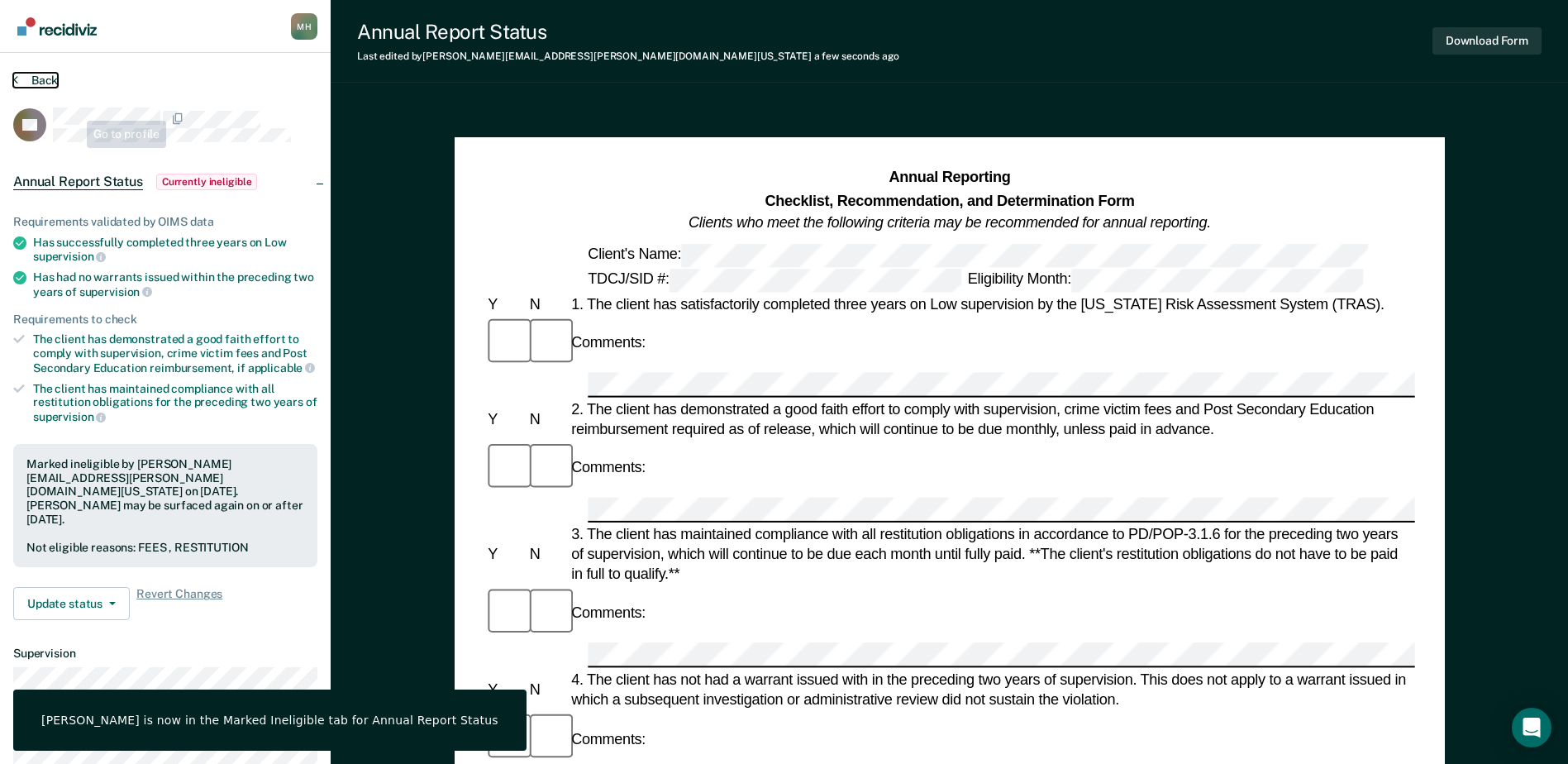
click at [51, 76] on button "Back" at bounding box center [35, 81] width 45 height 15
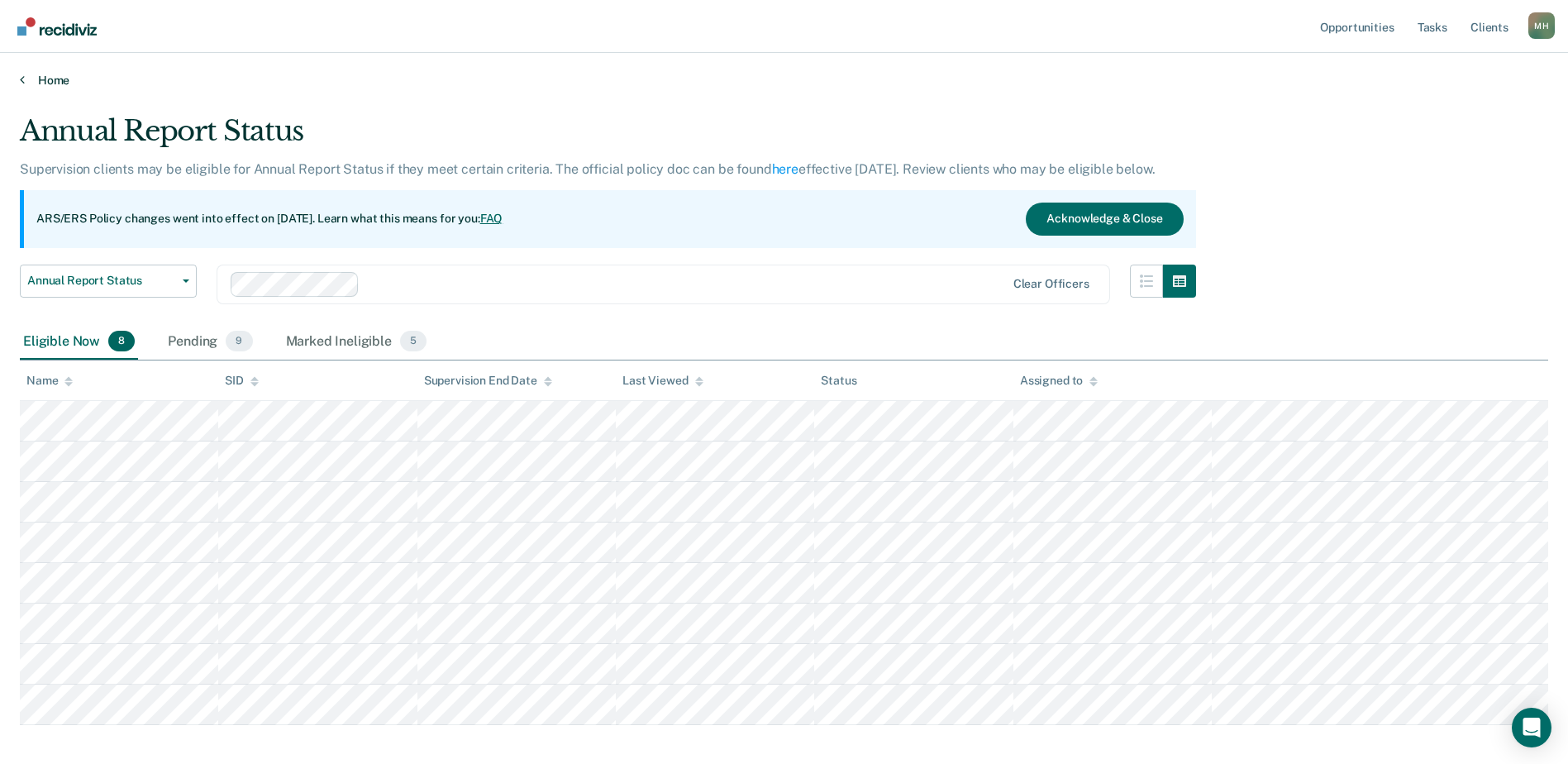
click at [58, 81] on link "Home" at bounding box center [784, 81] width 1529 height 15
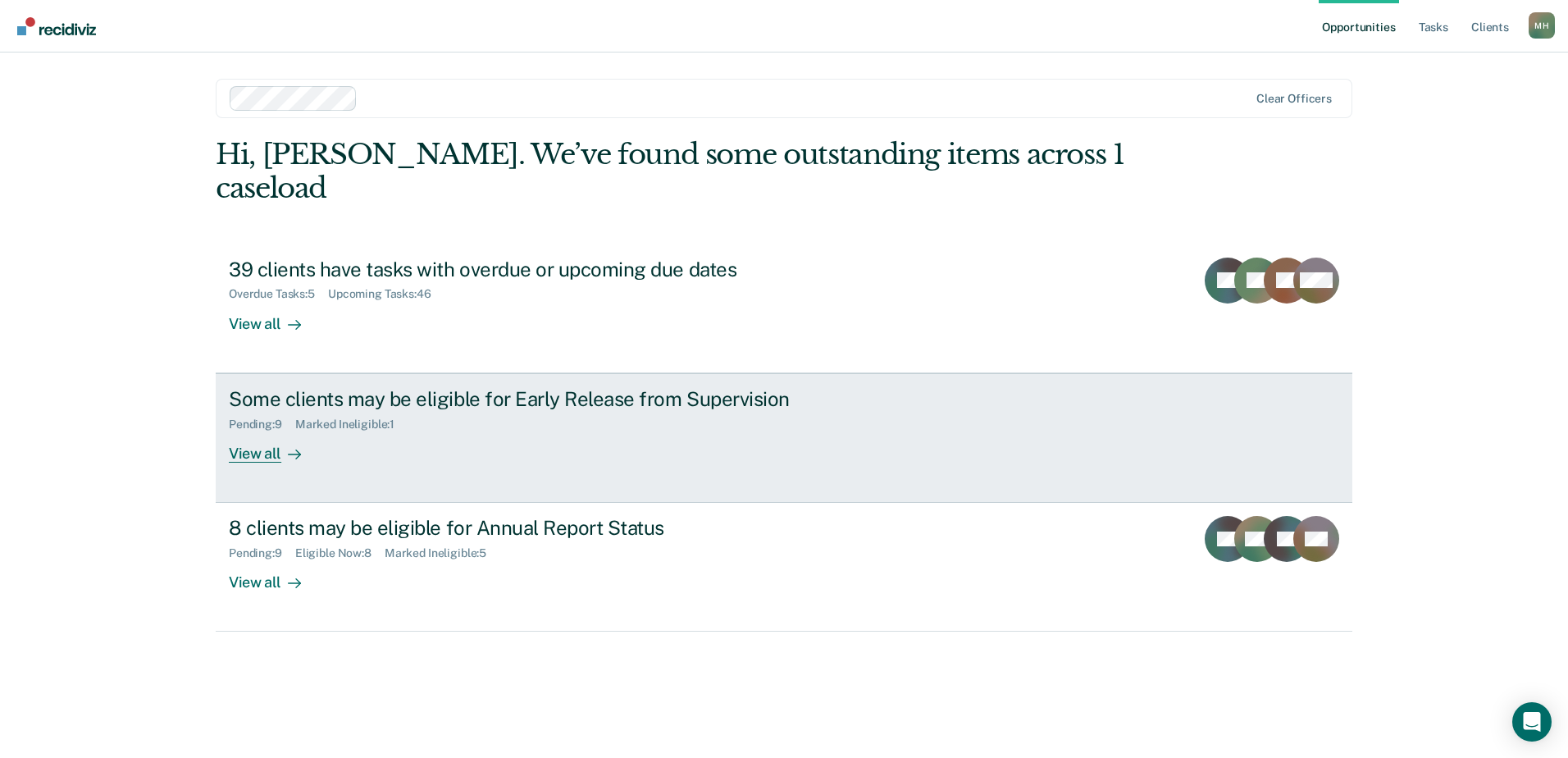
click at [445, 438] on link "Some clients may be eligible for Early Release from Supervision Pending : 9 Mar…" at bounding box center [784, 437] width 1136 height 129
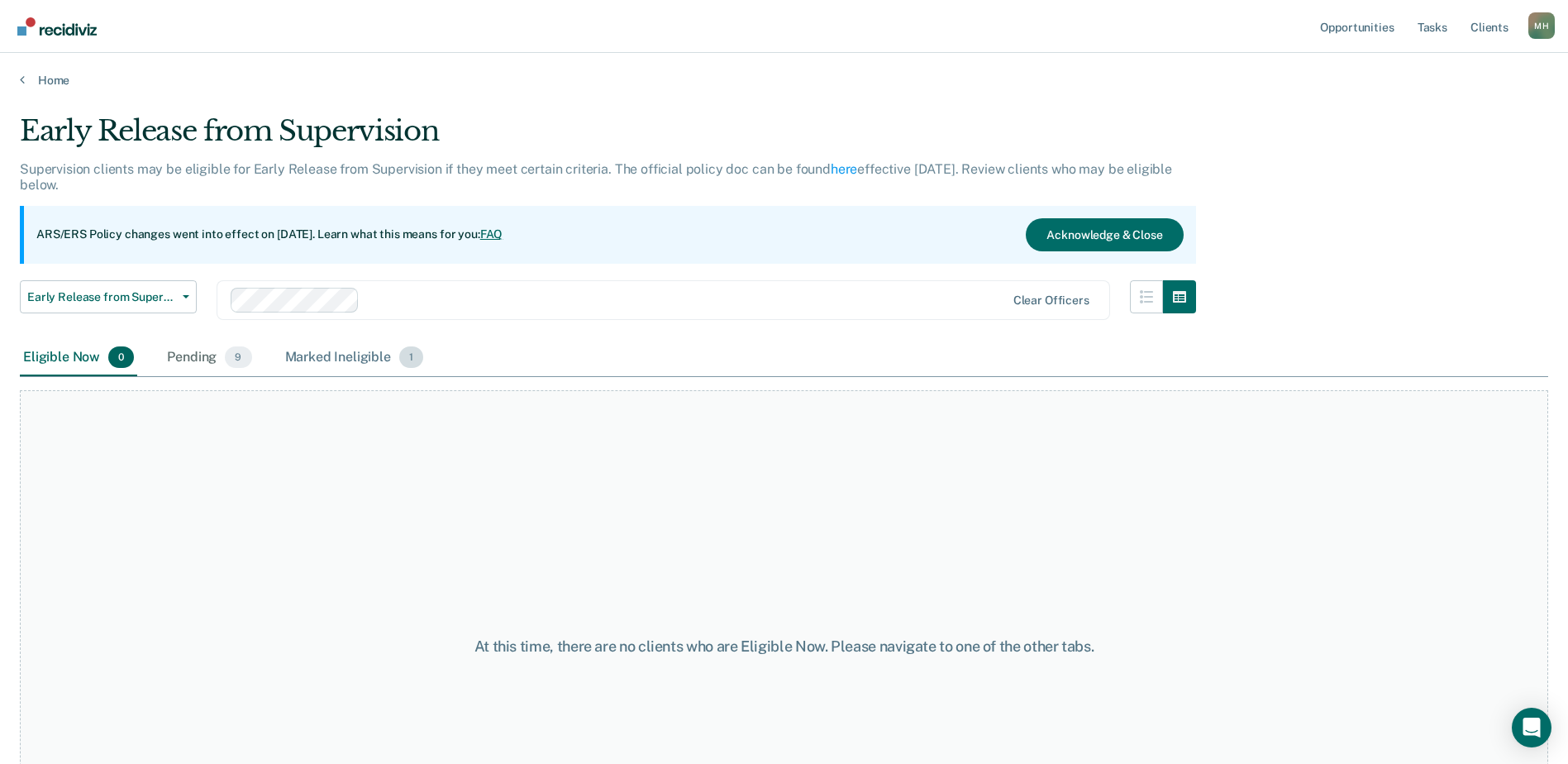
click at [323, 360] on div "Marked Ineligible 1" at bounding box center [355, 359] width 146 height 36
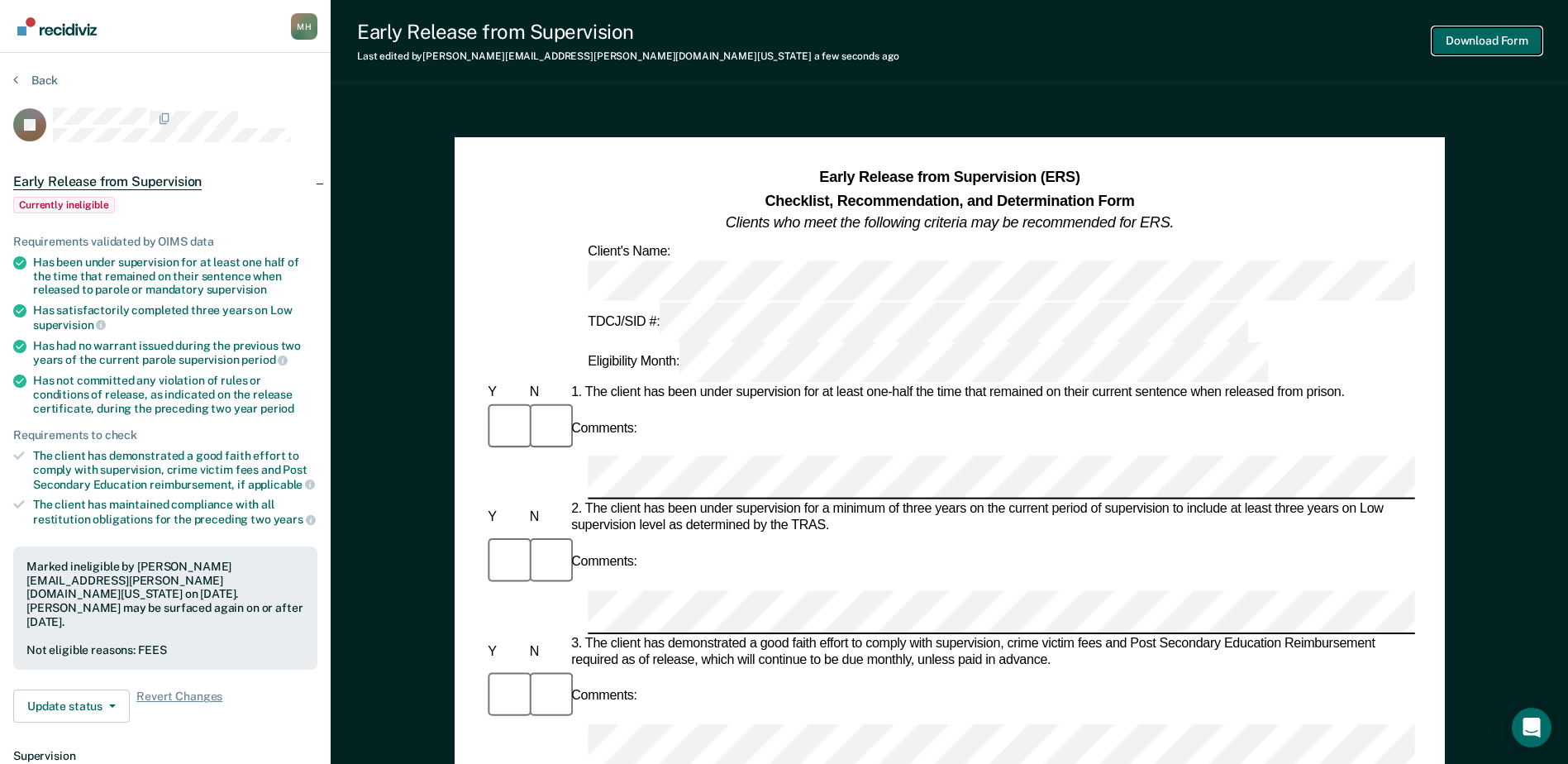
click at [1491, 36] on button "Download Form" at bounding box center [1487, 40] width 109 height 27
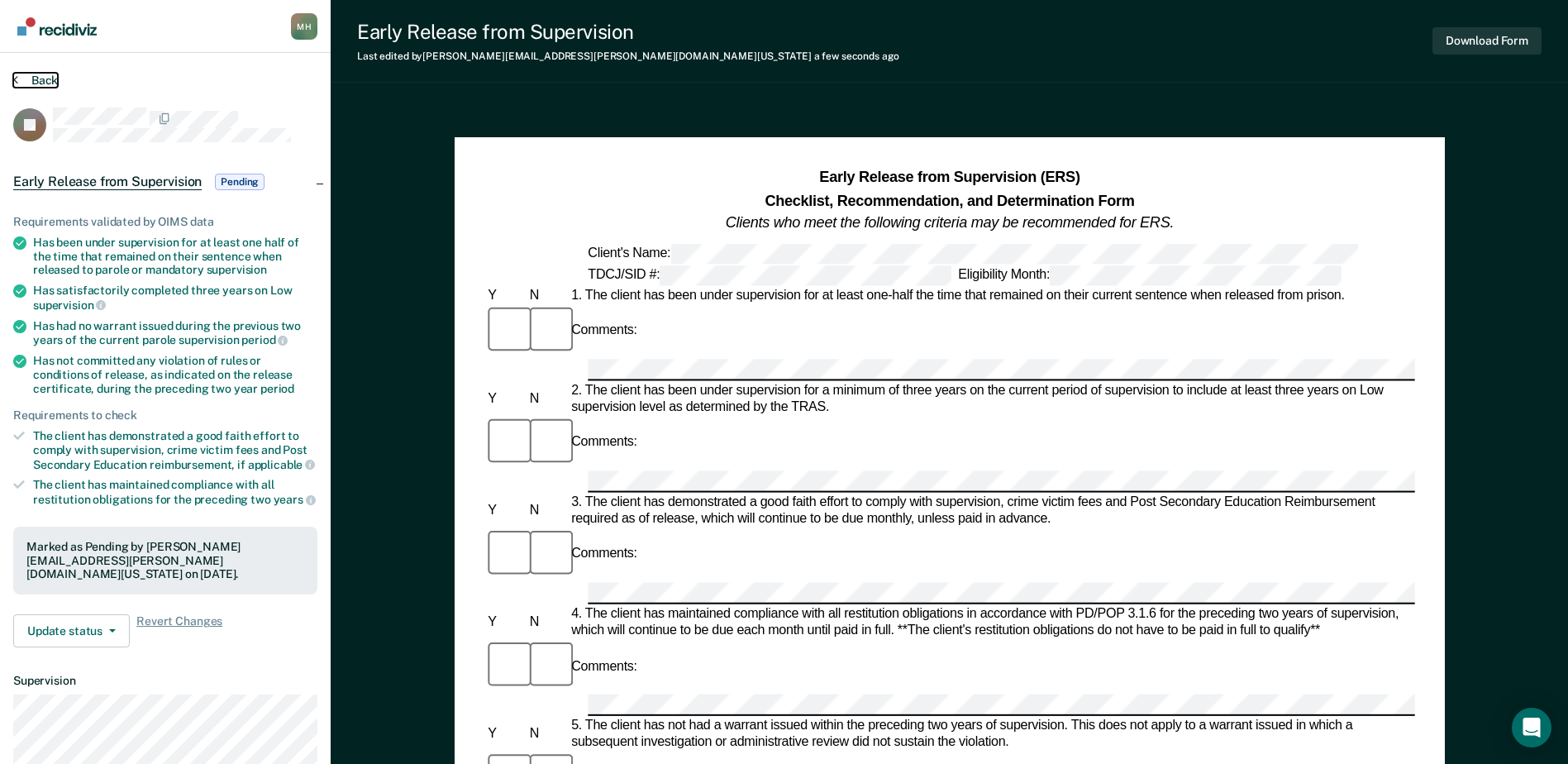
click at [53, 87] on div "Back" at bounding box center [165, 90] width 304 height 35
click at [74, 614] on button "Update status" at bounding box center [72, 631] width 117 height 34
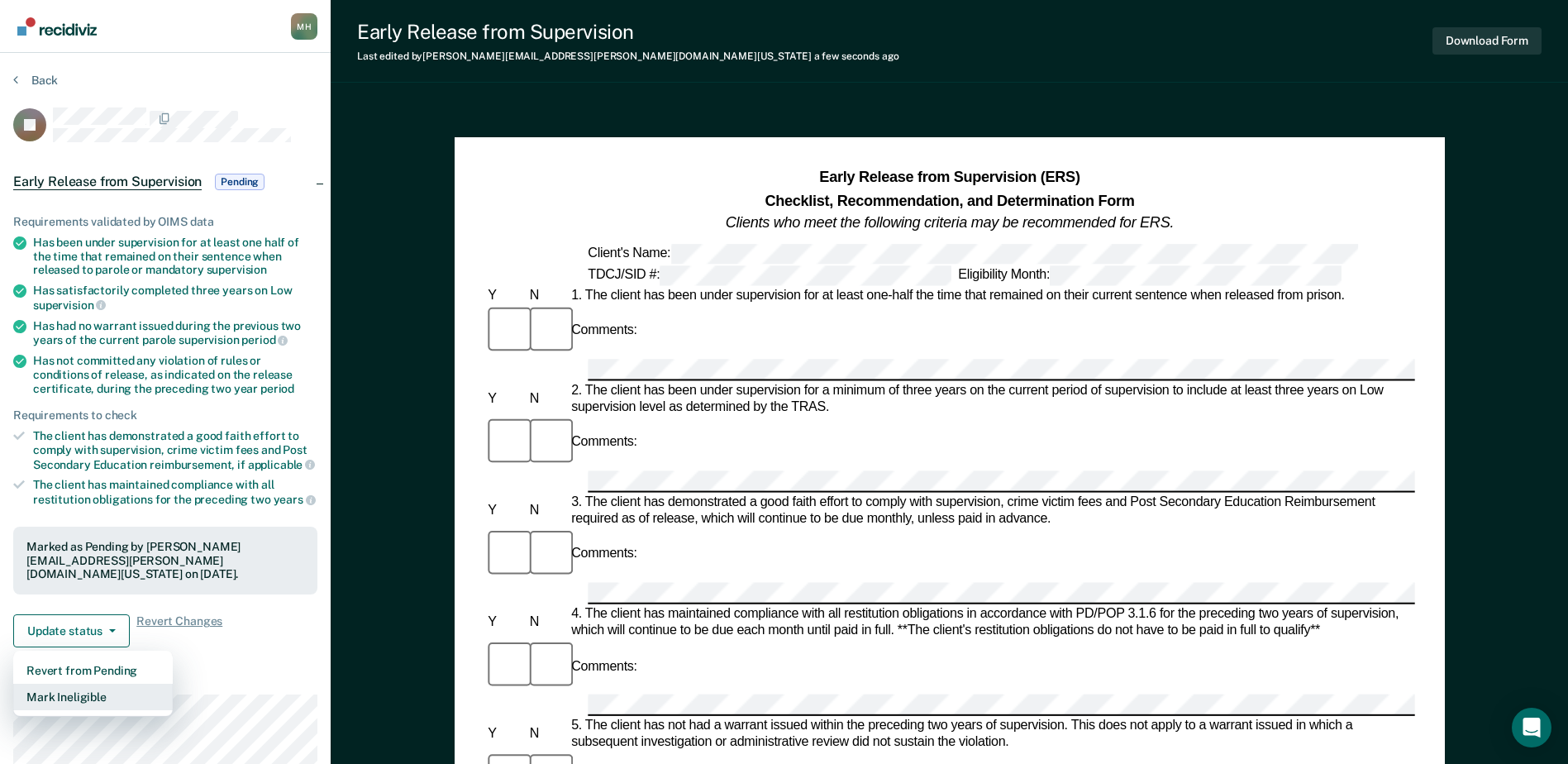
click at [104, 683] on button "Mark Ineligible" at bounding box center [93, 697] width 159 height 27
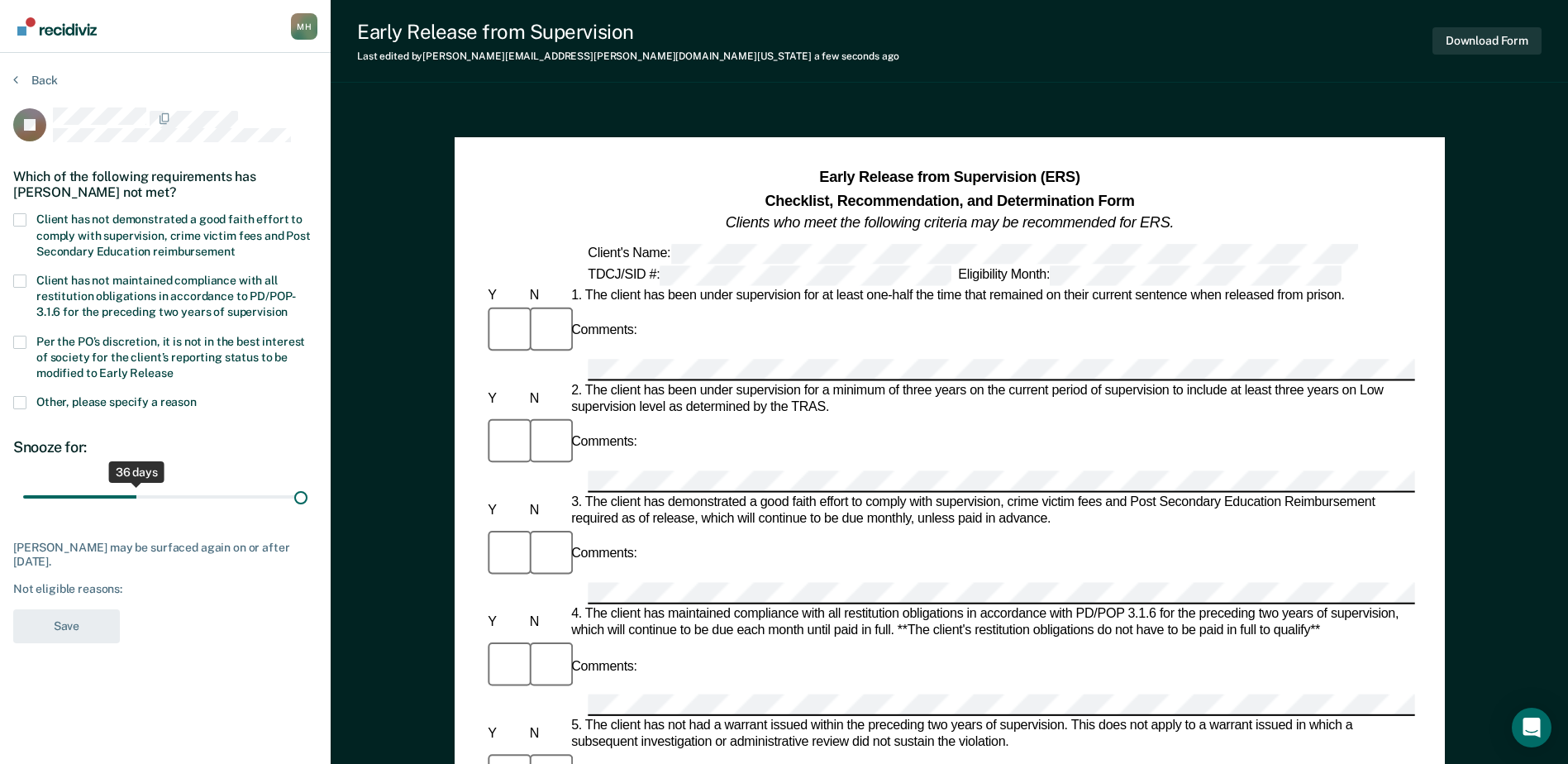
drag, startPoint x: 124, startPoint y: 495, endPoint x: 454, endPoint y: 498, distance: 330.0
type input "90"
click at [308, 498] on input "range" at bounding box center [165, 498] width 285 height 29
click at [138, 225] on label "Client has not demonstrated a good faith effort to comply with supervision, cri…" at bounding box center [165, 238] width 304 height 48
click at [235, 245] on input "Client has not demonstrated a good faith effort to comply with supervision, cri…" at bounding box center [235, 245] width 0 height 0
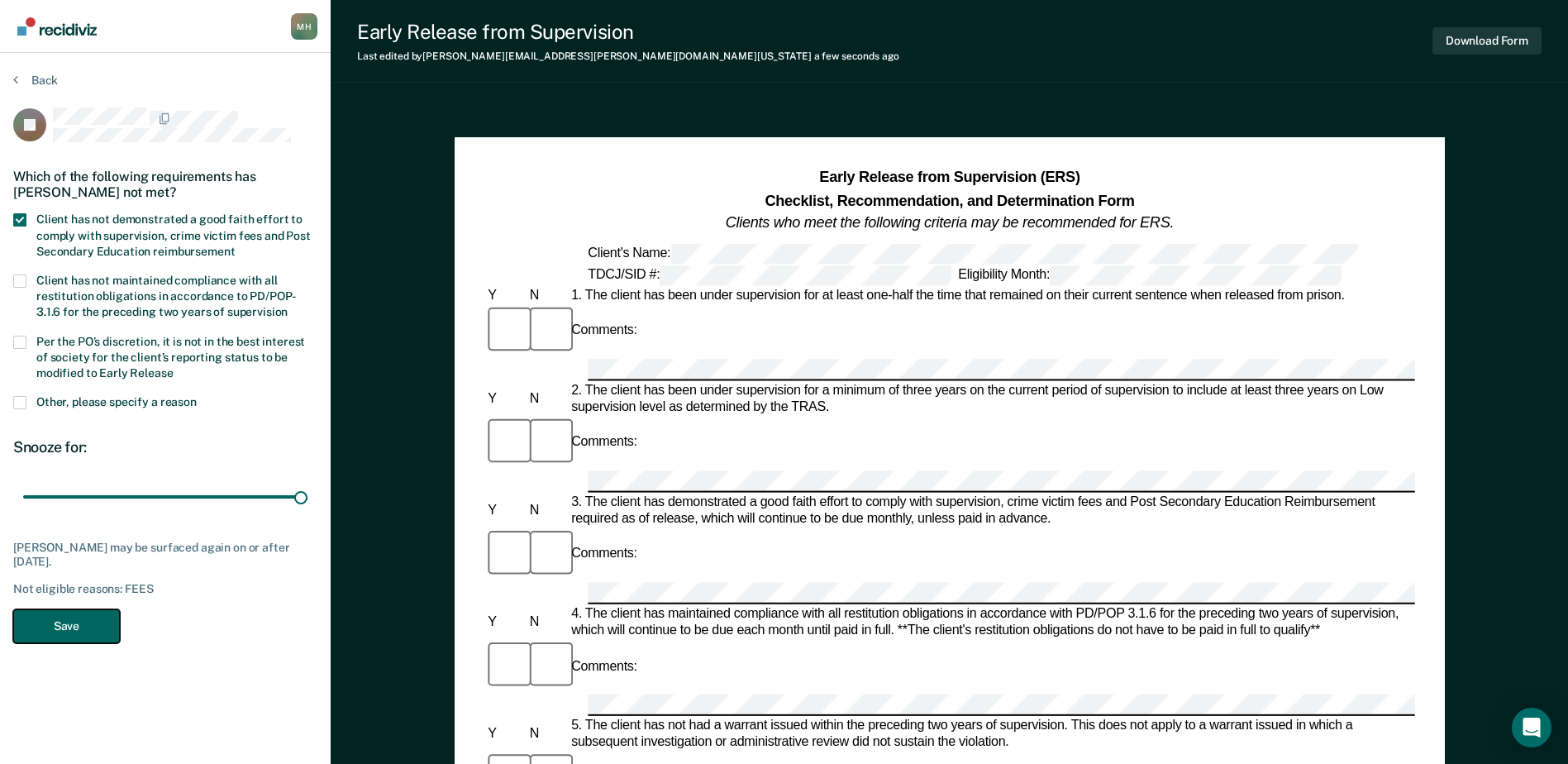
click at [84, 618] on button "Save" at bounding box center [66, 626] width 106 height 34
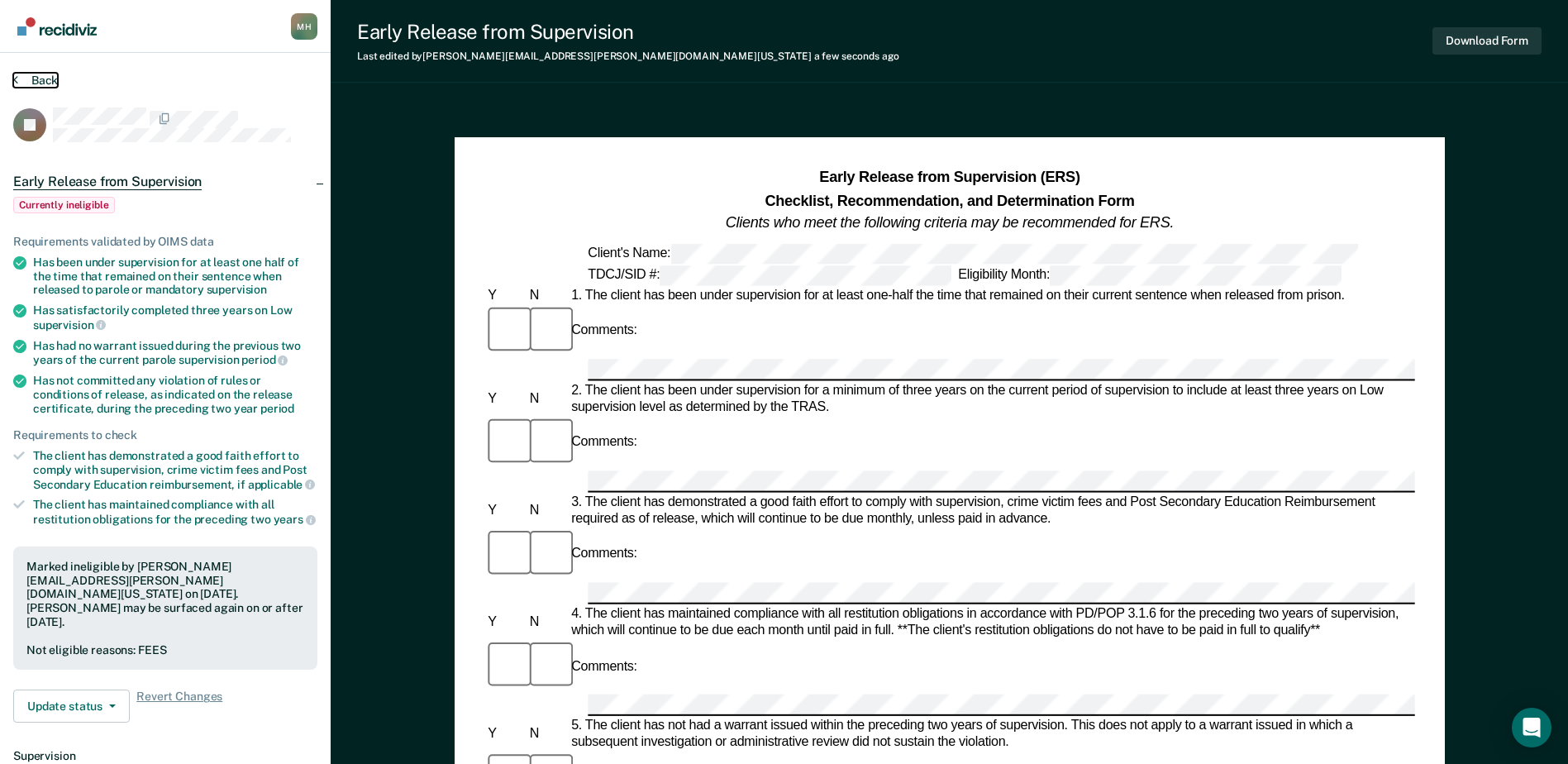
click at [30, 81] on button "Back" at bounding box center [35, 81] width 45 height 15
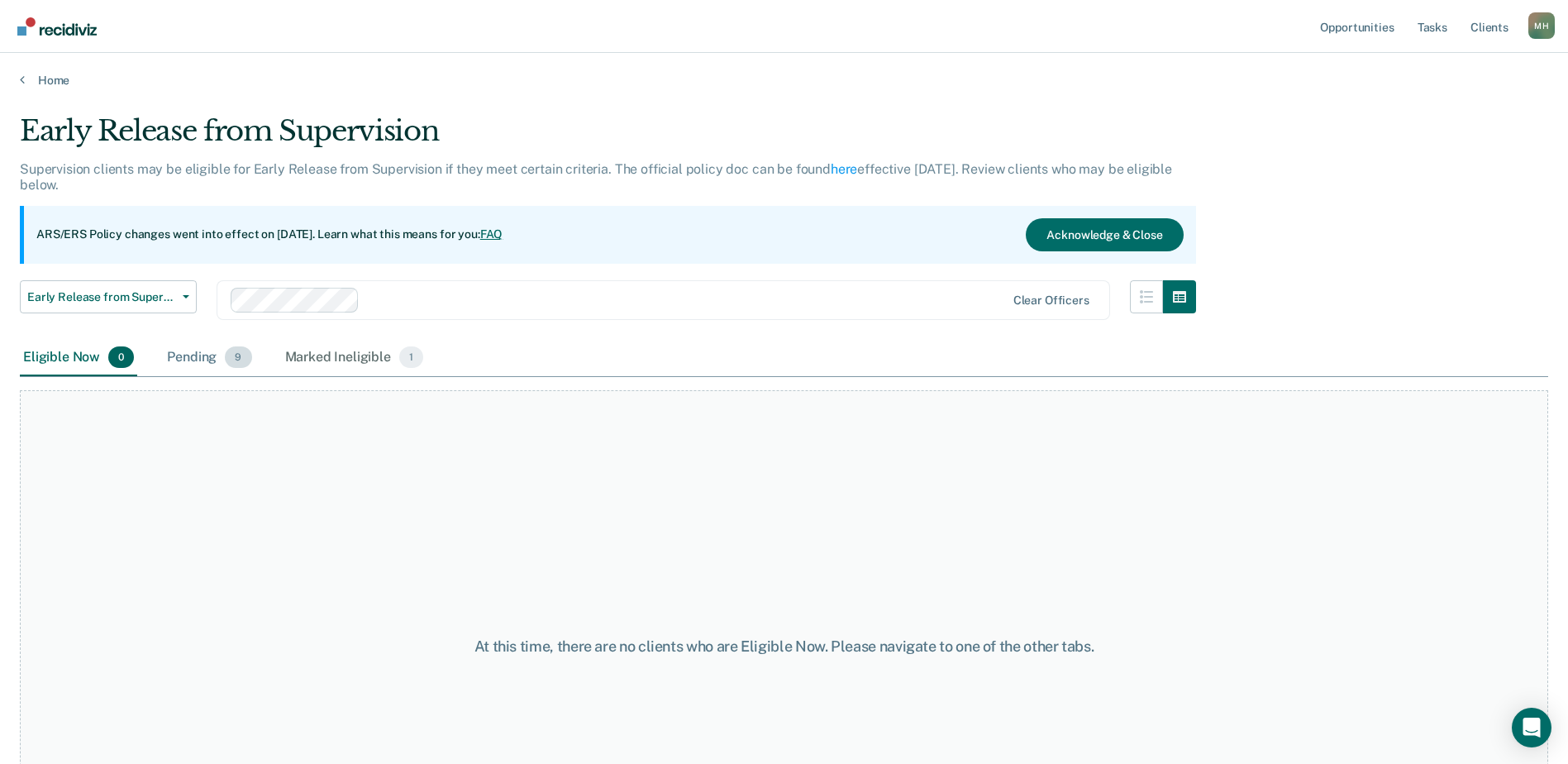
click at [239, 356] on span "9" at bounding box center [239, 357] width 27 height 21
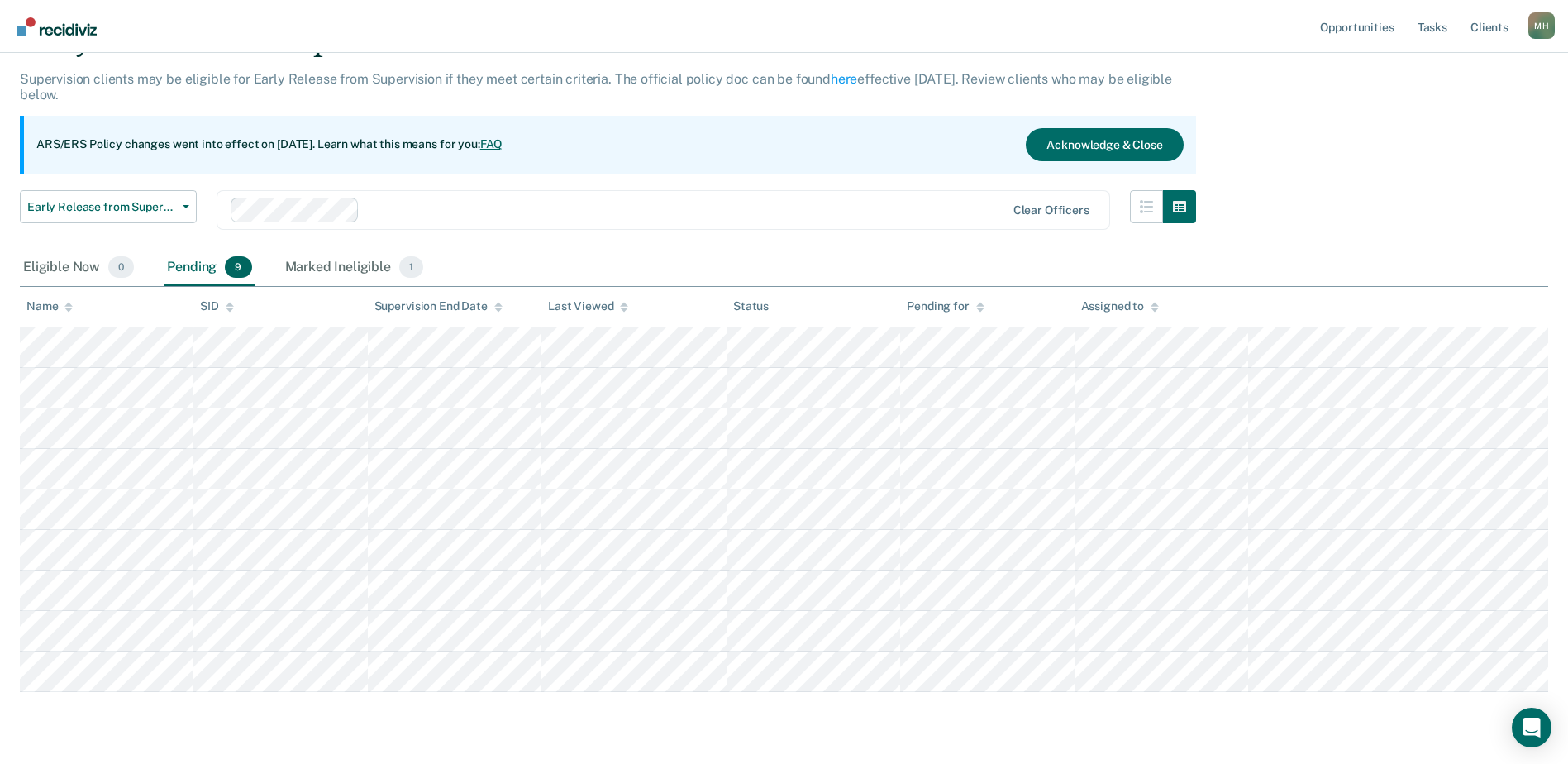
scroll to position [137, 0]
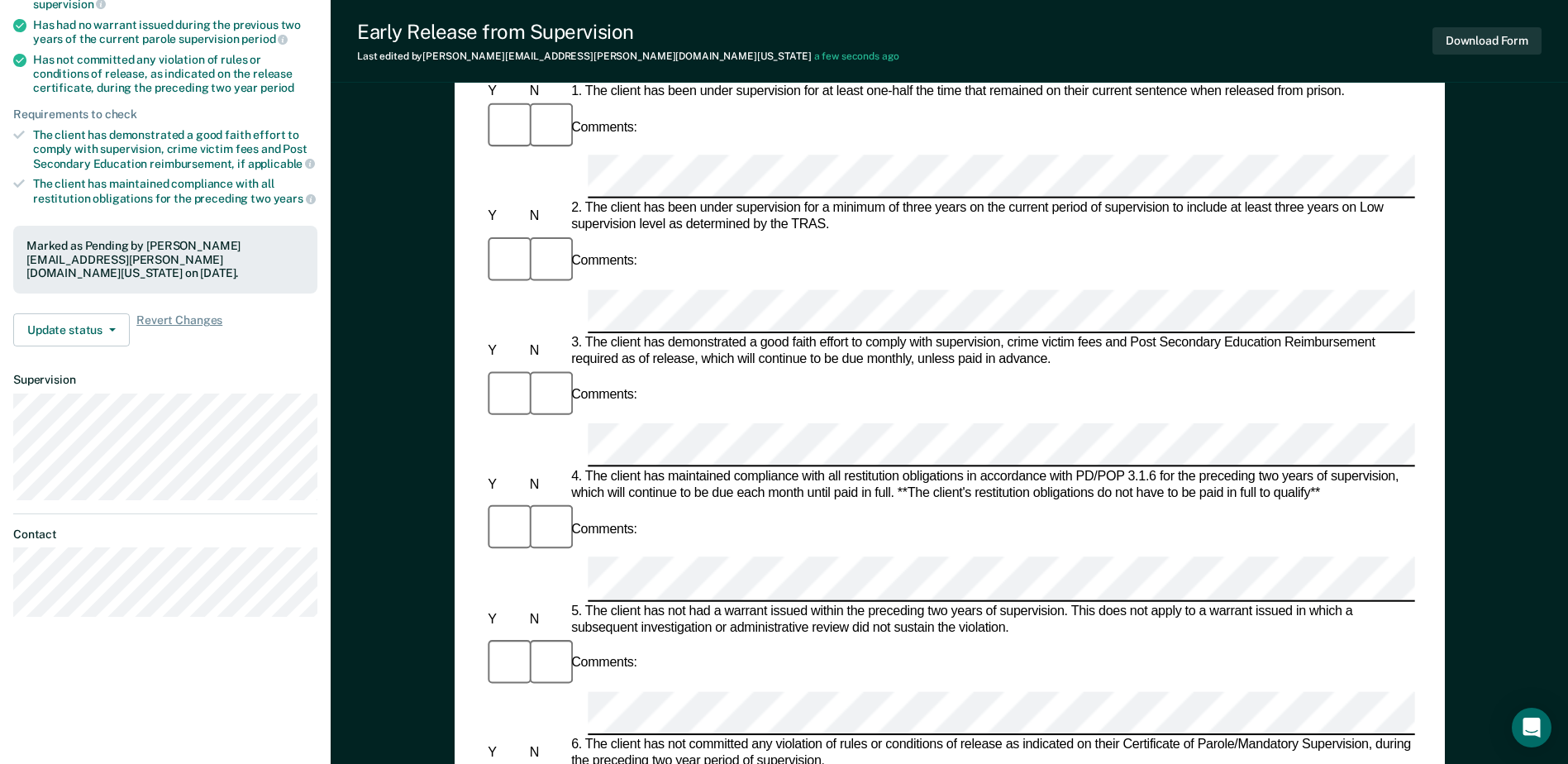
scroll to position [331, 0]
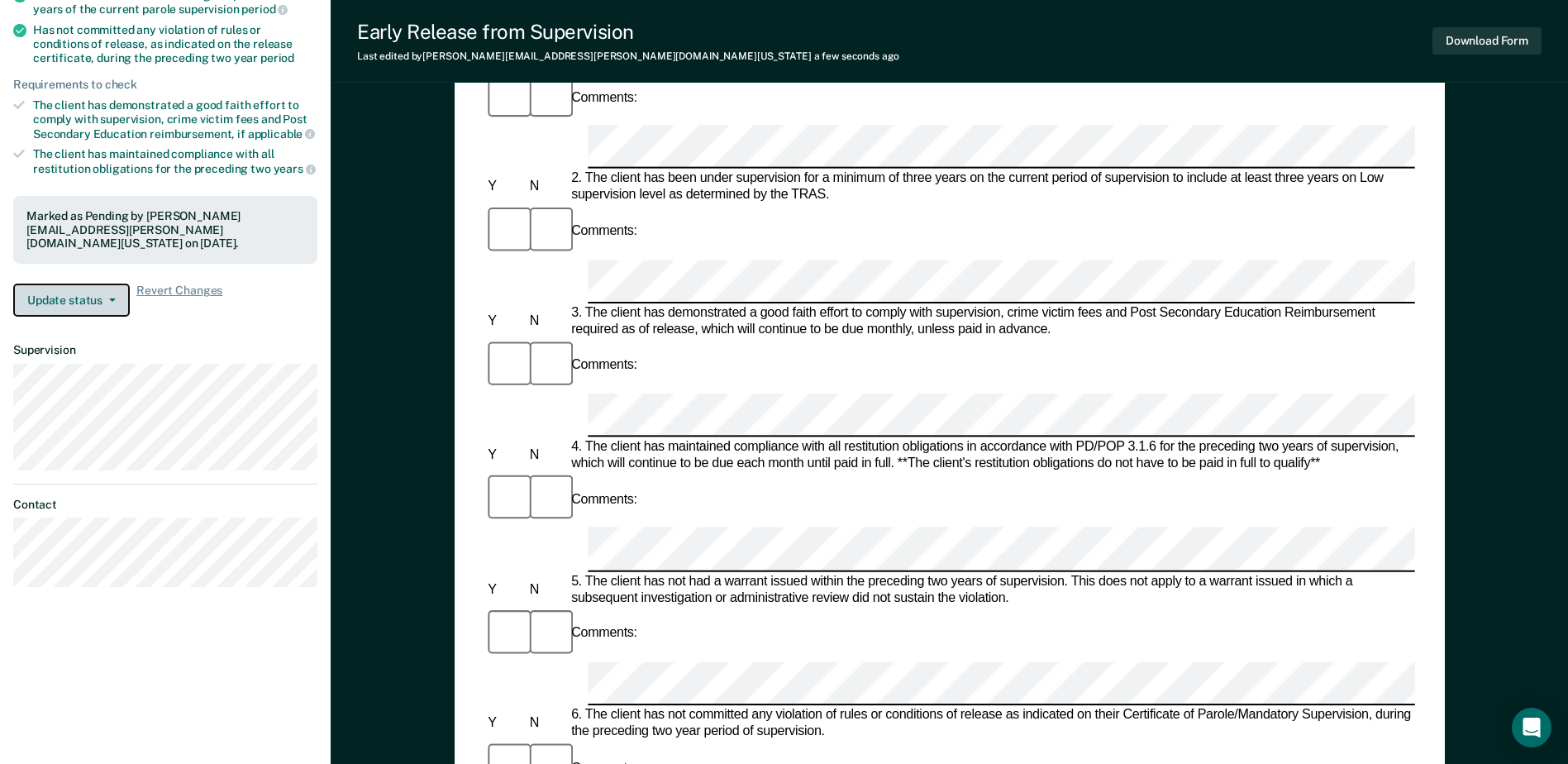
click at [64, 285] on button "Update status" at bounding box center [72, 300] width 117 height 34
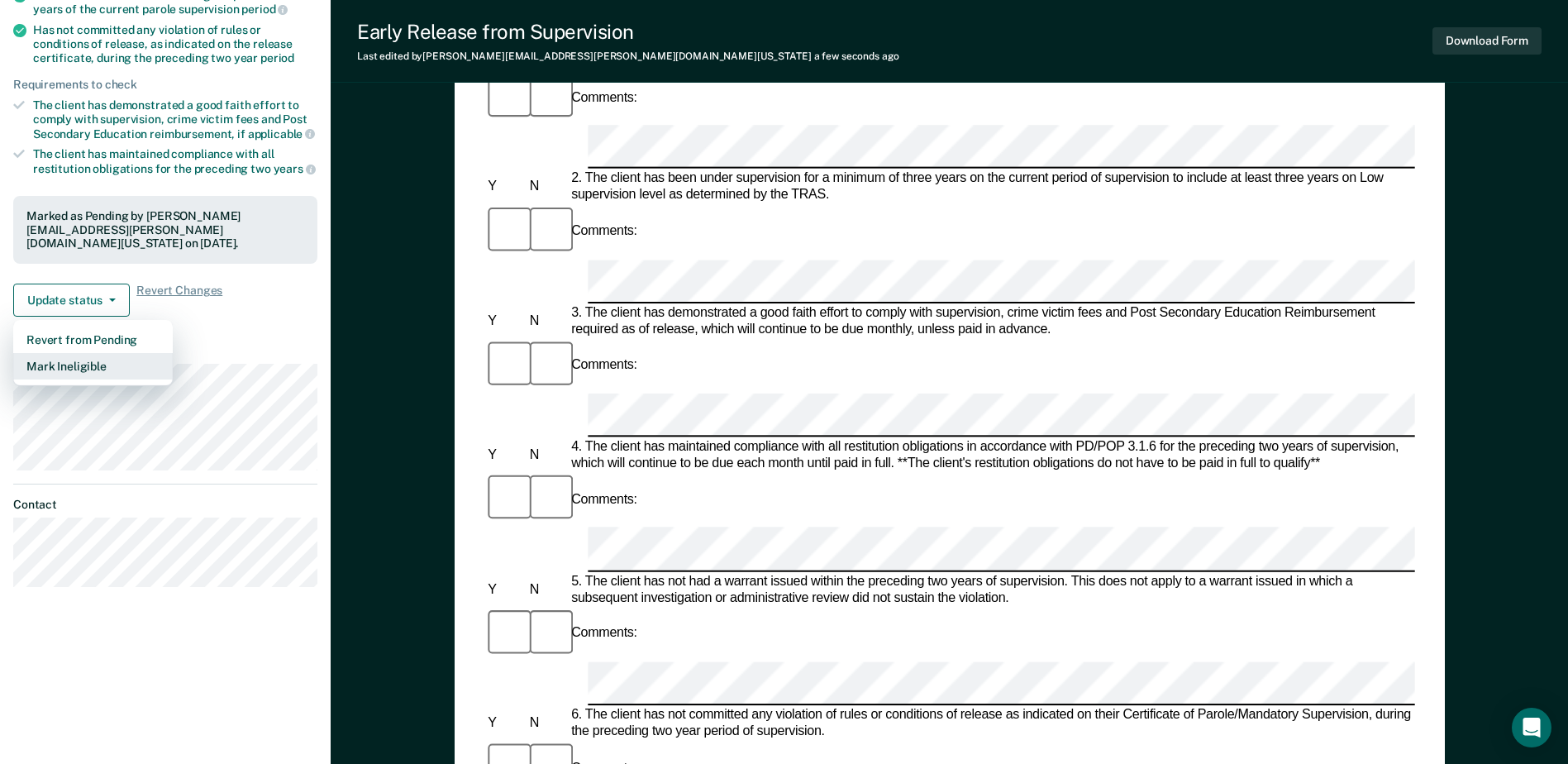
click at [103, 353] on button "Mark Ineligible" at bounding box center [93, 366] width 159 height 27
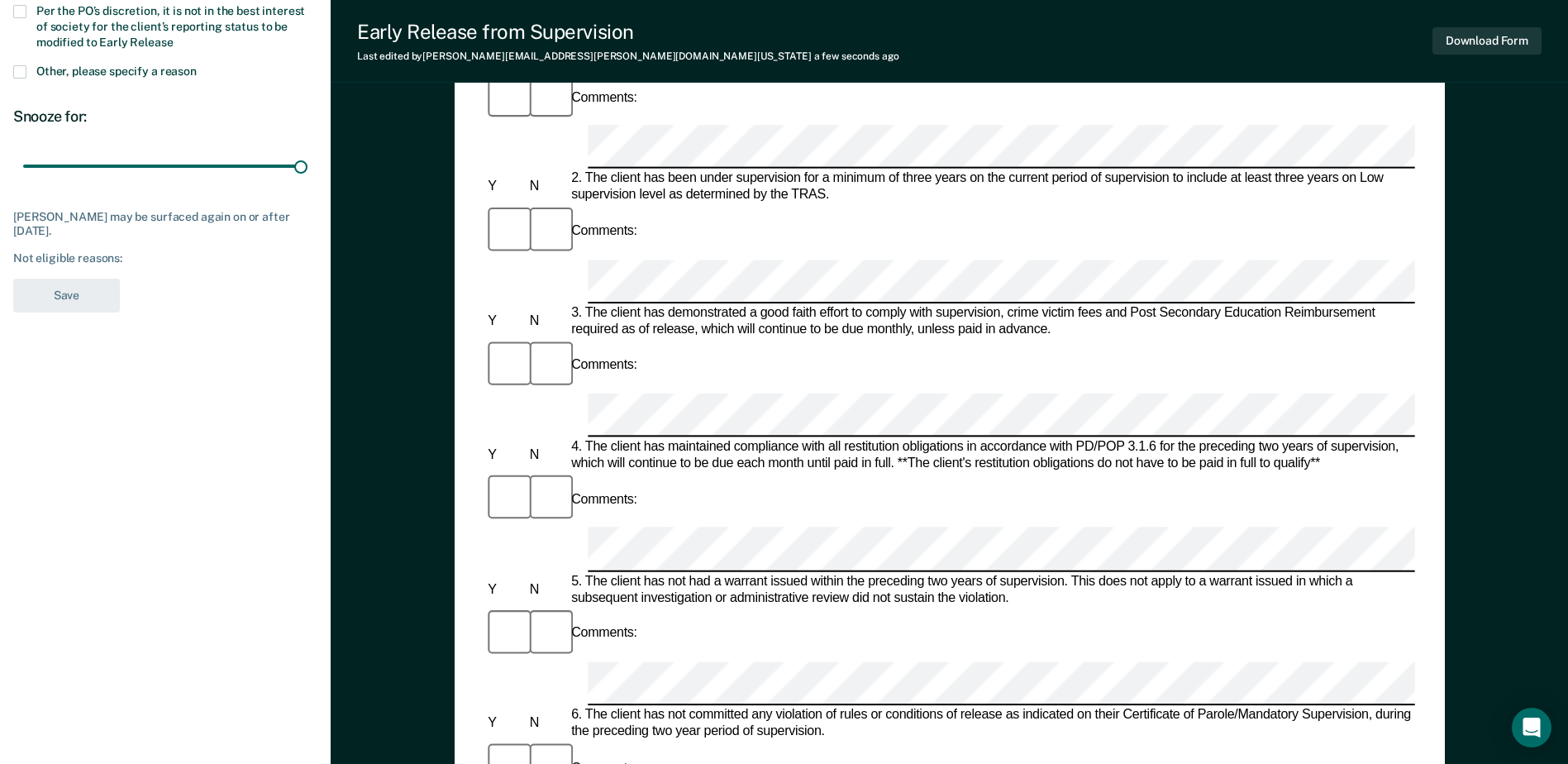
drag, startPoint x: 121, startPoint y: 168, endPoint x: 303, endPoint y: 210, distance: 186.8
type input "90"
click at [308, 172] on input "range" at bounding box center [165, 167] width 285 height 29
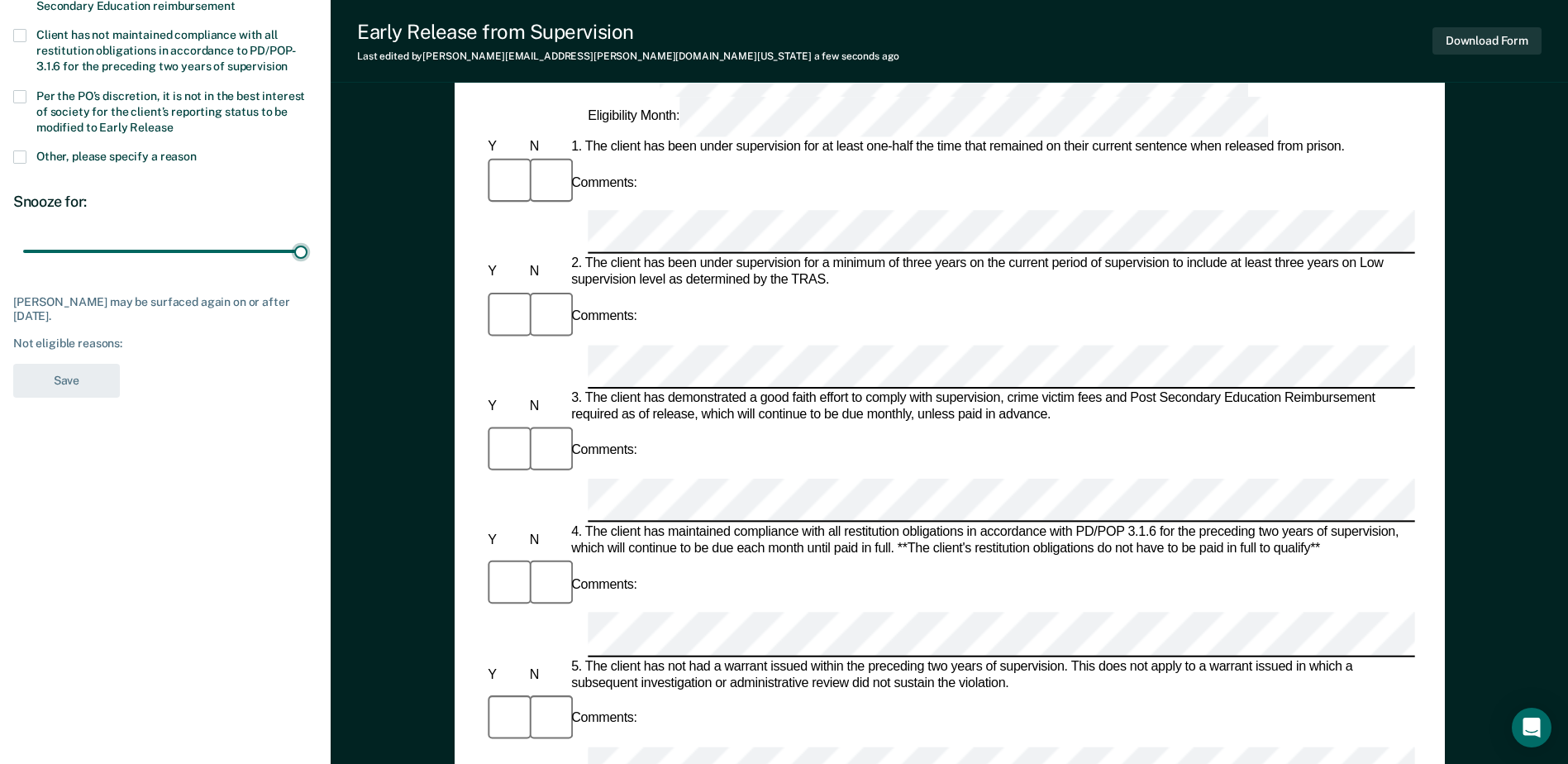
scroll to position [0, 0]
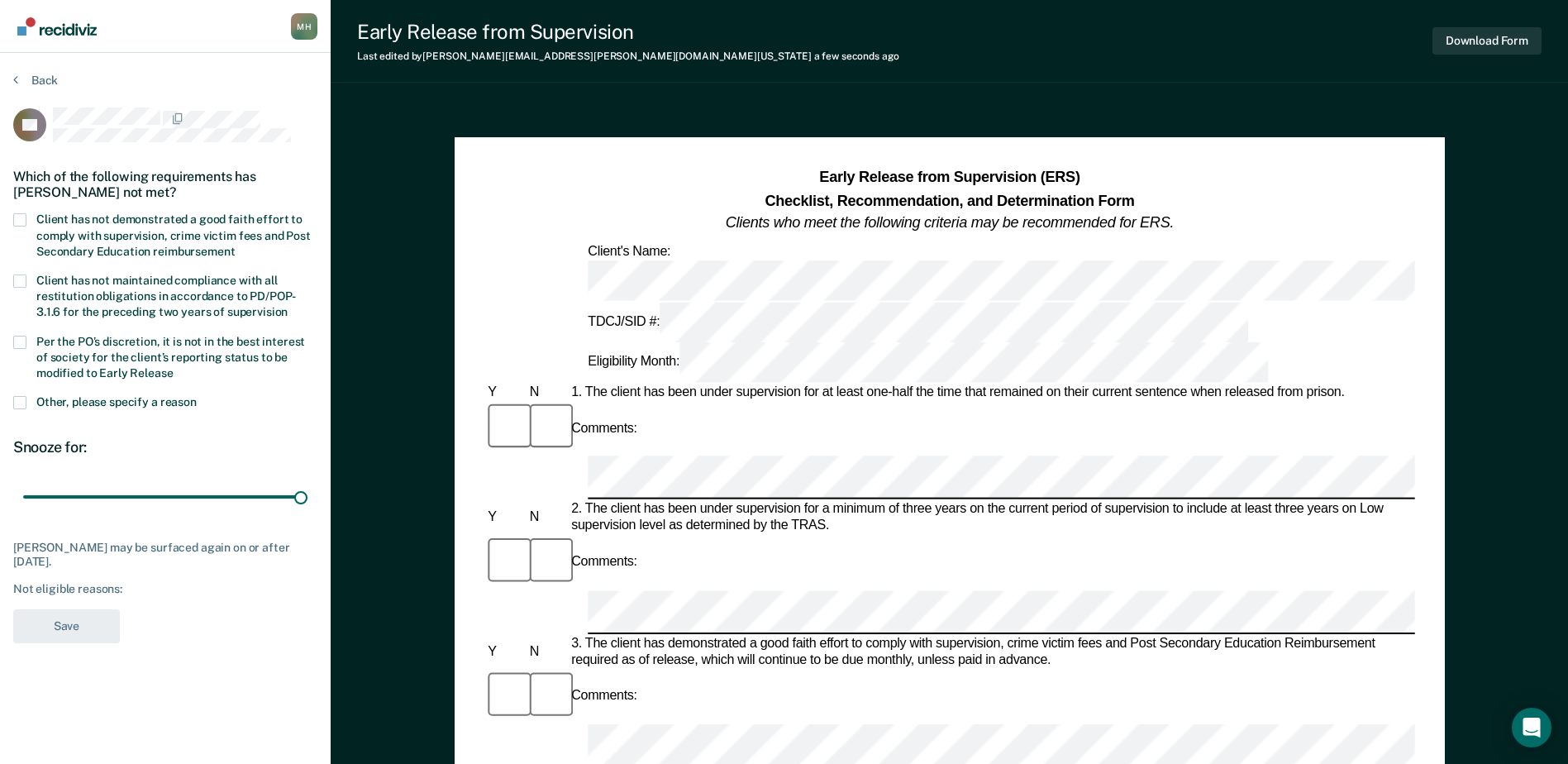
drag, startPoint x: 81, startPoint y: 227, endPoint x: 64, endPoint y: 309, distance: 83.7
click at [80, 230] on span "Client has not demonstrated a good faith effort to comply with supervision, cri…" at bounding box center [173, 235] width 274 height 45
click at [235, 245] on input "Client has not demonstrated a good faith effort to comply with supervision, cri…" at bounding box center [235, 245] width 0 height 0
click at [66, 310] on span "Client has not maintained compliance with all restitution obligations in accord…" at bounding box center [166, 296] width 260 height 45
click at [288, 306] on input "Client has not maintained compliance with all restitution obligations in accord…" at bounding box center [288, 306] width 0 height 0
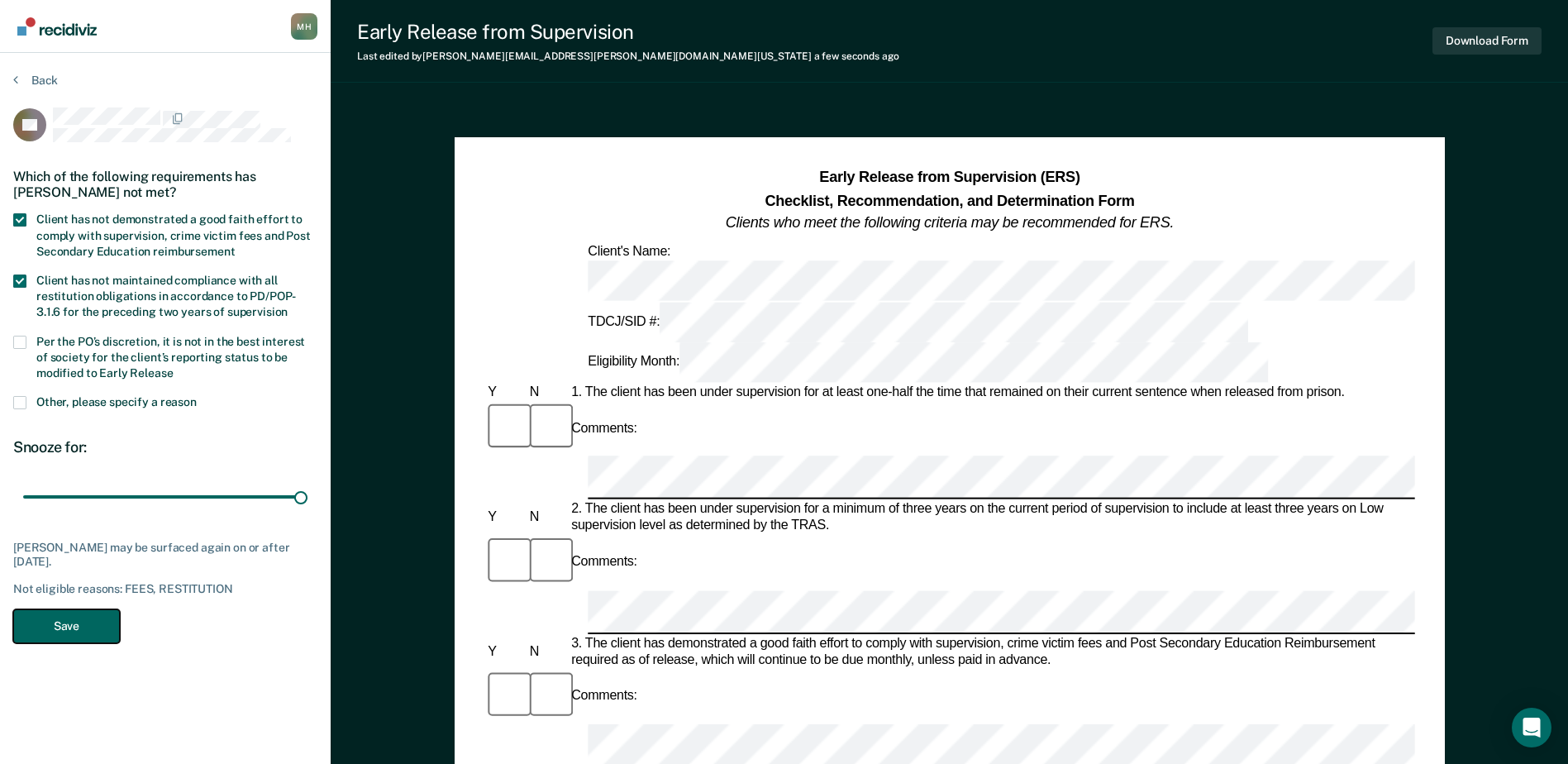
click at [51, 627] on button "Save" at bounding box center [66, 626] width 106 height 34
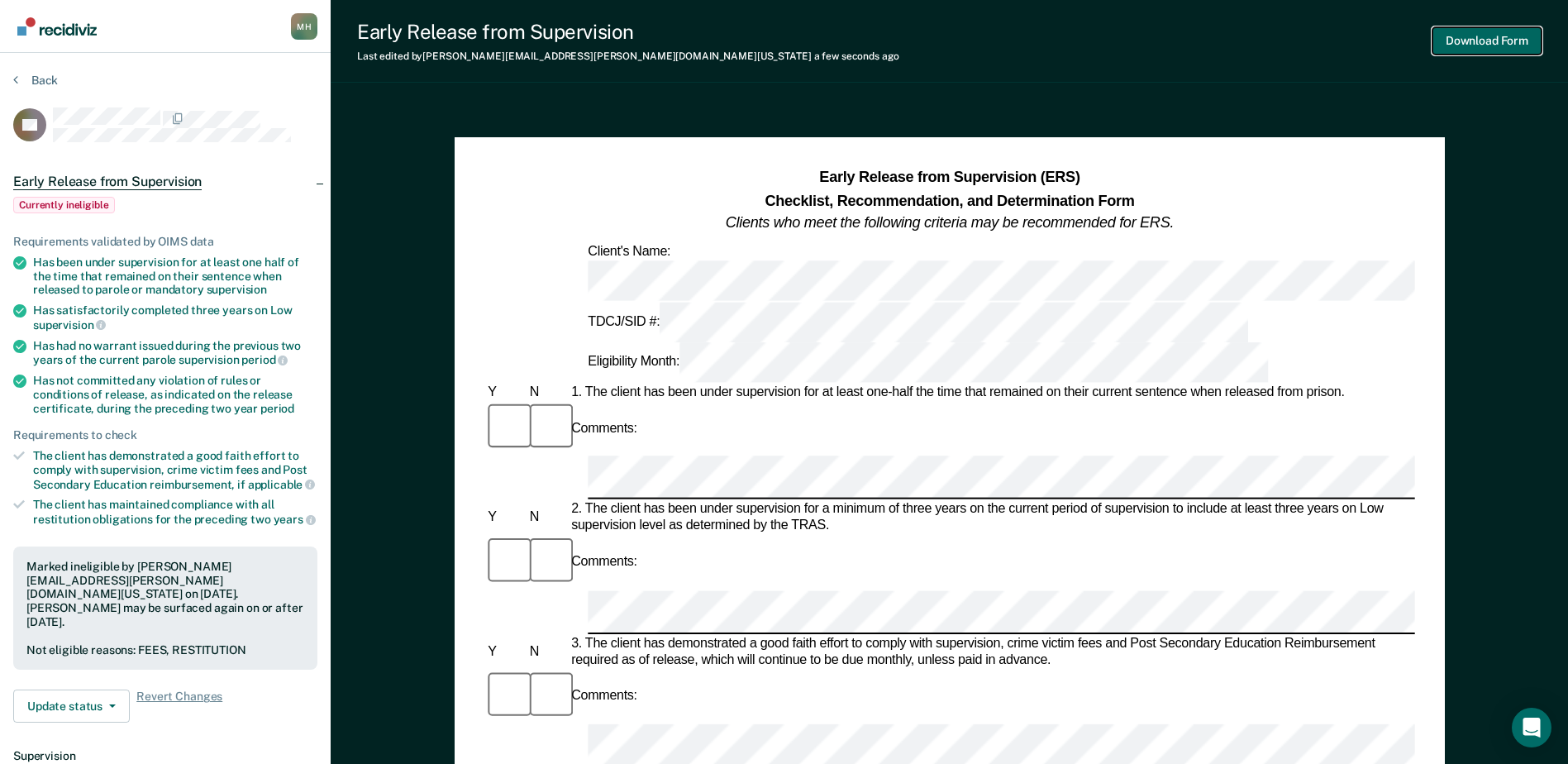
click at [1470, 37] on button "Download Form" at bounding box center [1487, 40] width 109 height 27
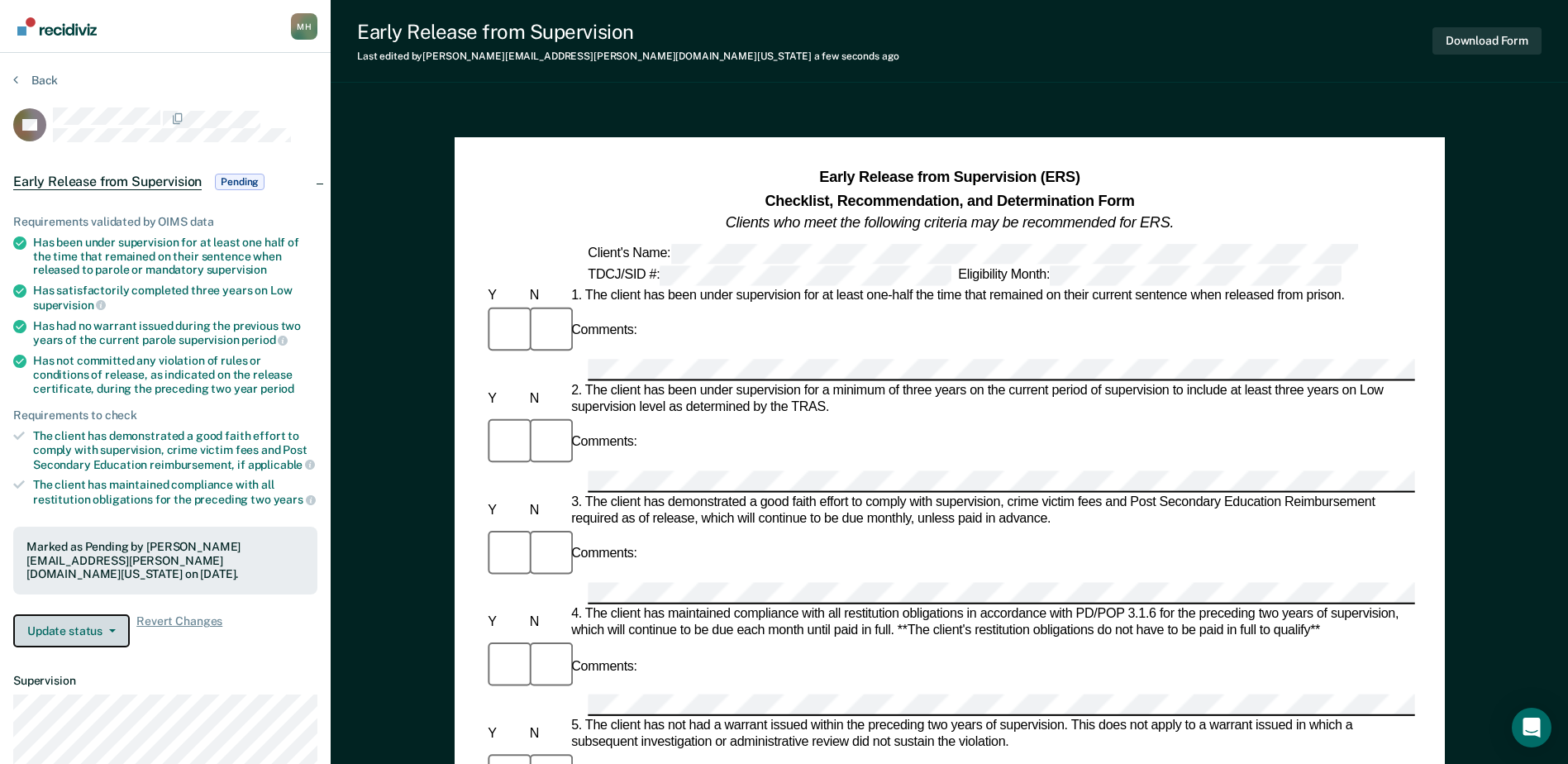
click at [83, 614] on button "Update status" at bounding box center [72, 631] width 117 height 34
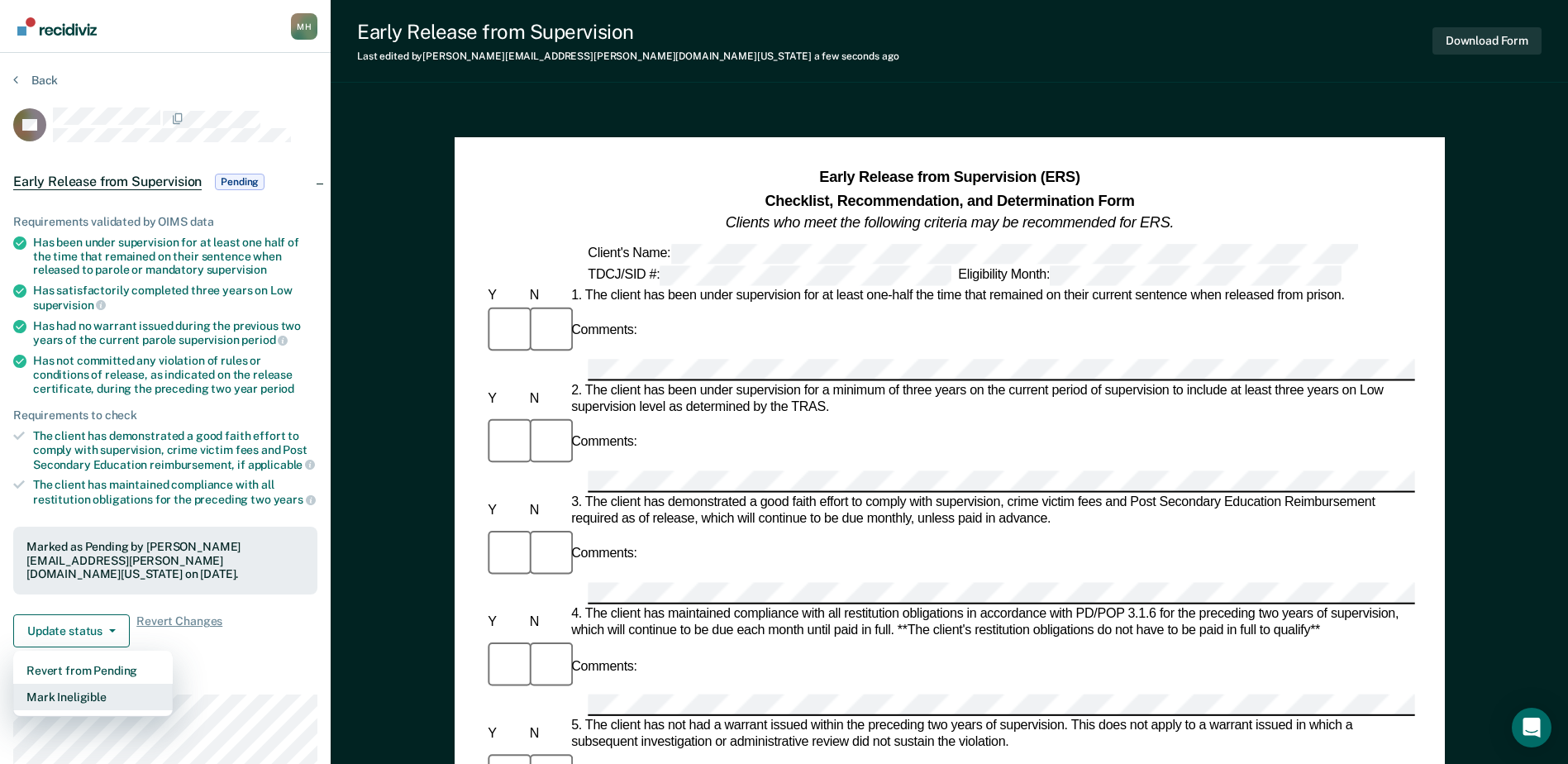
click at [91, 683] on button "Mark Ineligible" at bounding box center [93, 697] width 159 height 27
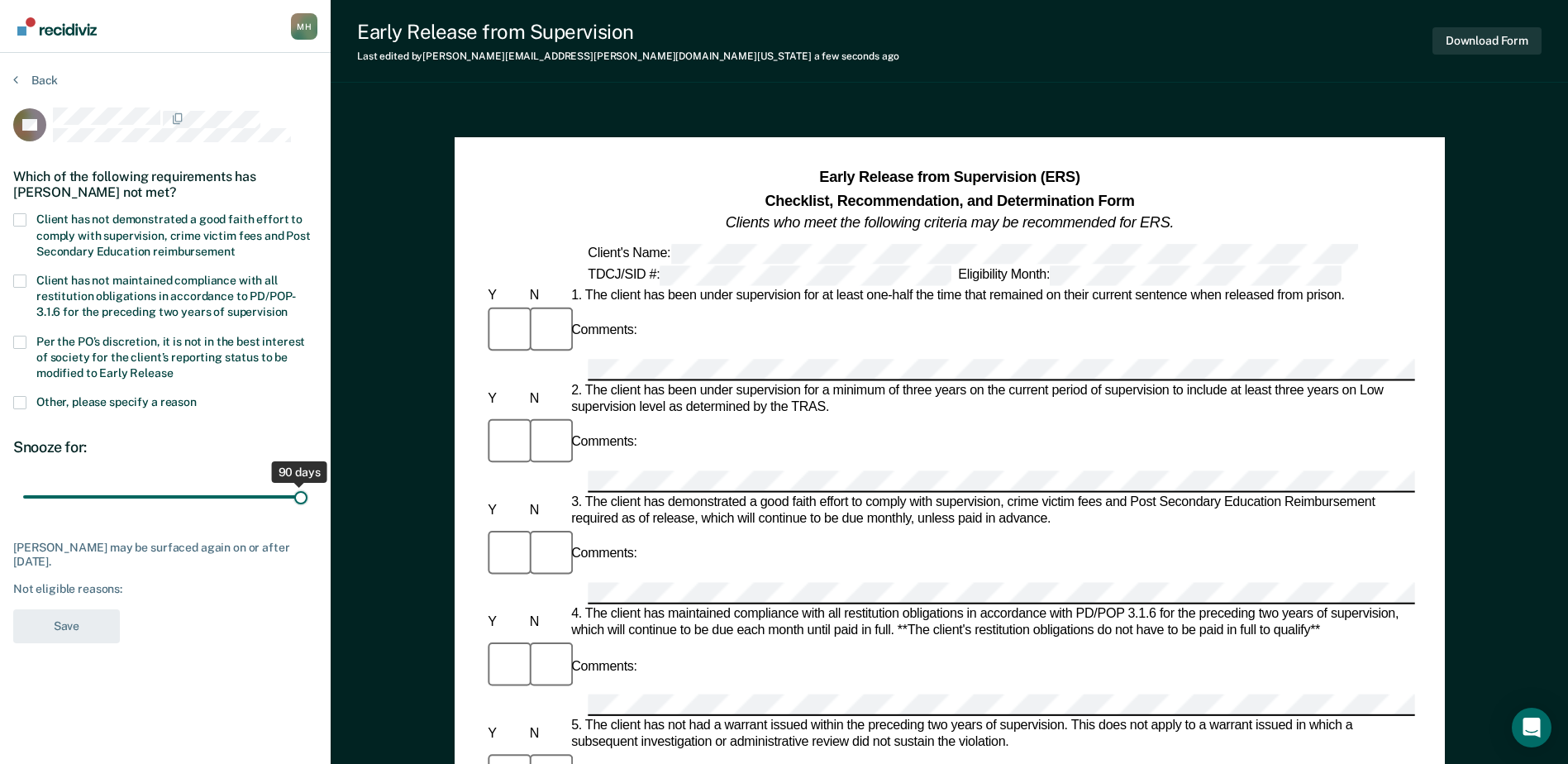
drag, startPoint x: 126, startPoint y: 494, endPoint x: 381, endPoint y: 502, distance: 255.1
type input "90"
click at [308, 502] on input "range" at bounding box center [165, 498] width 285 height 29
click at [114, 274] on span "Client has not maintained compliance with all restitution obligations in accord…" at bounding box center [166, 296] width 260 height 45
click at [288, 306] on input "Client has not maintained compliance with all restitution obligations in accord…" at bounding box center [288, 306] width 0 height 0
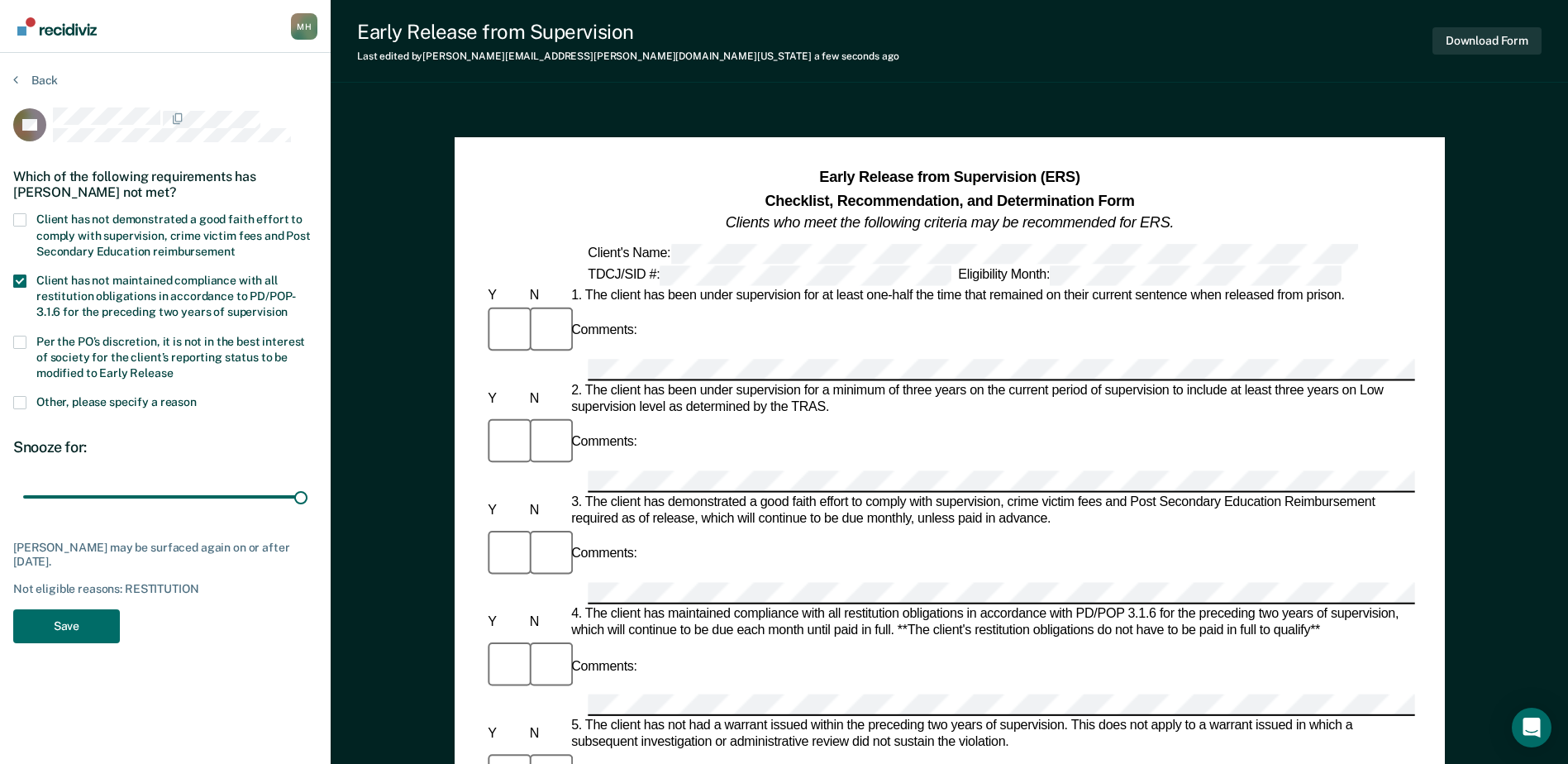
click at [115, 213] on span "Client has not demonstrated a good faith effort to comply with supervision, cri…" at bounding box center [173, 235] width 274 height 45
click at [235, 245] on input "Client has not demonstrated a good faith effort to comply with supervision, cri…" at bounding box center [235, 245] width 0 height 0
drag, startPoint x: 52, startPoint y: 620, endPoint x: 107, endPoint y: 608, distance: 56.3
click at [52, 621] on button "Save" at bounding box center [66, 626] width 106 height 34
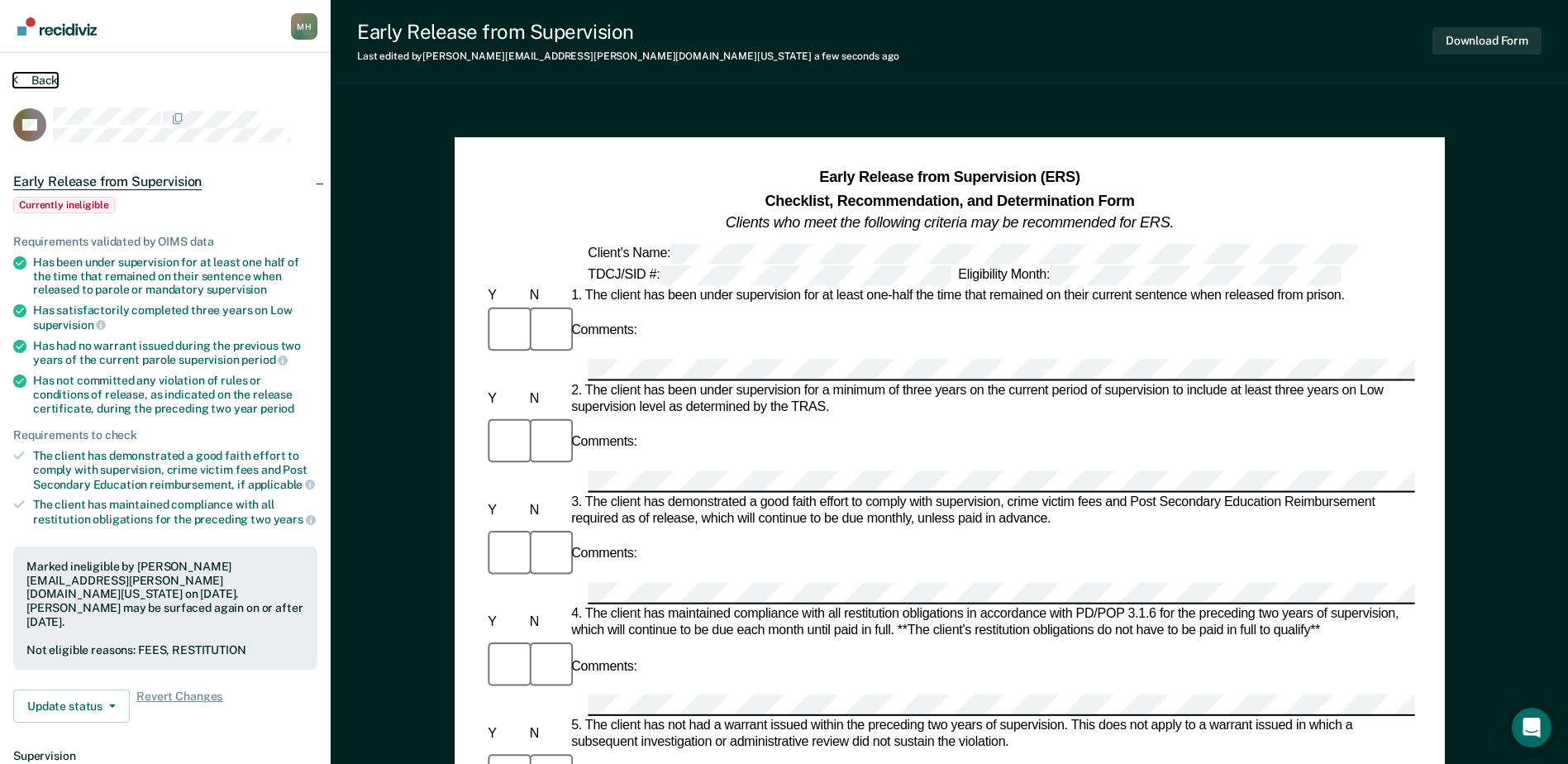
click at [48, 80] on button "Back" at bounding box center [35, 81] width 45 height 15
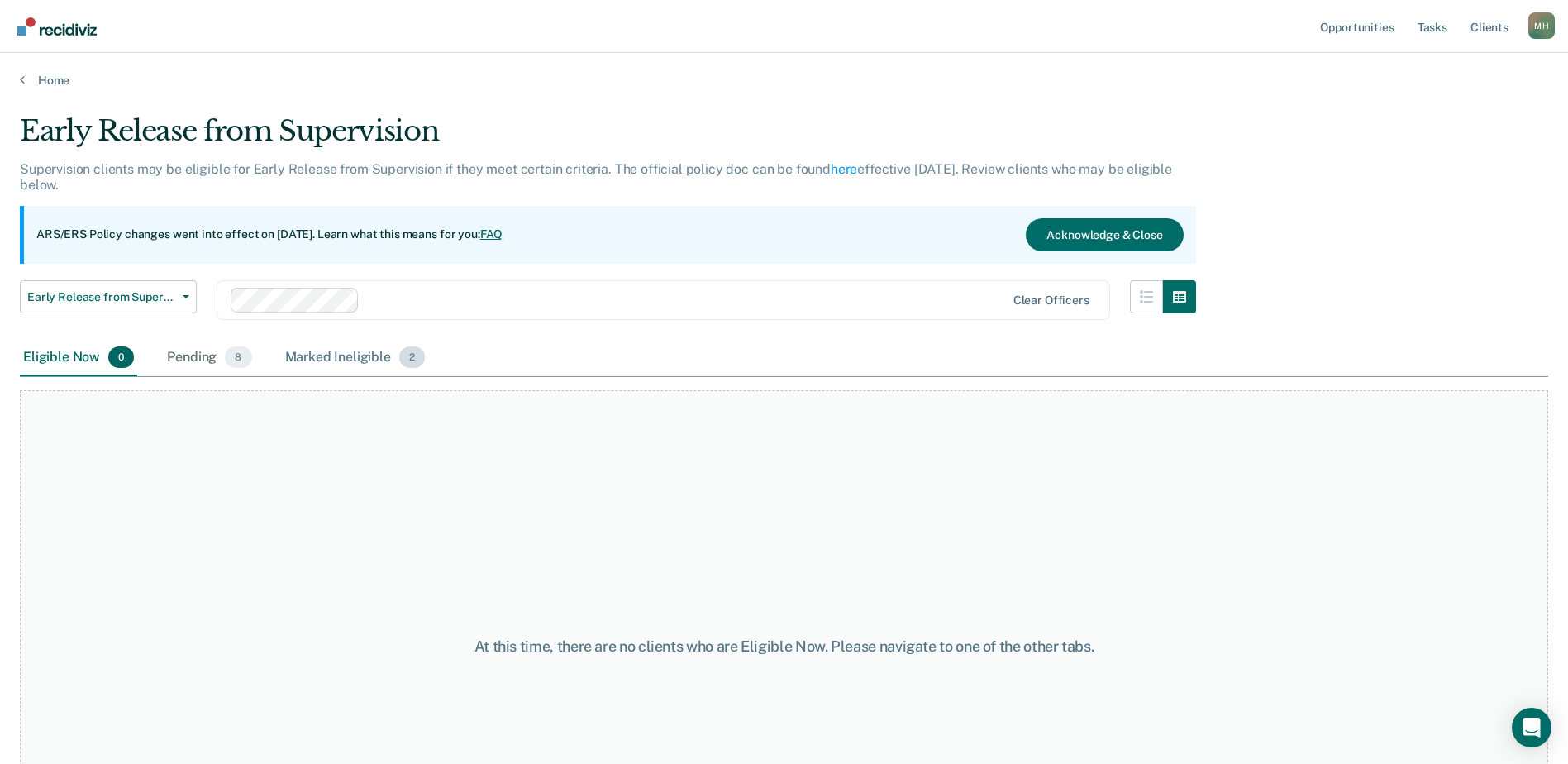
click at [312, 351] on div "Marked Ineligible 2" at bounding box center [356, 359] width 148 height 36
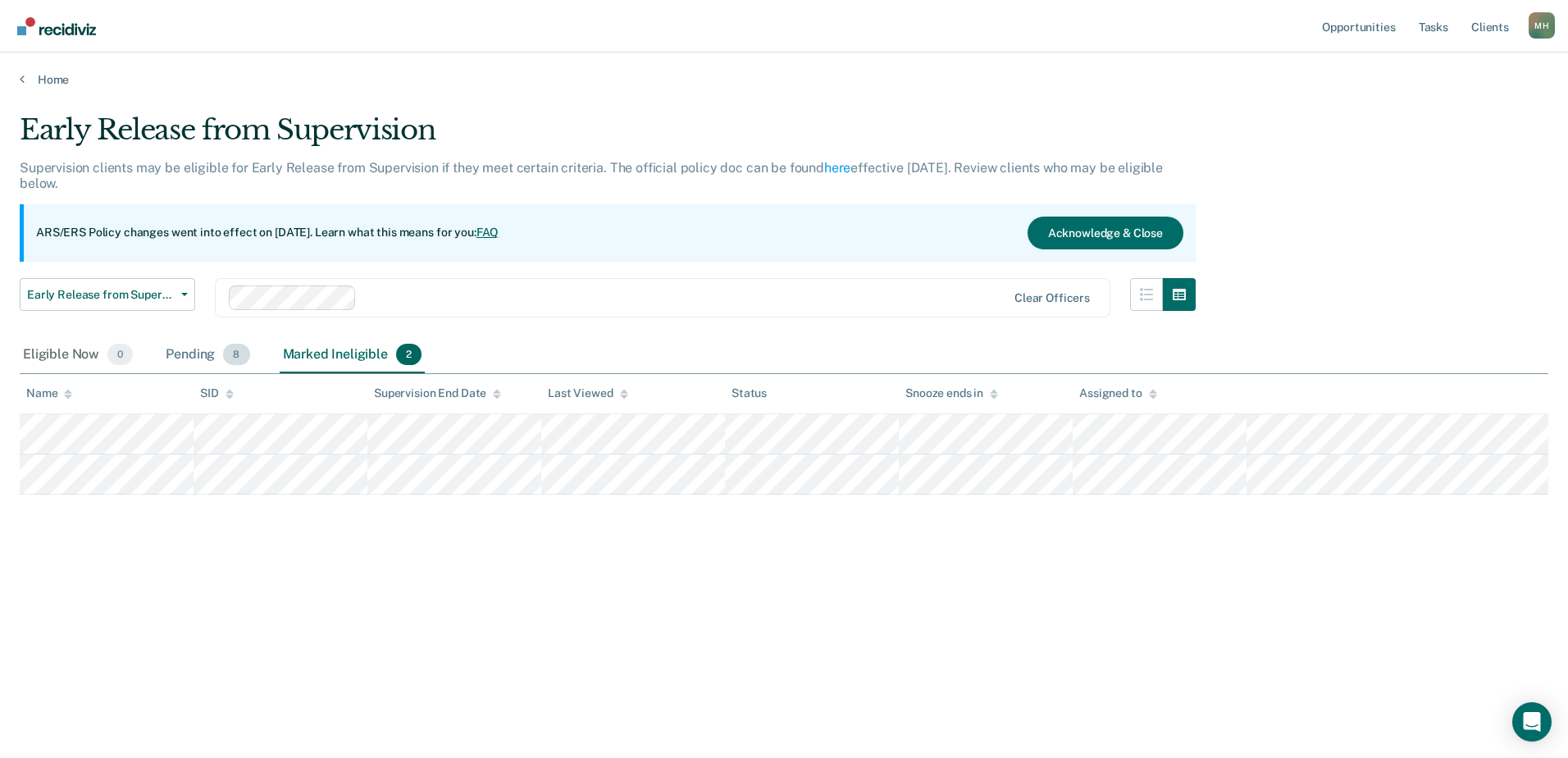
click at [189, 347] on div "Pending 8" at bounding box center [207, 356] width 90 height 36
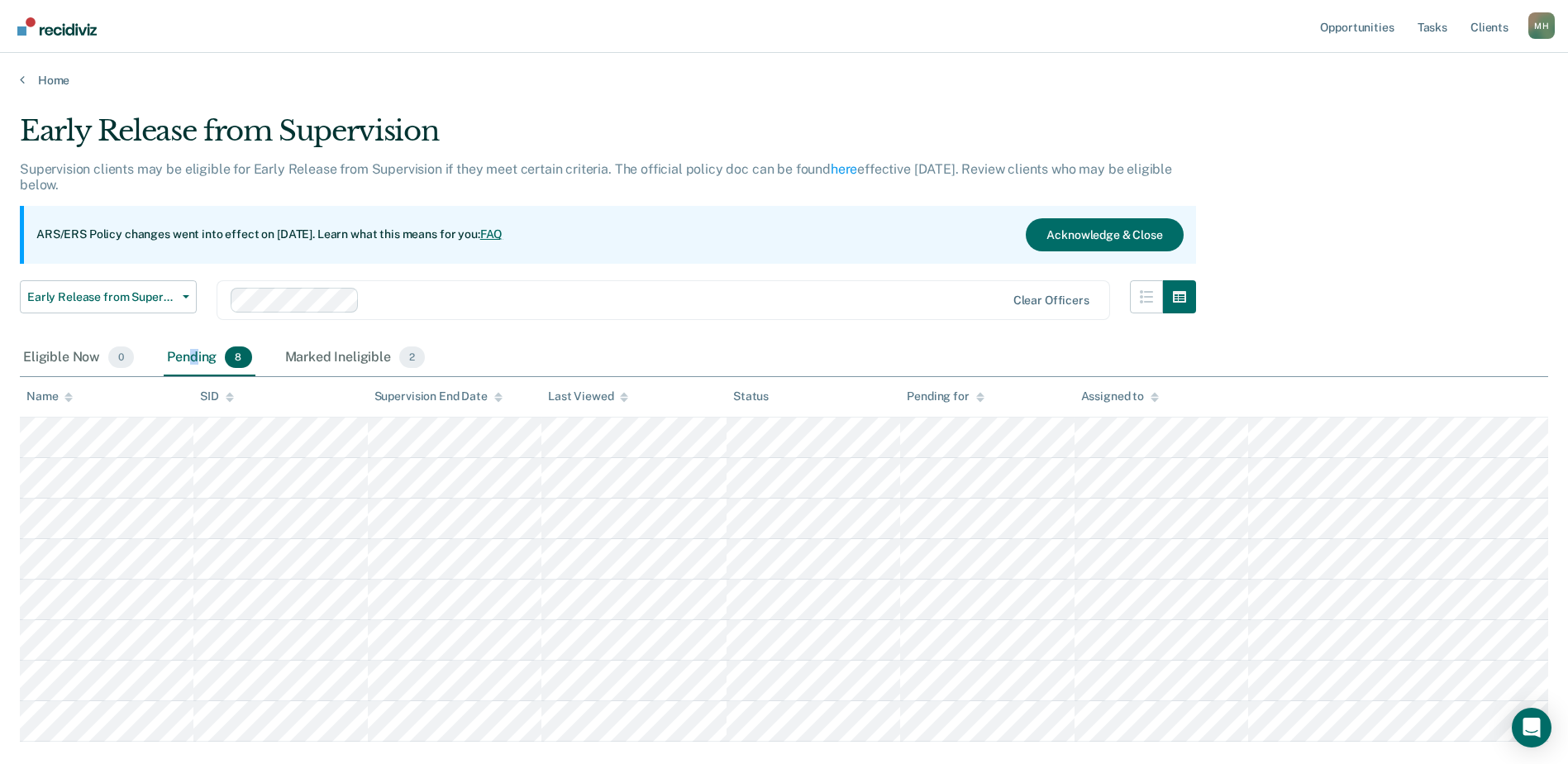
click at [197, 353] on div "Pending 8" at bounding box center [209, 359] width 91 height 36
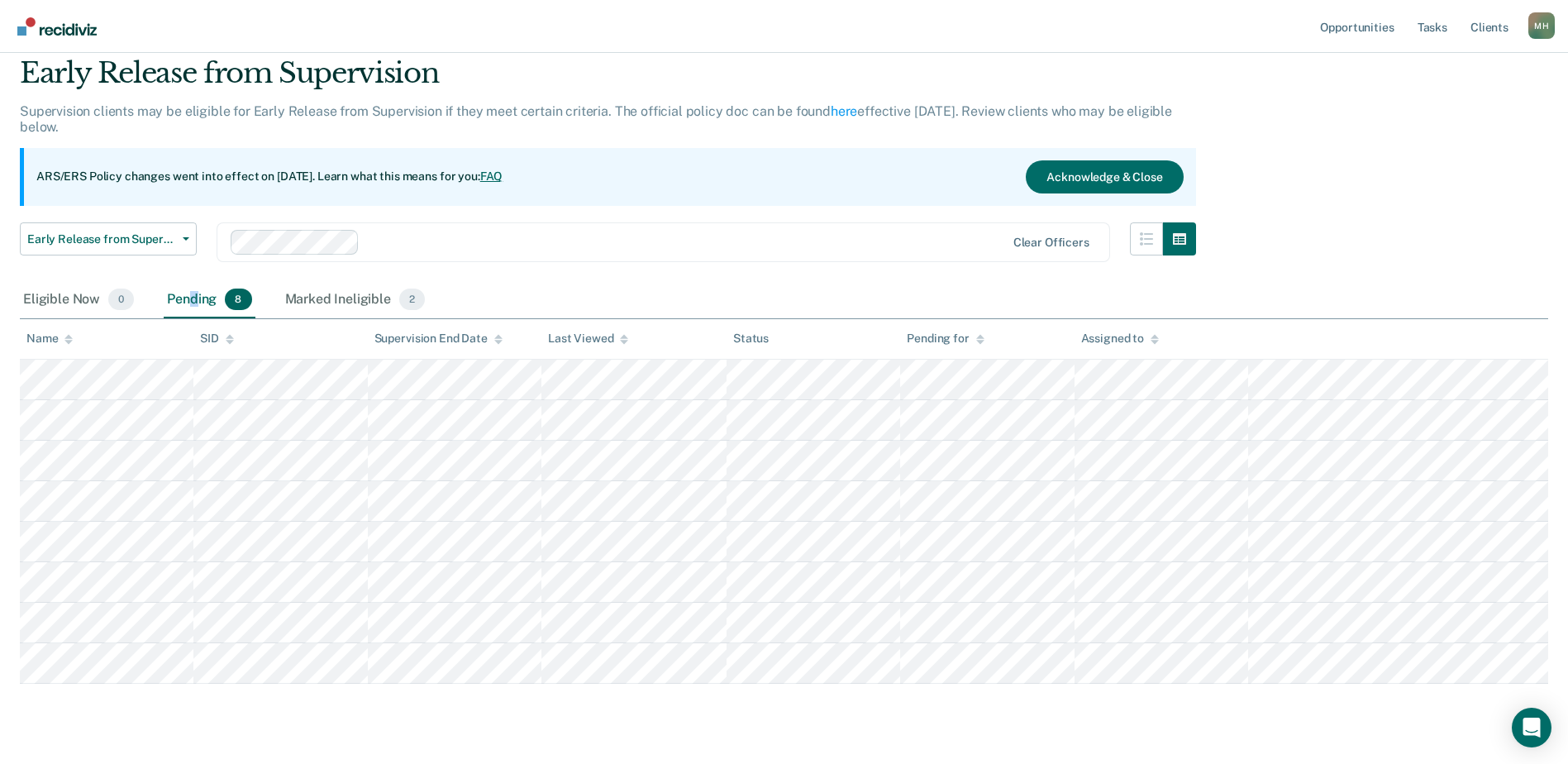
scroll to position [97, 0]
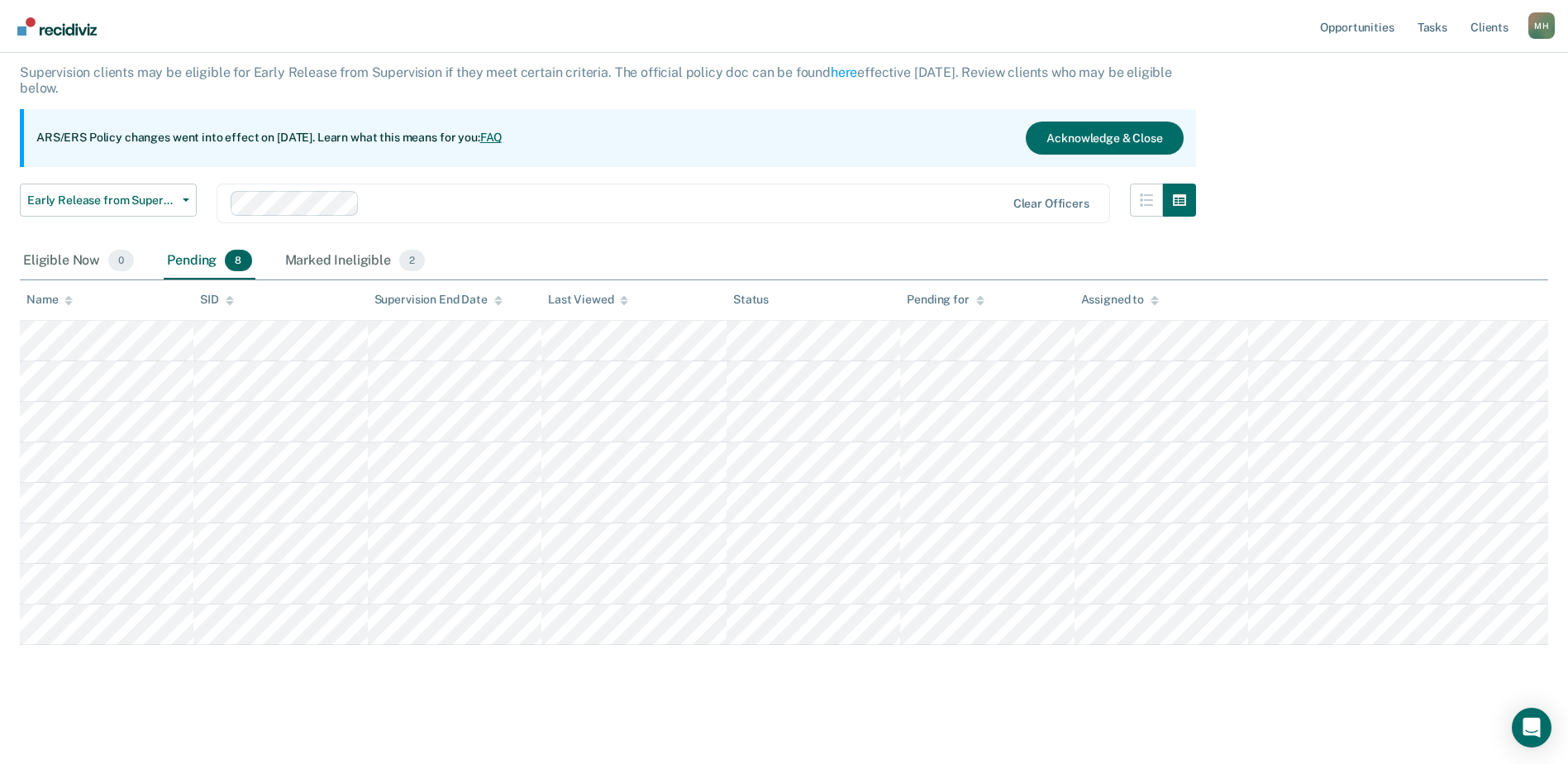
click at [259, 714] on main "Early Release from Supervision Supervision clients may be eligible for Early Re…" at bounding box center [784, 375] width 1568 height 768
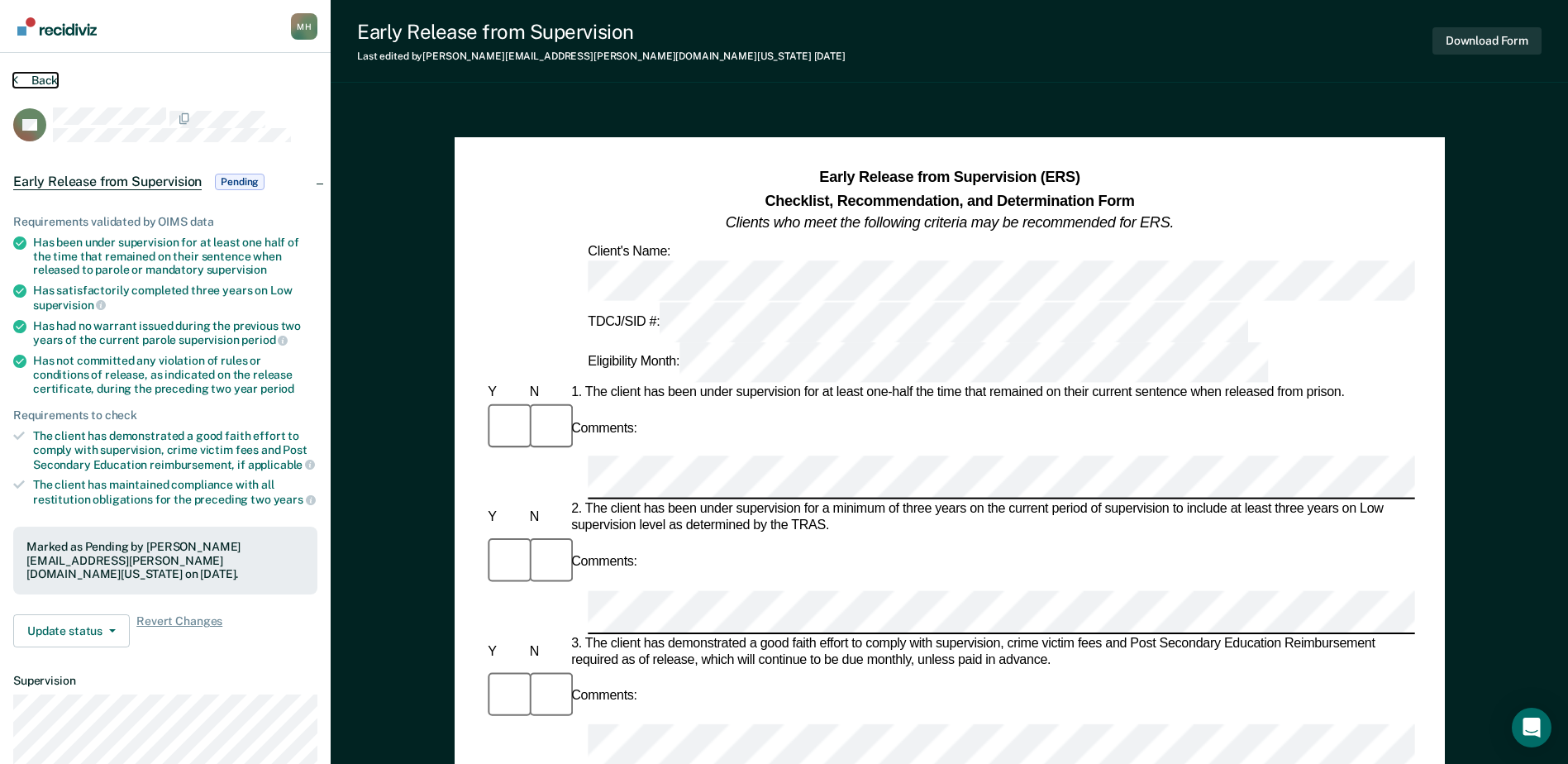
click at [27, 77] on button "Back" at bounding box center [35, 81] width 45 height 15
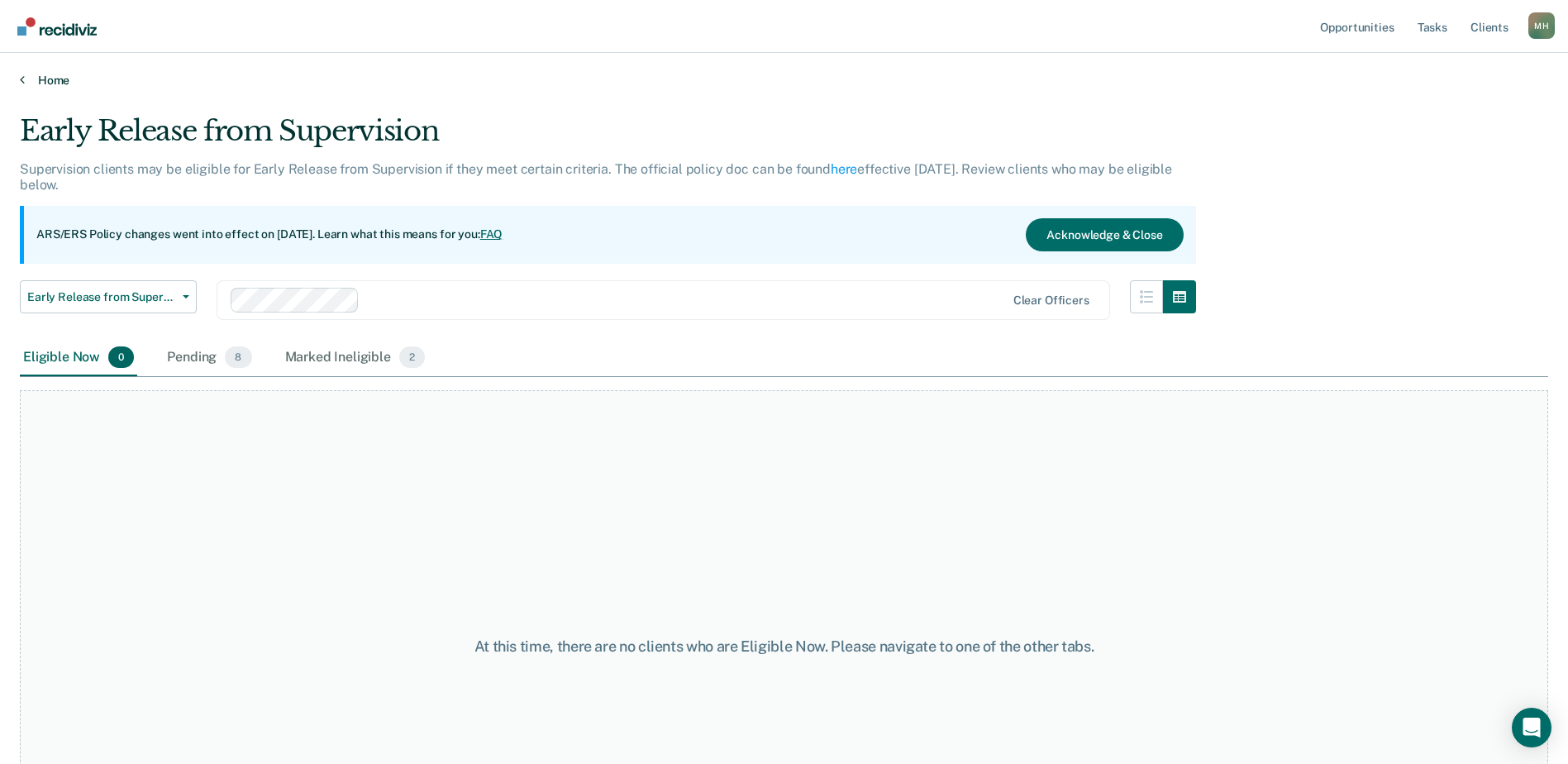
click at [39, 74] on link "Home" at bounding box center [784, 81] width 1529 height 15
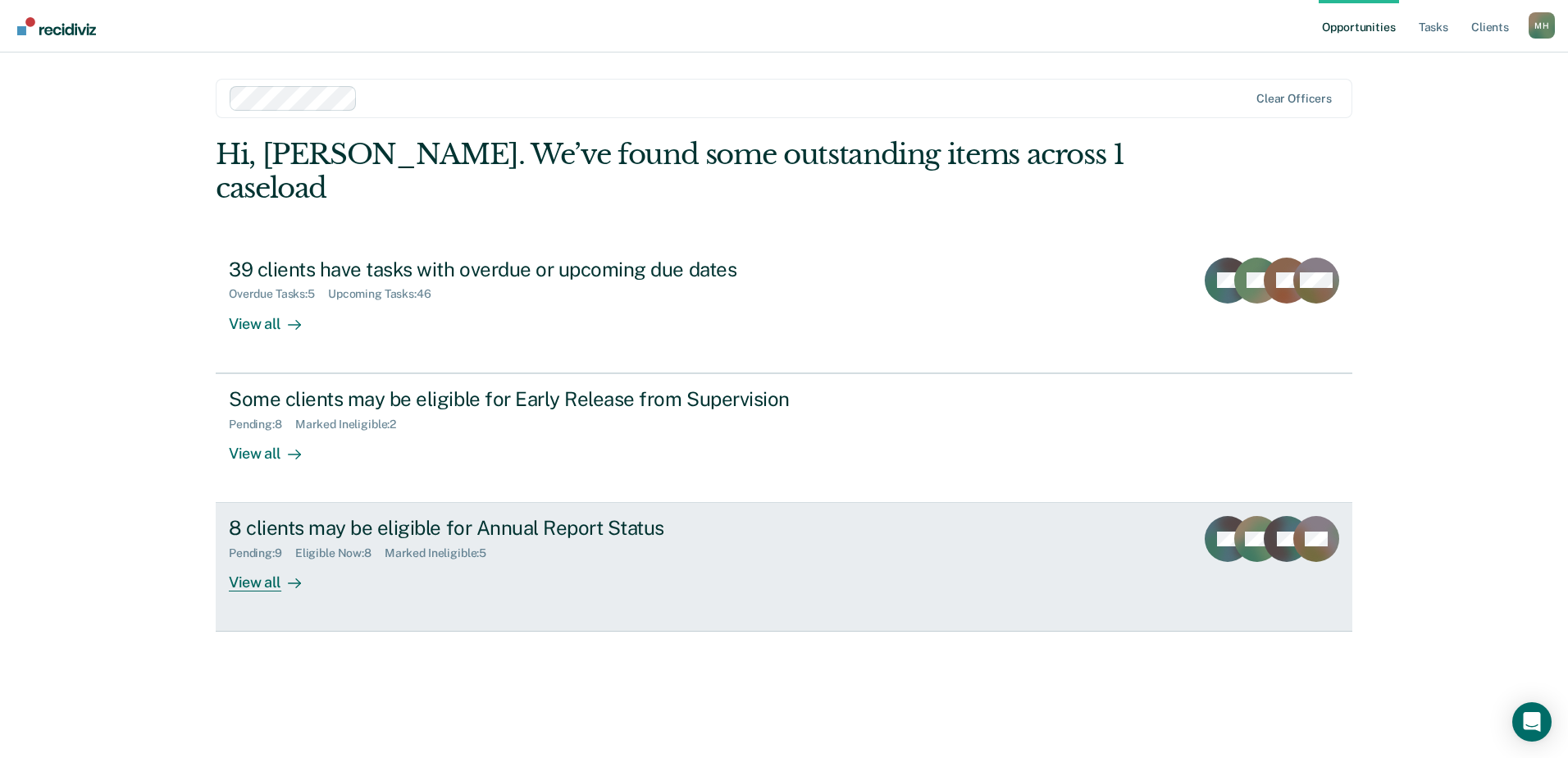
click at [619, 540] on div "Pending : 9 Eligible Now : 8 Marked Ineligible : 5" at bounding box center [517, 551] width 576 height 21
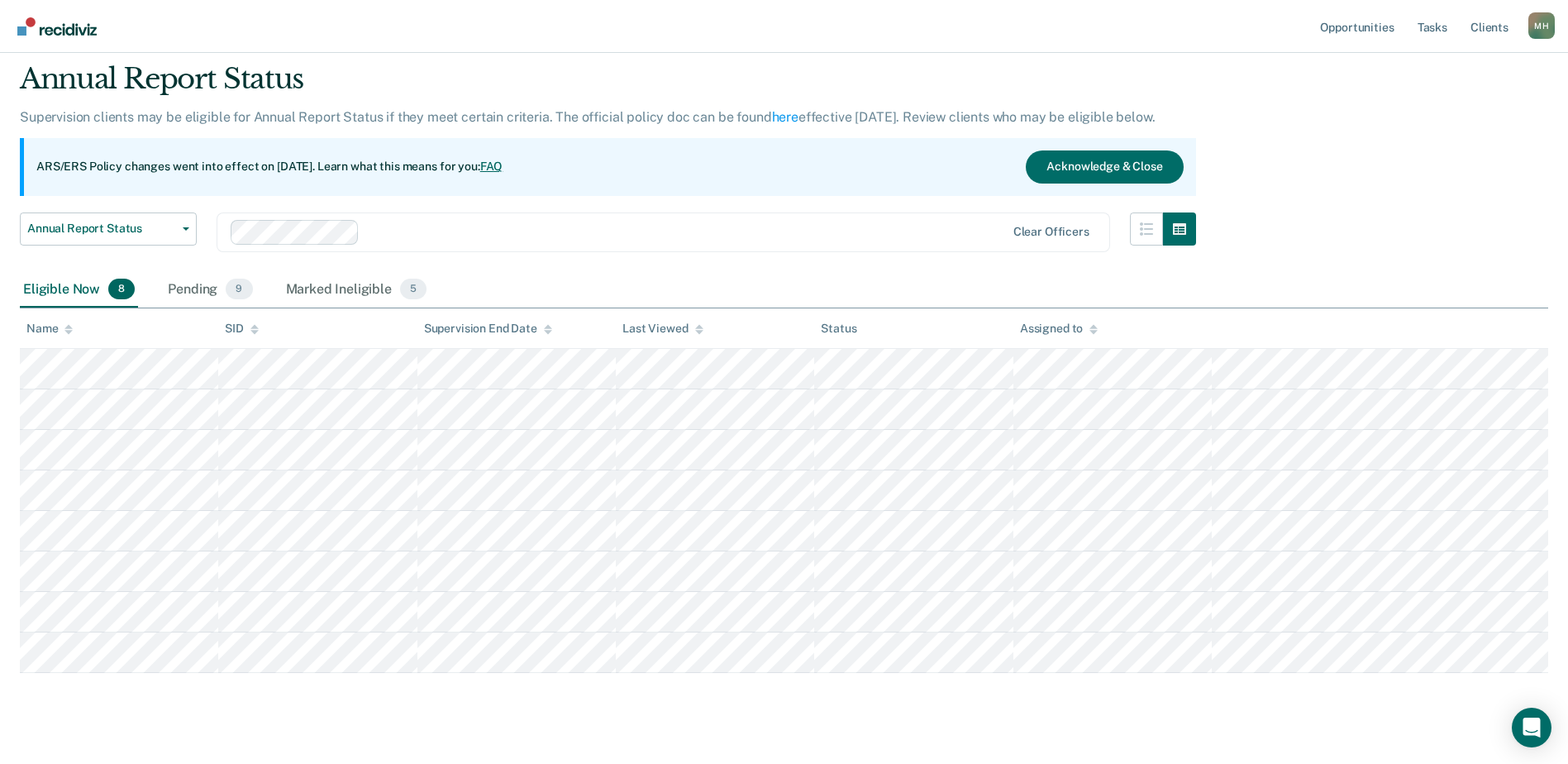
scroll to position [81, 0]
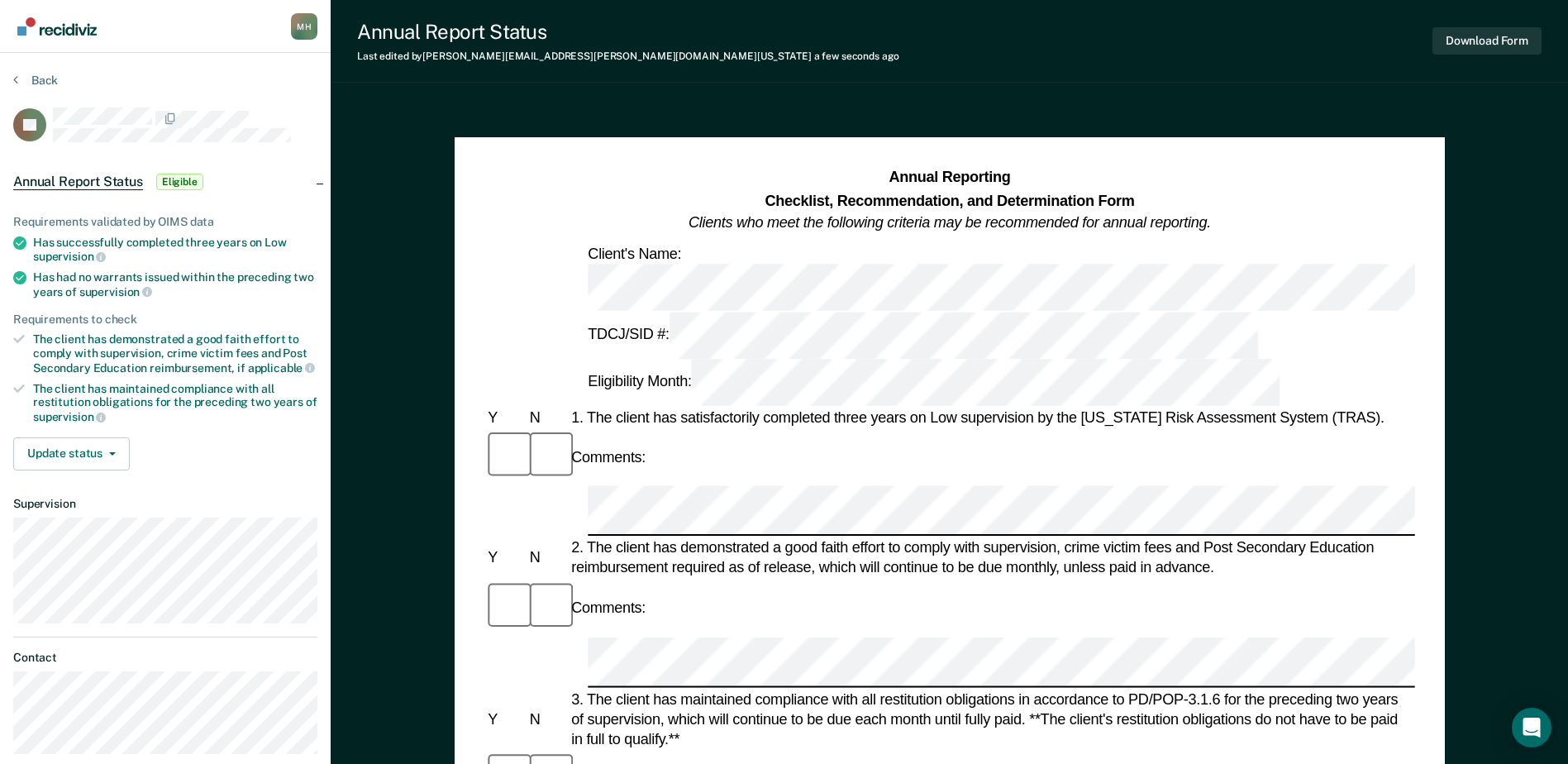
click at [815, 751] on div "Comments:" at bounding box center [949, 778] width 930 height 56
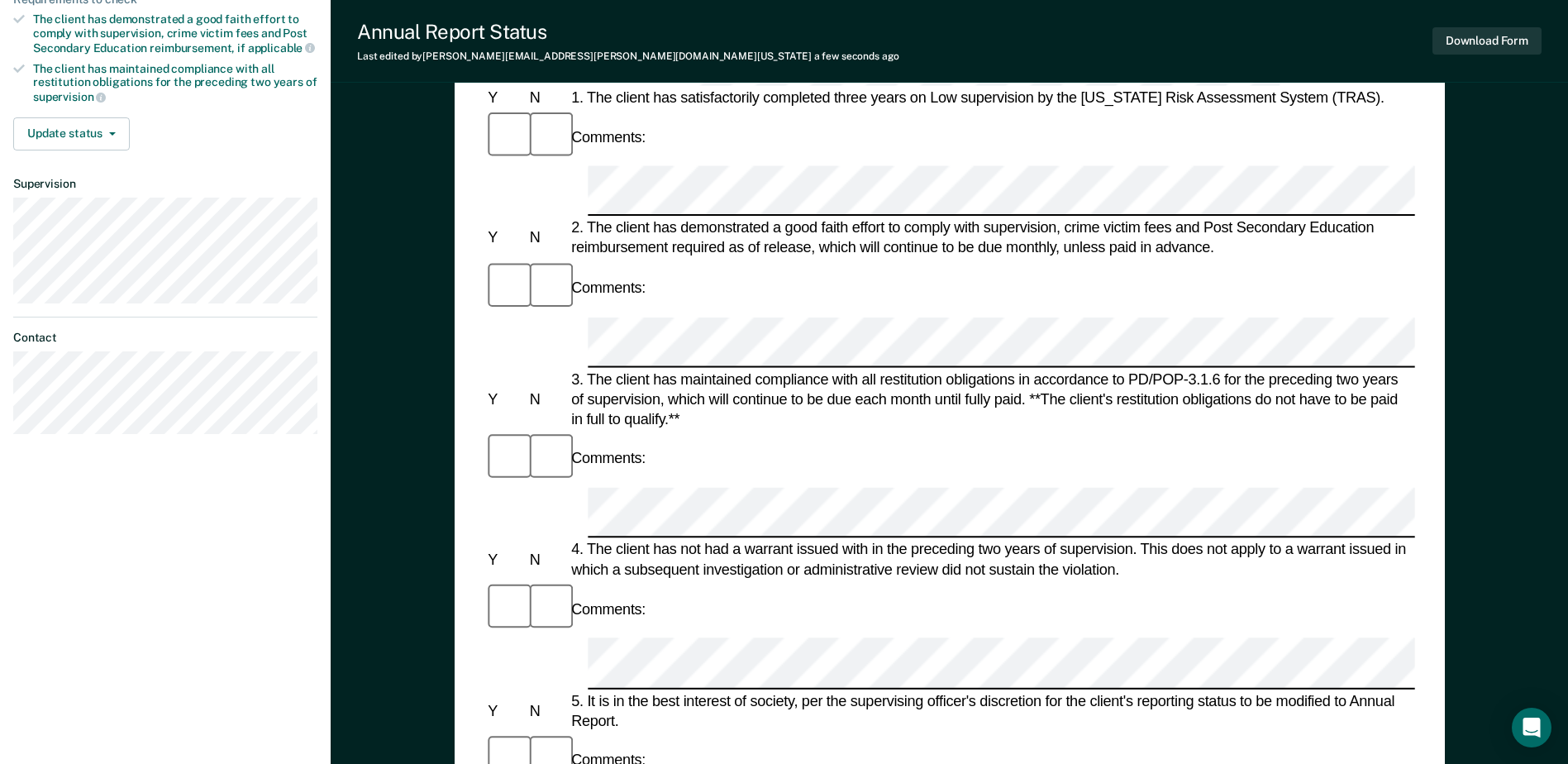
scroll to position [331, 0]
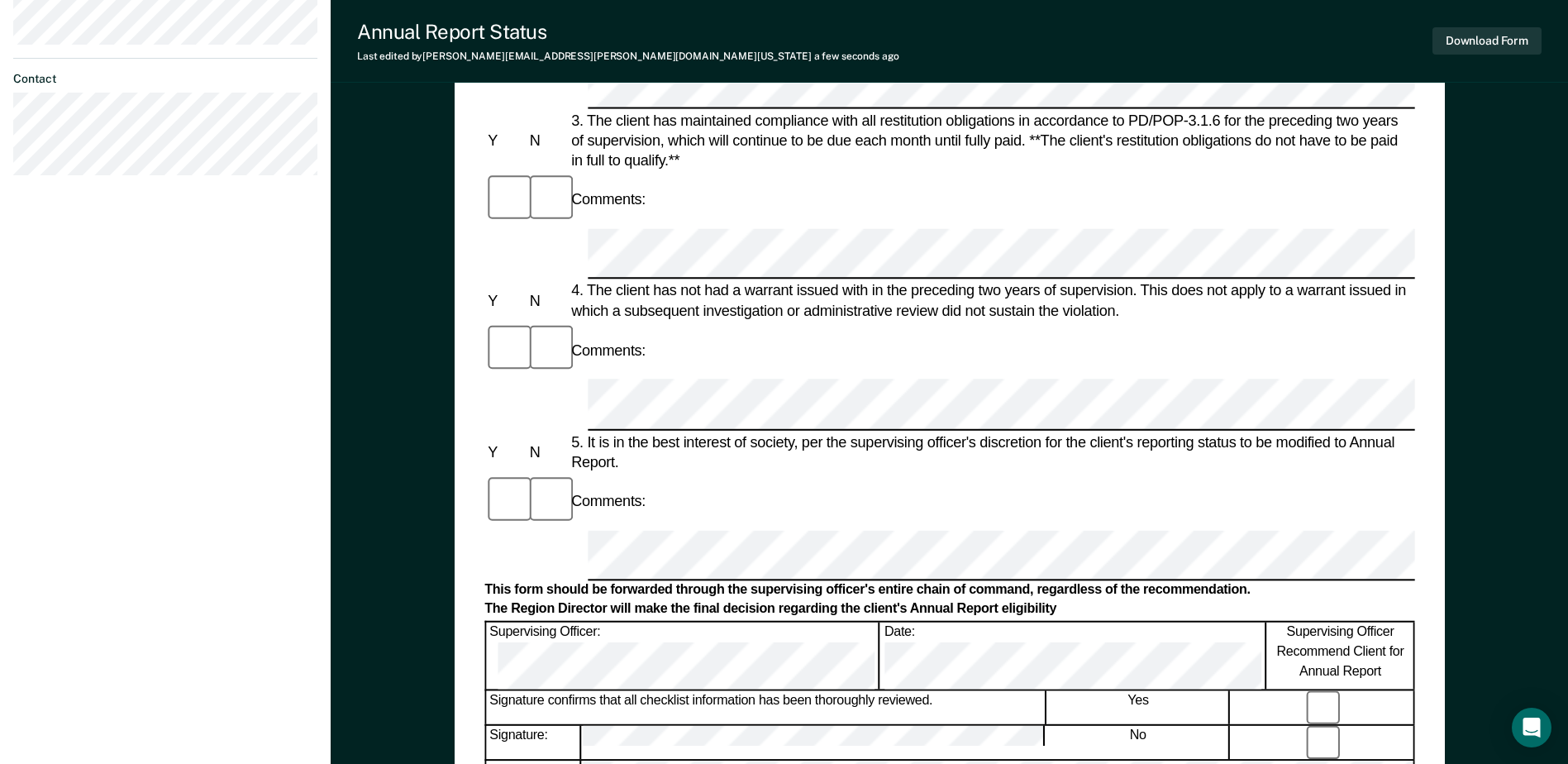
scroll to position [661, 0]
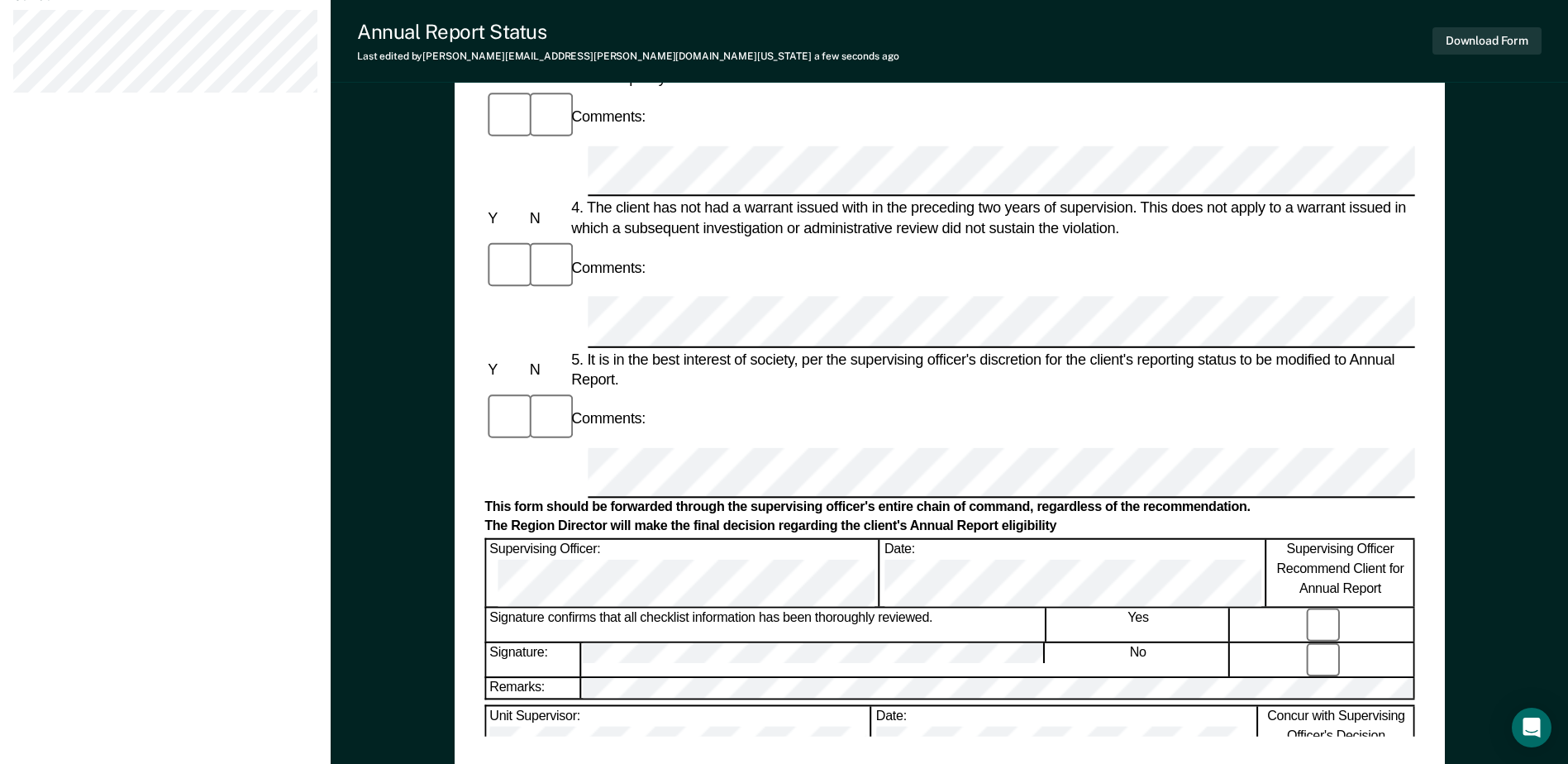
drag, startPoint x: 796, startPoint y: 734, endPoint x: 788, endPoint y: 718, distance: 17.9
click at [796, 734] on div "Annual Reporting Checklist, Recommendation, and Determination Form Clients who …" at bounding box center [949, 120] width 930 height 1230
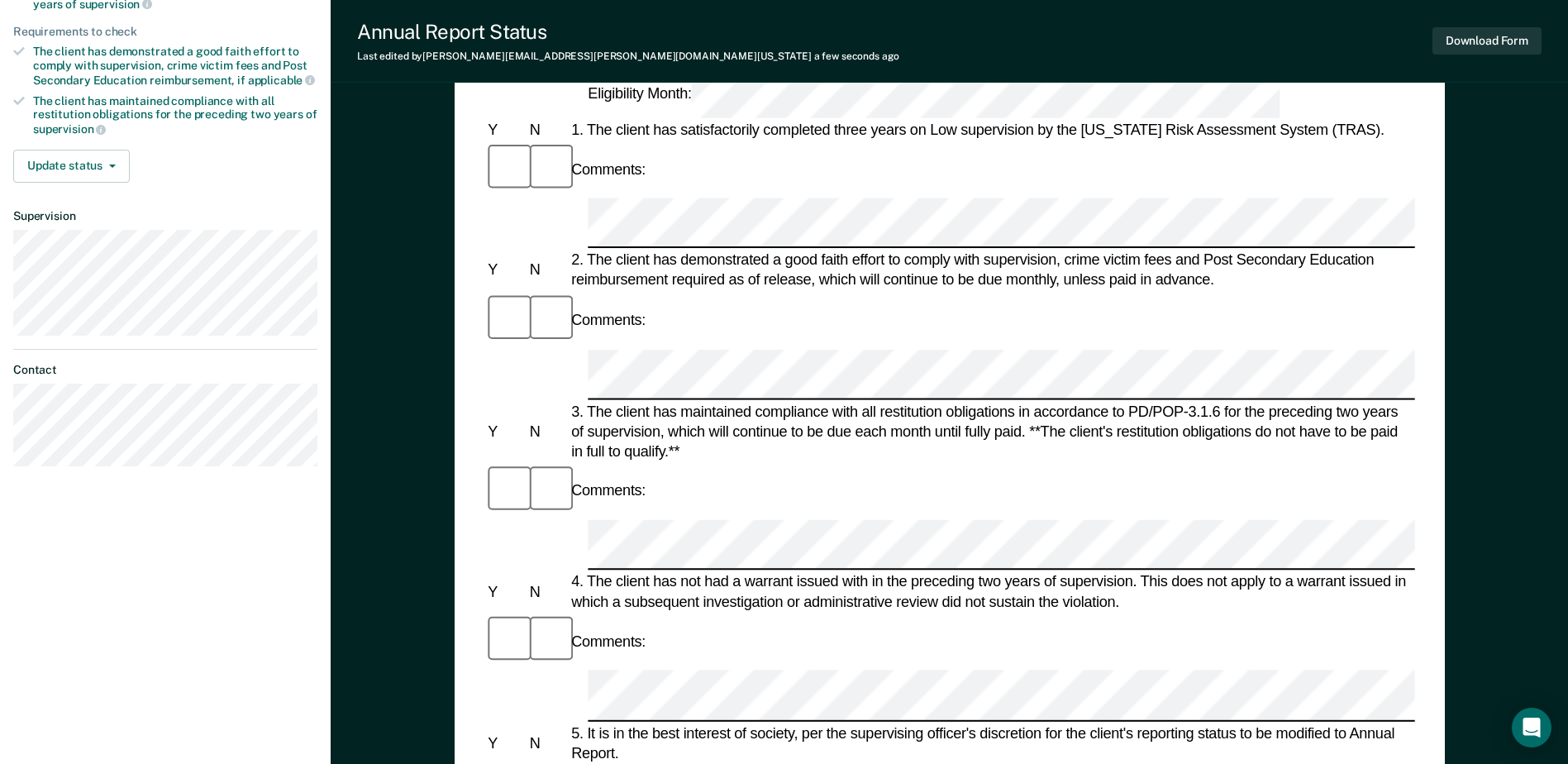
scroll to position [331, 0]
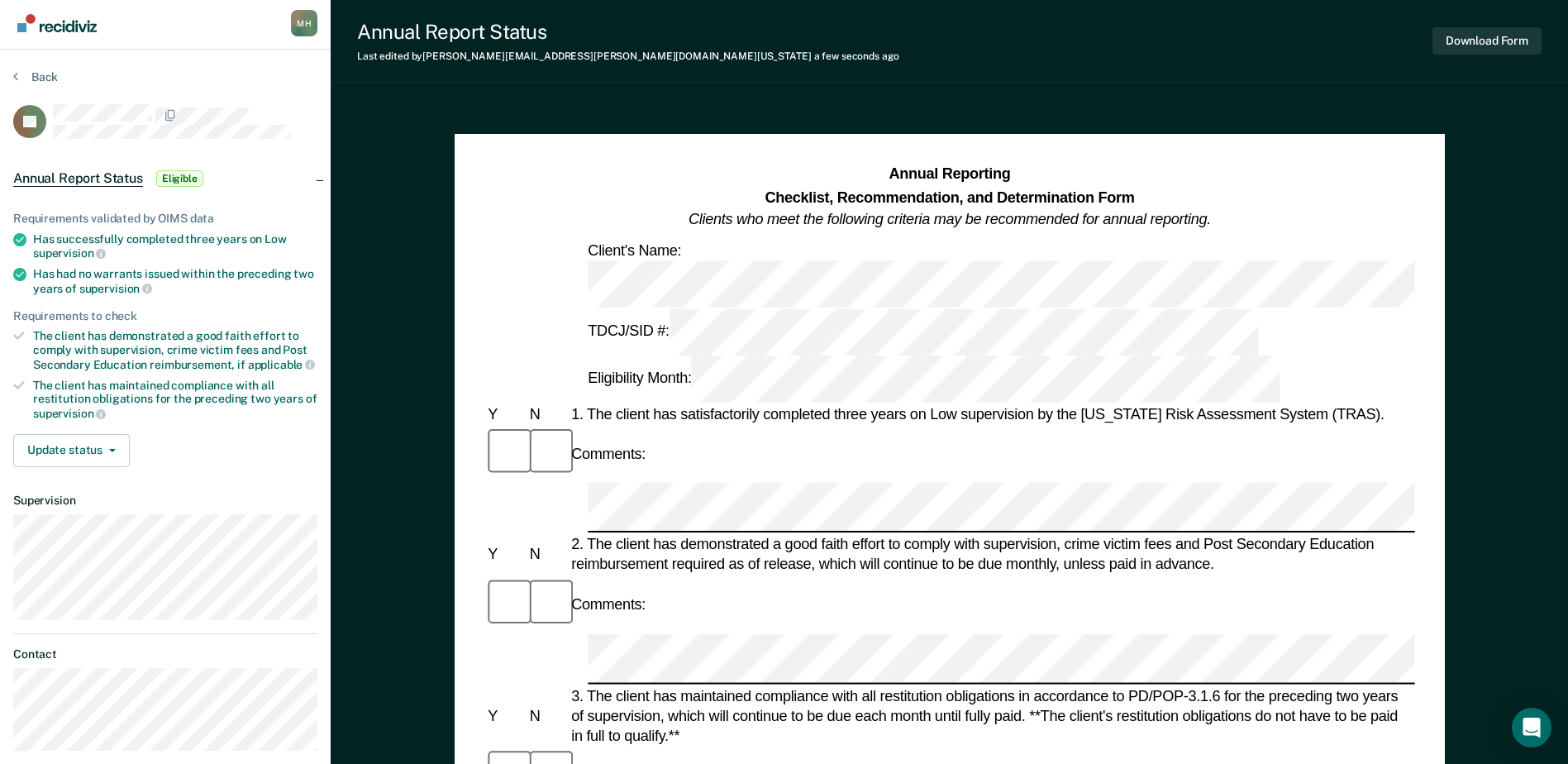
scroll to position [0, 0]
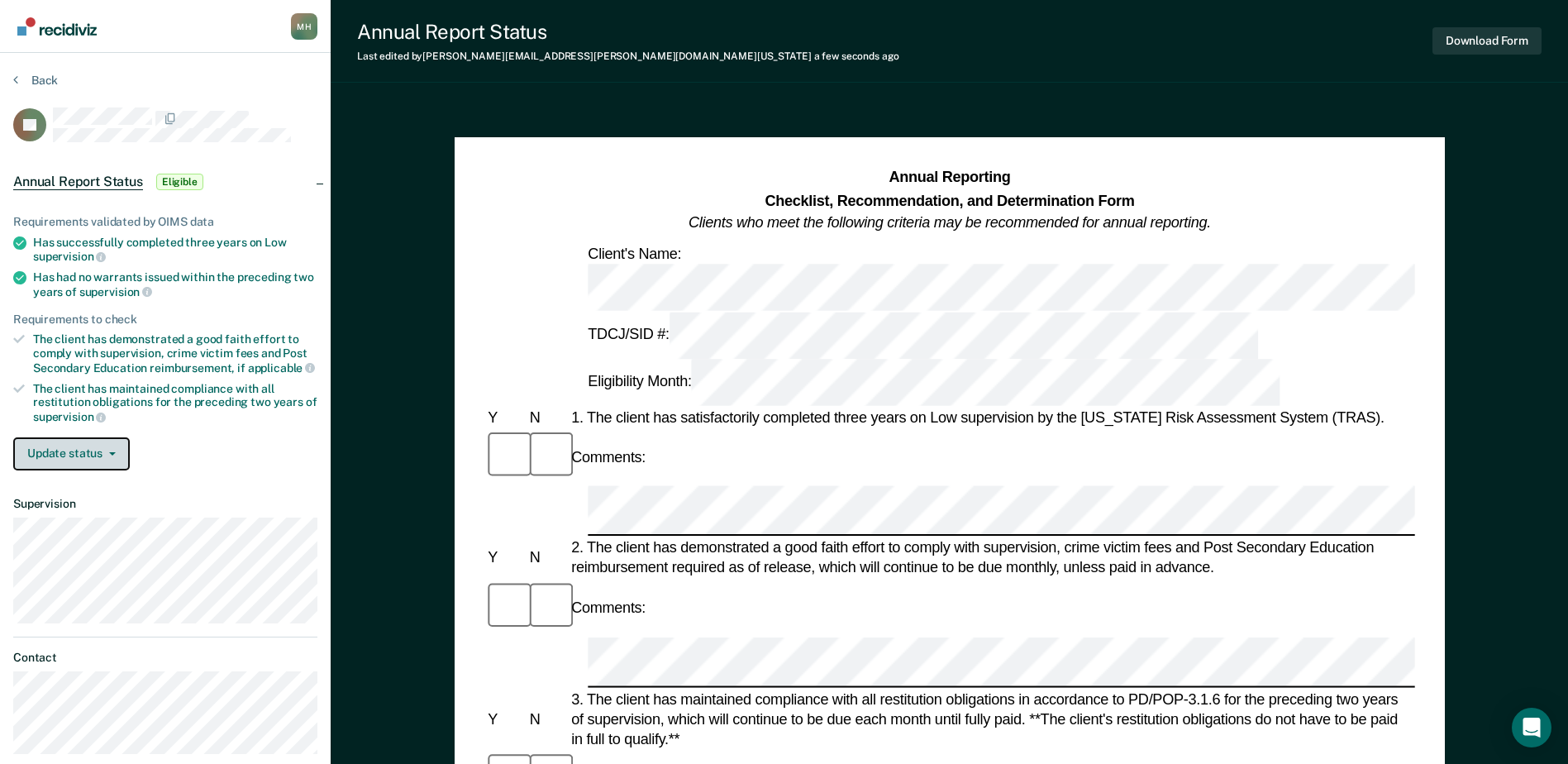
drag, startPoint x: 116, startPoint y: 444, endPoint x: 110, endPoint y: 451, distance: 9.2
click at [115, 444] on button "Update status" at bounding box center [72, 453] width 117 height 34
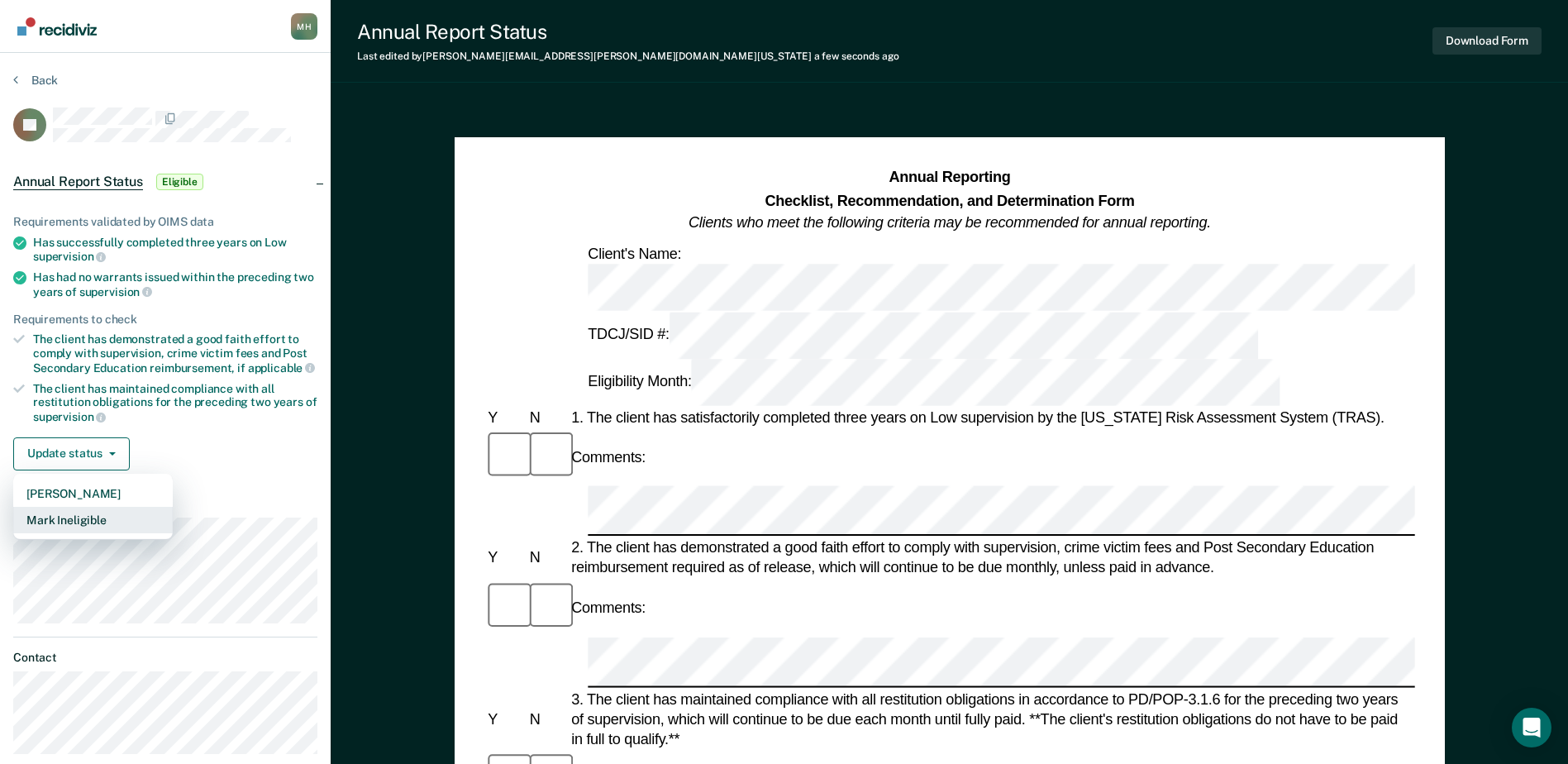
click at [105, 509] on button "Mark Ineligible" at bounding box center [93, 521] width 159 height 27
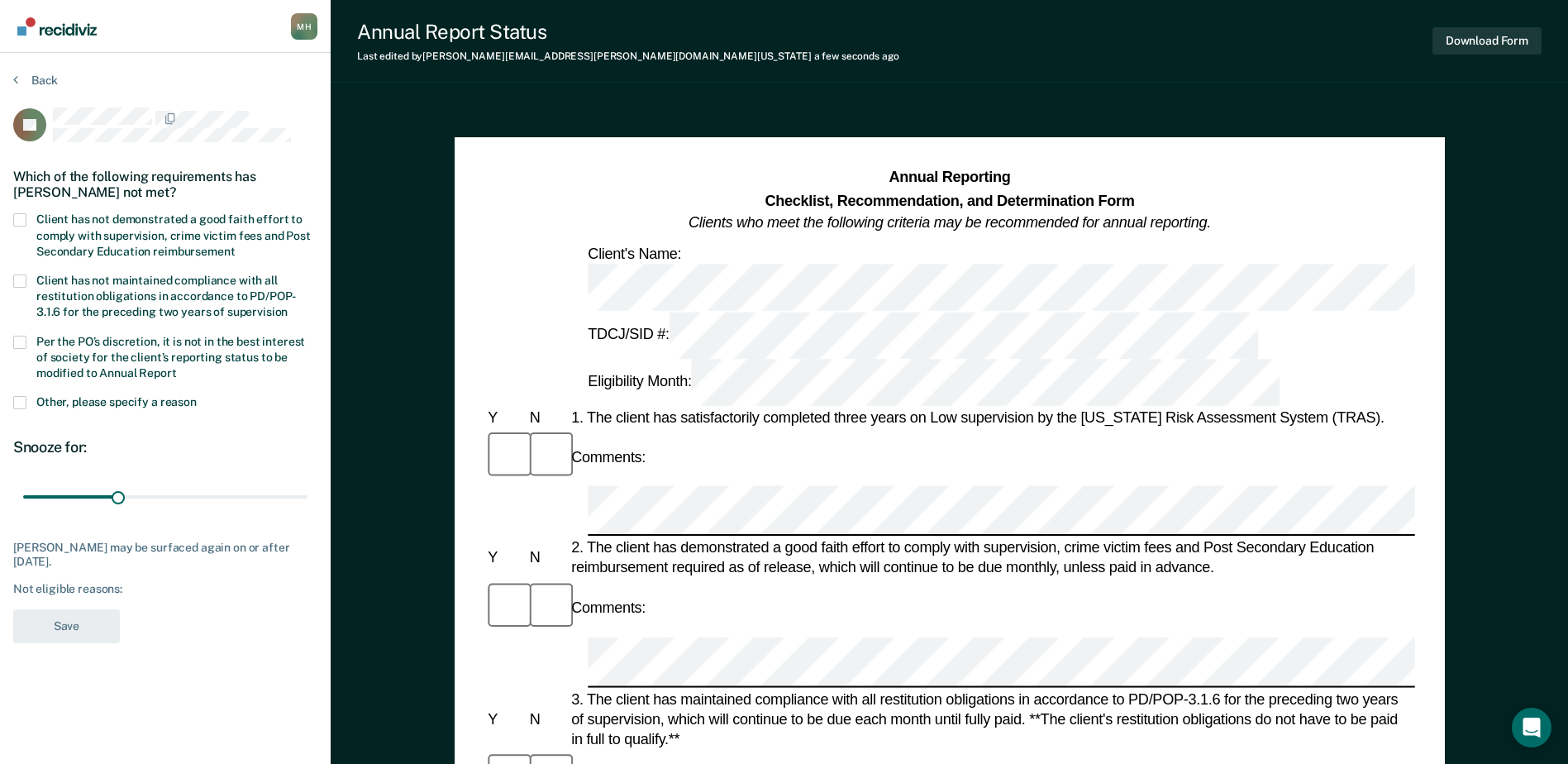
click at [32, 214] on label "Client has not demonstrated a good faith effort to comply with supervision, cri…" at bounding box center [165, 238] width 304 height 48
click at [235, 245] on input "Client has not demonstrated a good faith effort to comply with supervision, cri…" at bounding box center [235, 245] width 0 height 0
click at [39, 277] on span "Client has not maintained compliance with all restitution obligations in accord…" at bounding box center [166, 296] width 260 height 45
click at [288, 306] on input "Client has not maintained compliance with all restitution obligations in accord…" at bounding box center [288, 306] width 0 height 0
drag, startPoint x: 108, startPoint y: 491, endPoint x: 303, endPoint y: 521, distance: 197.3
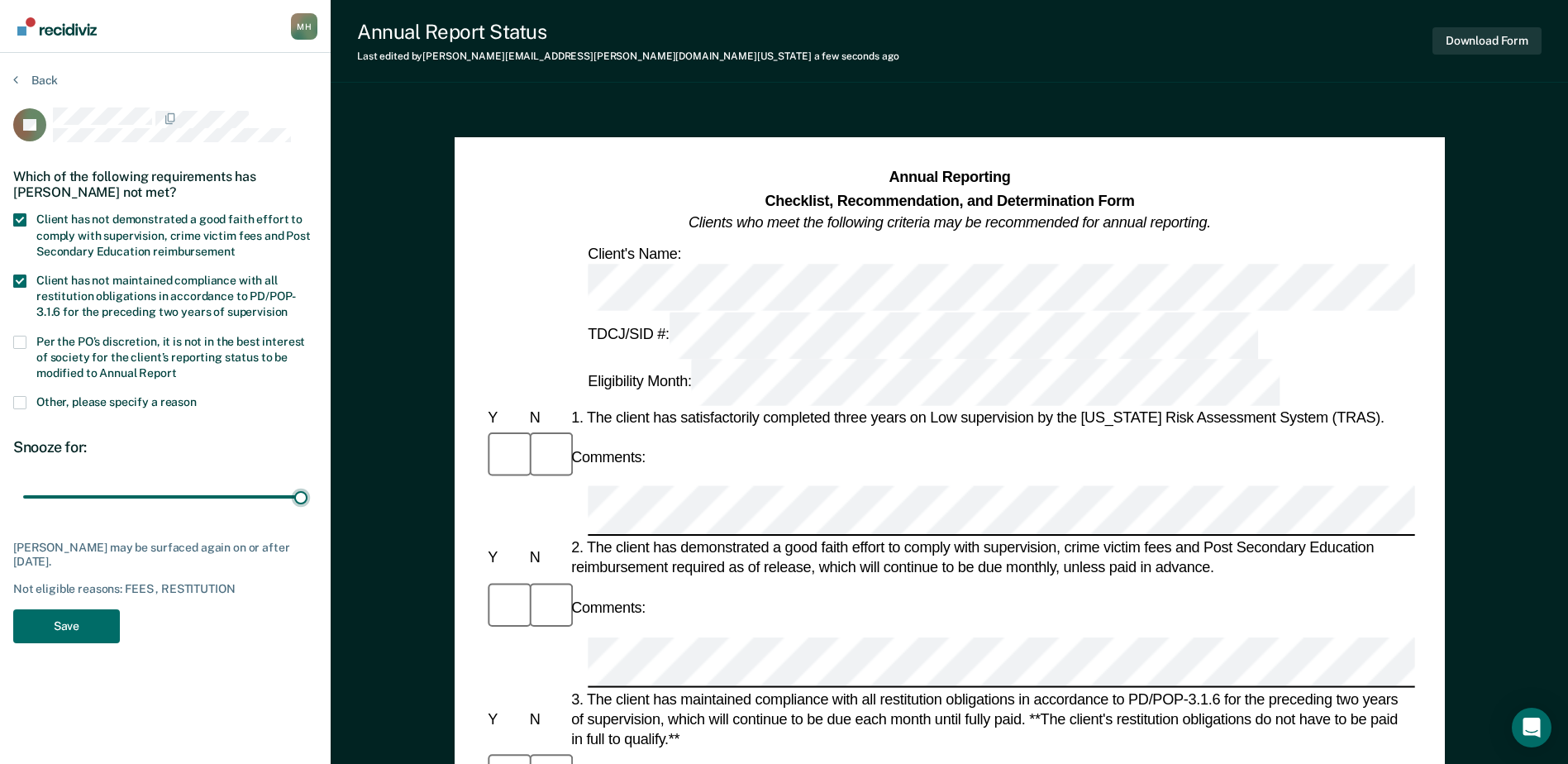
type input "90"
click at [303, 512] on input "range" at bounding box center [165, 498] width 285 height 29
click at [81, 624] on button "Save" at bounding box center [66, 626] width 106 height 34
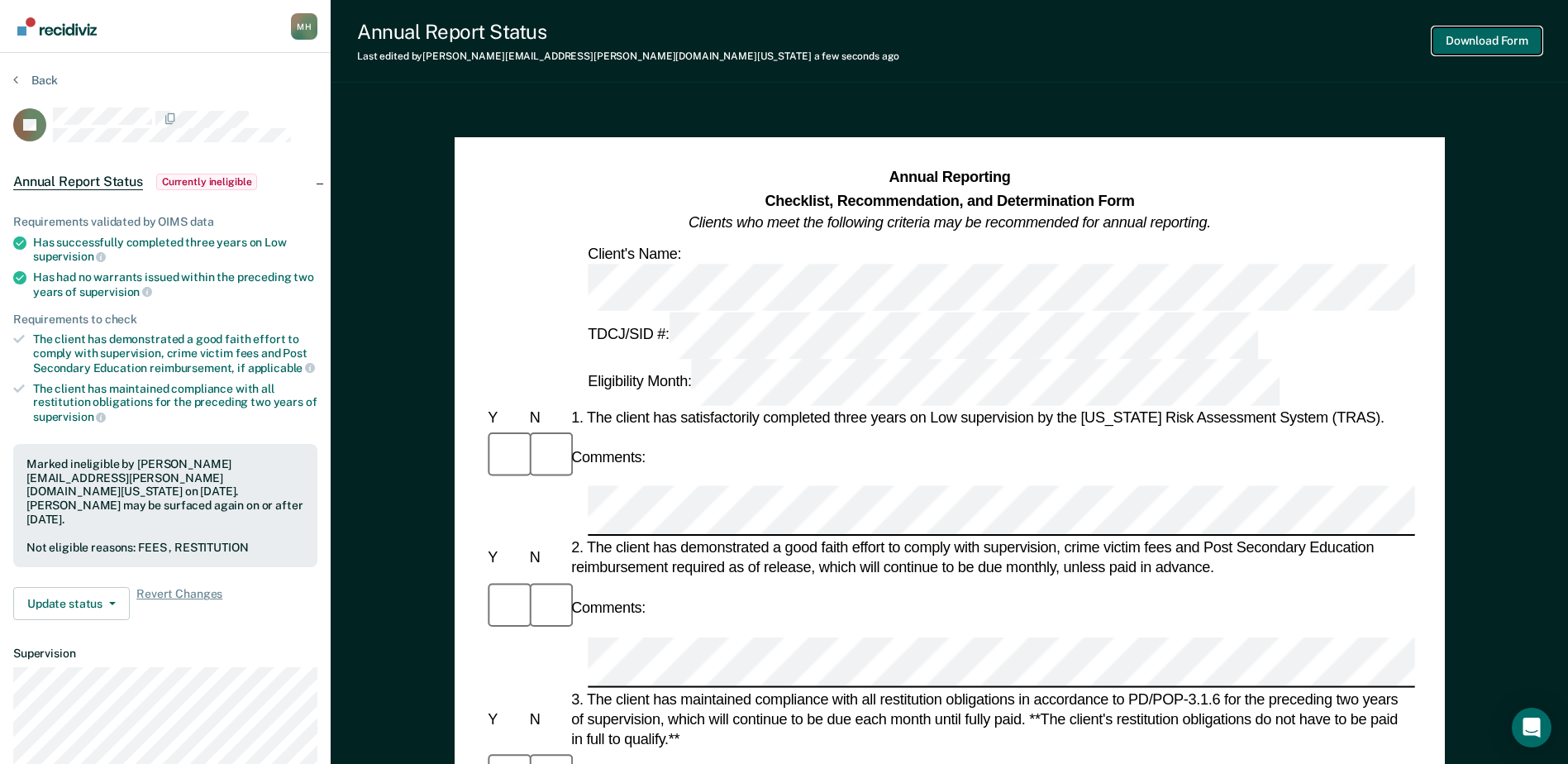
click at [1464, 39] on button "Download Form" at bounding box center [1487, 40] width 109 height 27
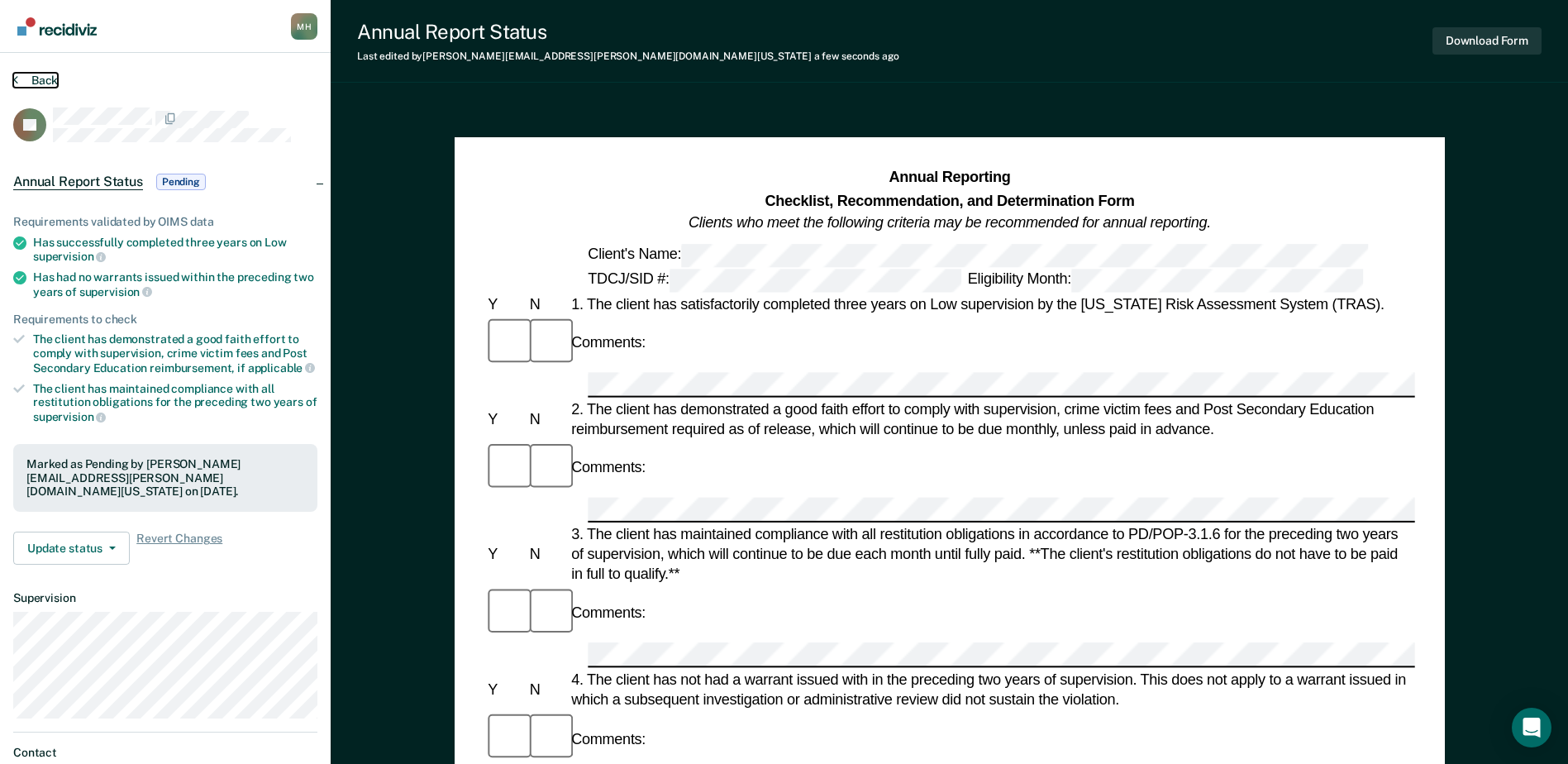
click at [40, 80] on button "Back" at bounding box center [35, 81] width 45 height 15
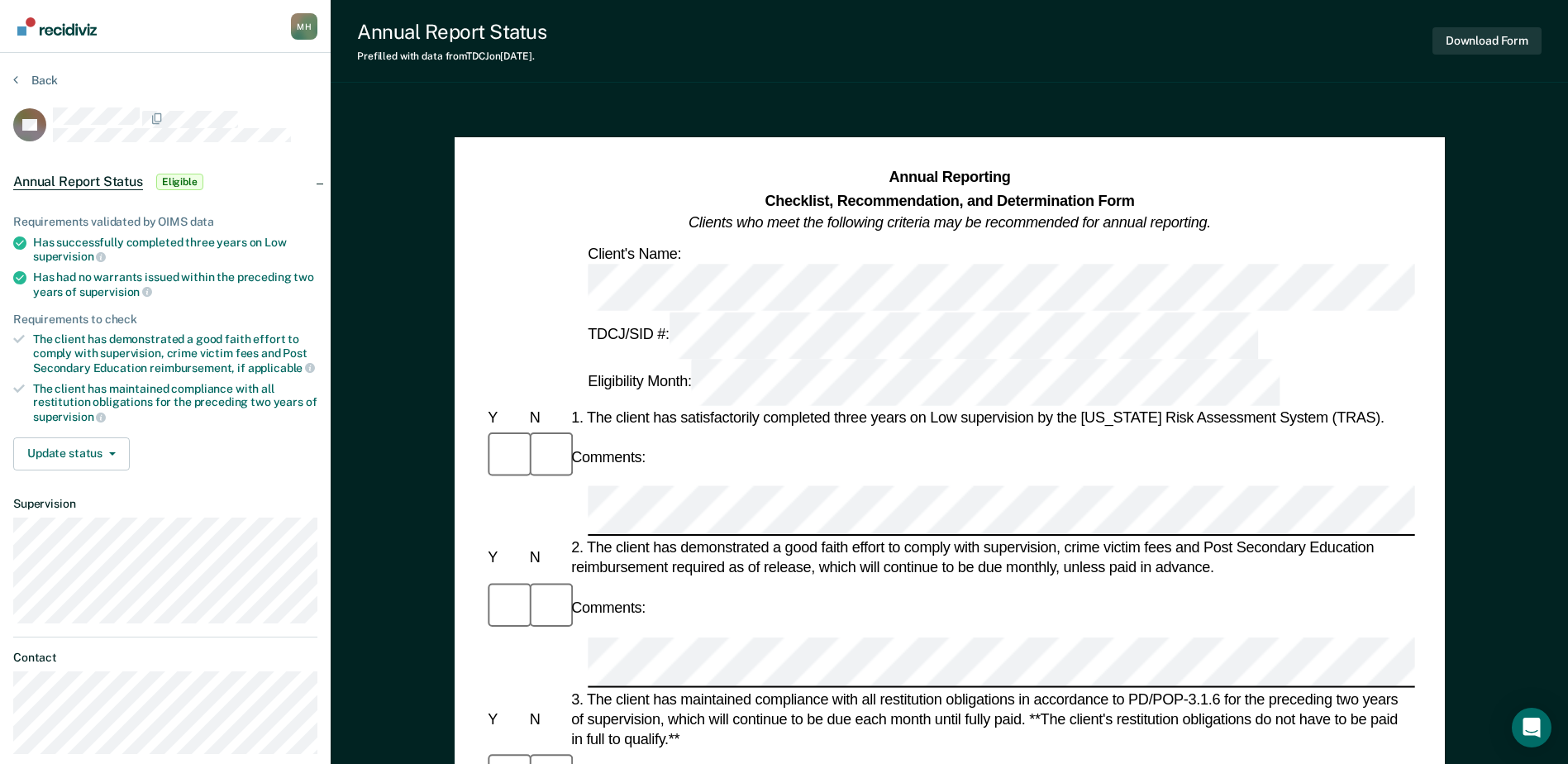
click at [756, 429] on div "Comments:" at bounding box center [949, 457] width 930 height 56
click at [1055, 581] on div "Comments:" at bounding box center [949, 609] width 930 height 56
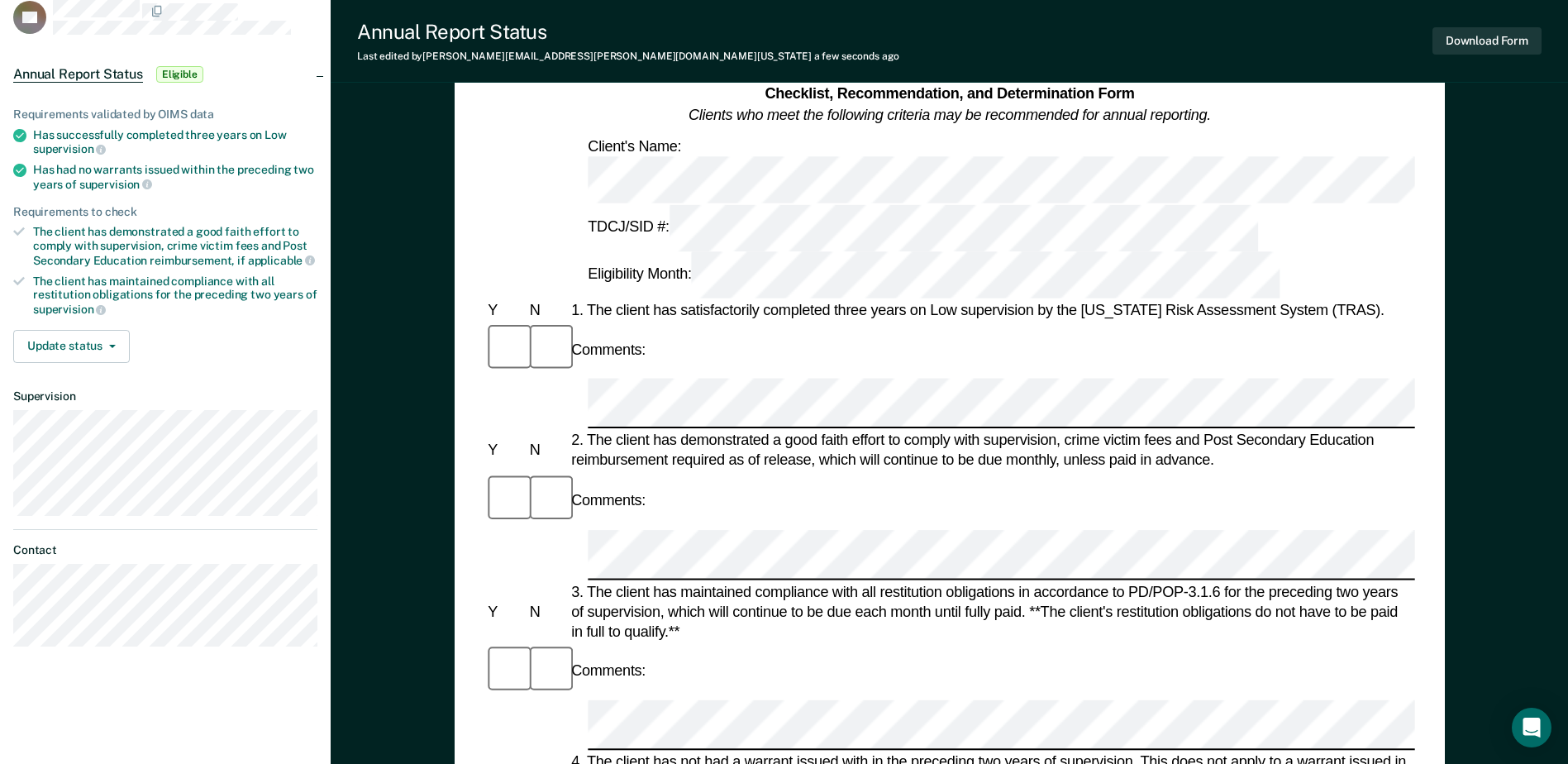
scroll to position [248, 0]
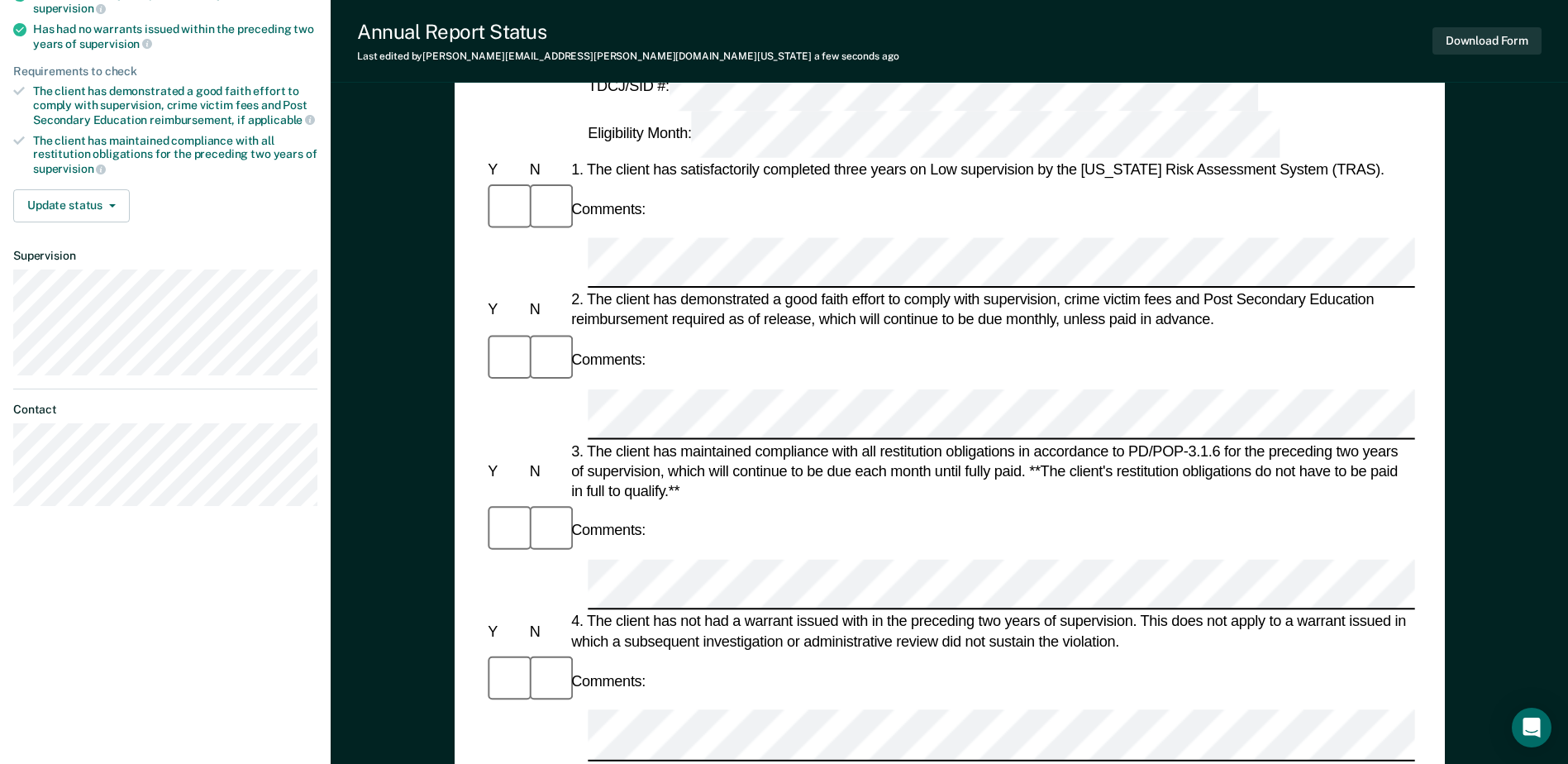
click at [553, 710] on div at bounding box center [949, 735] width 930 height 51
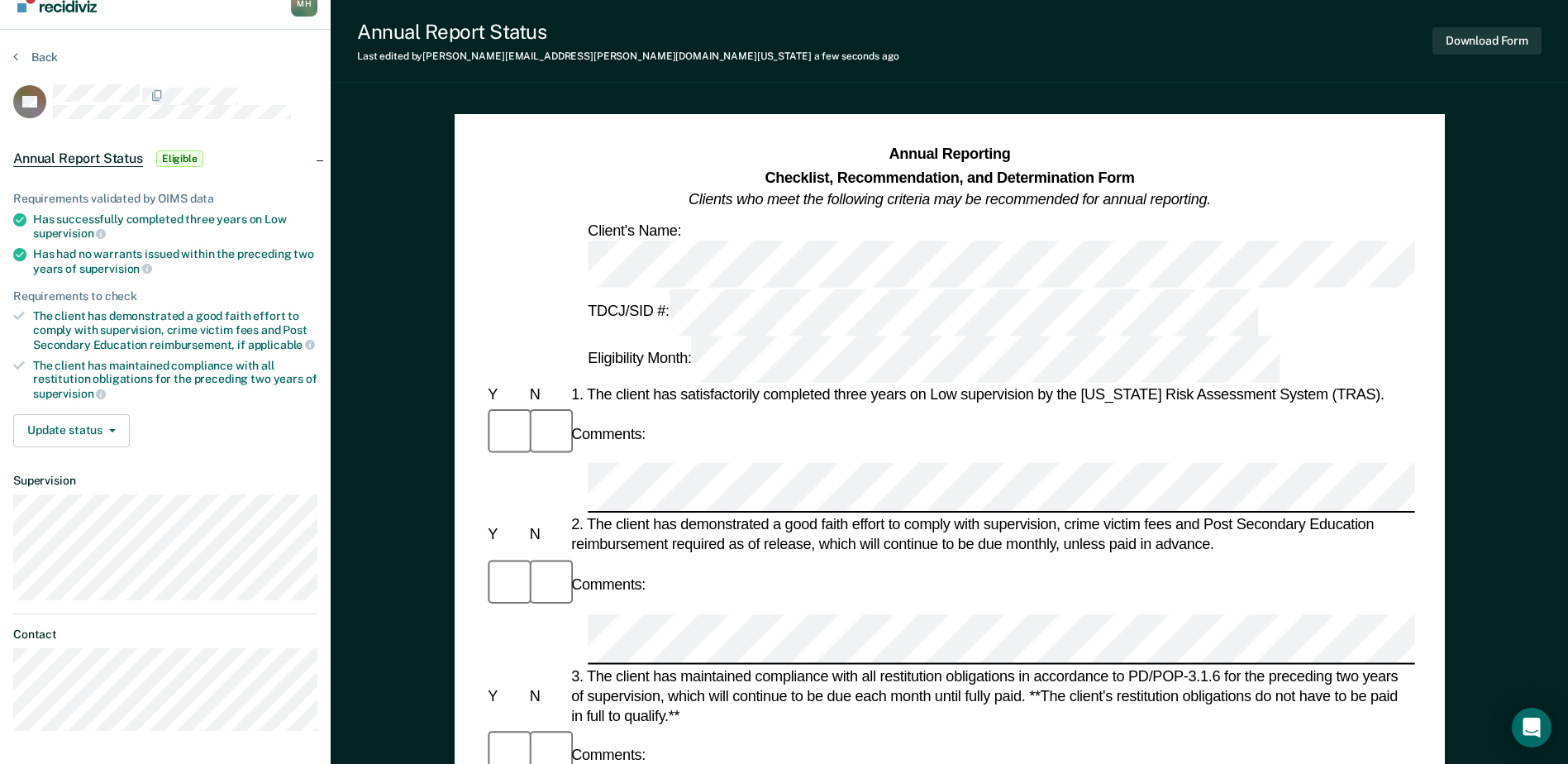
scroll to position [0, 0]
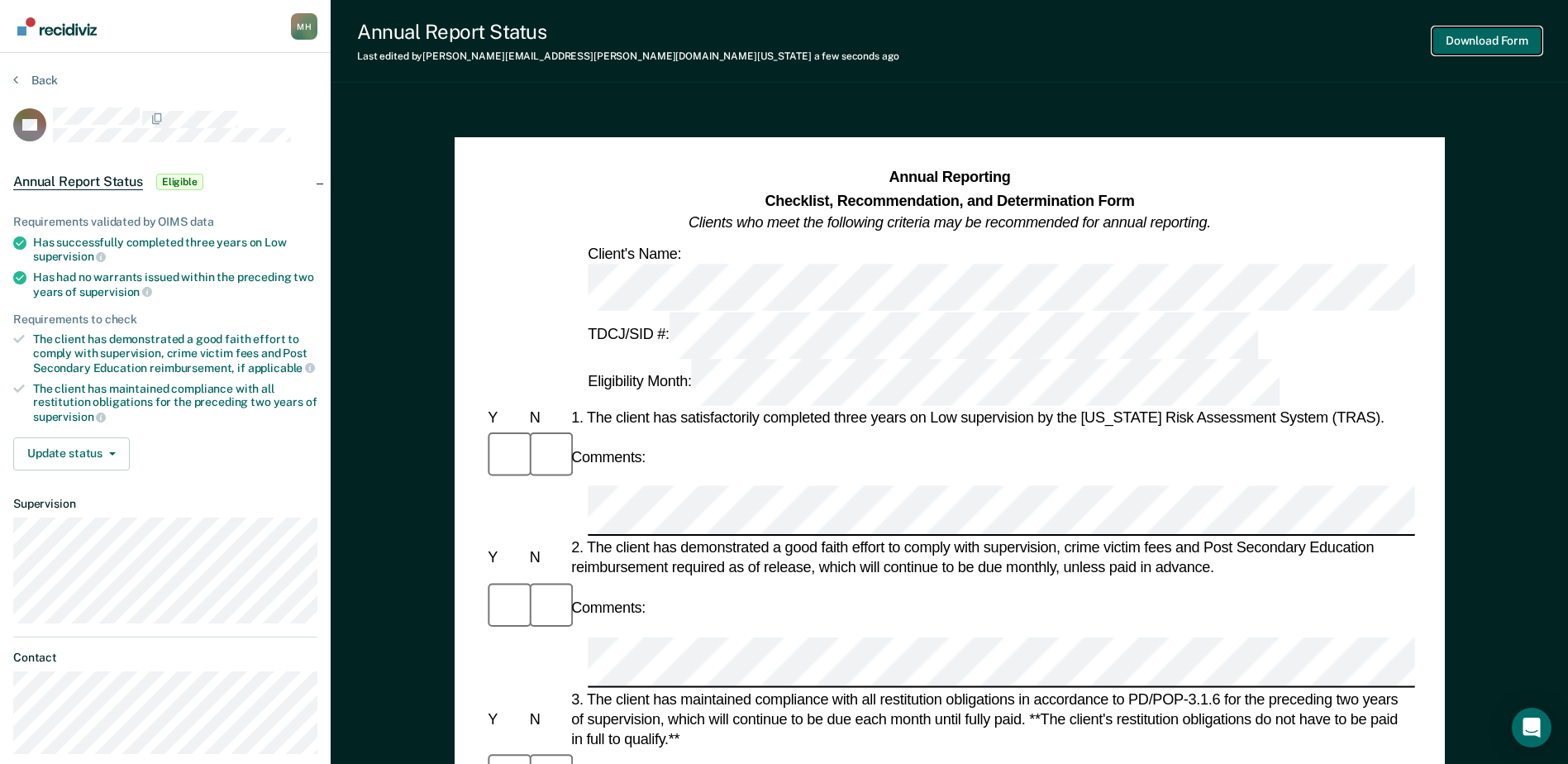
click at [1464, 39] on button "Download Form" at bounding box center [1487, 40] width 109 height 27
